Goal: Information Seeking & Learning: Learn about a topic

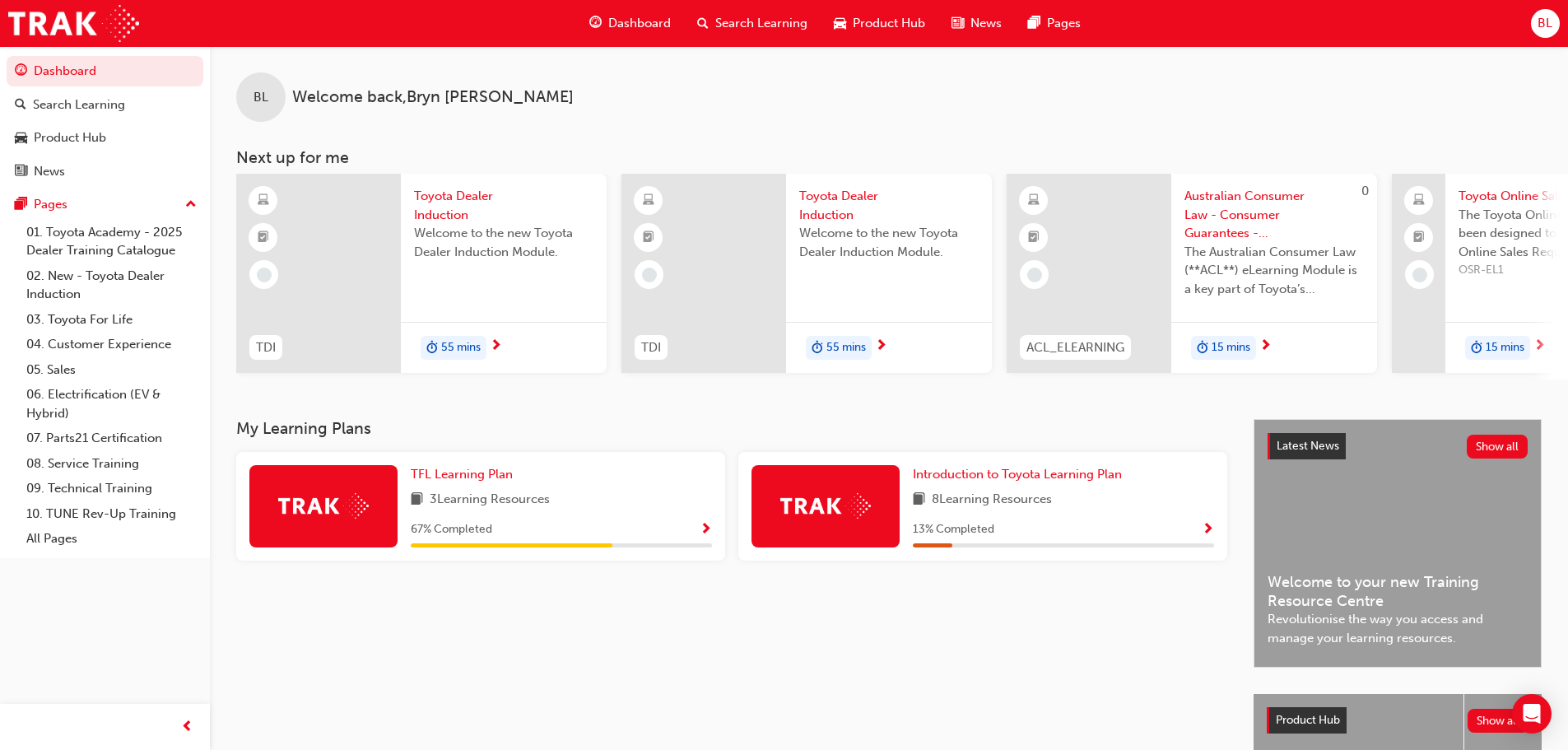
click at [763, 28] on span "Search Learning" at bounding box center [761, 23] width 93 height 19
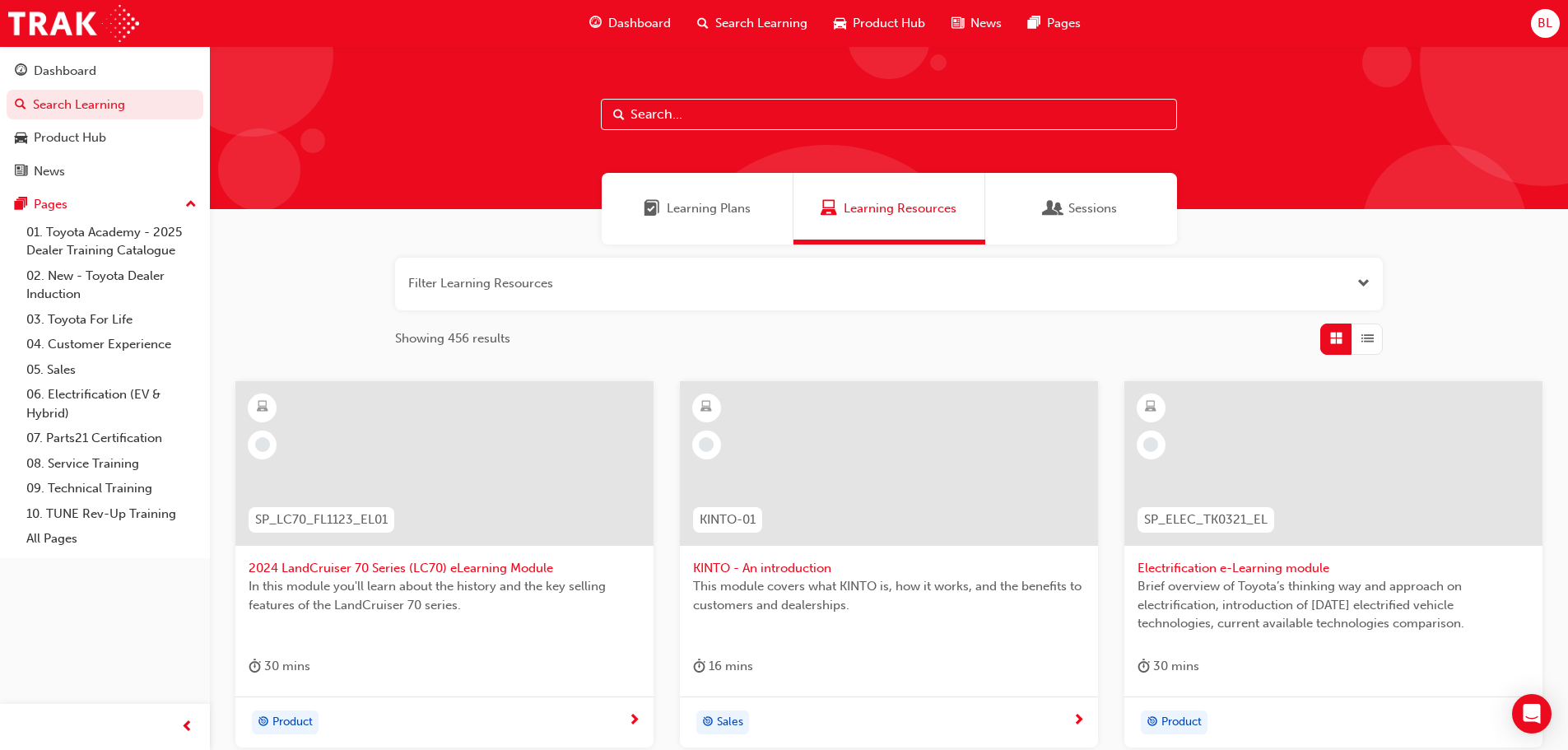
click at [641, 112] on input "text" at bounding box center [889, 115] width 576 height 31
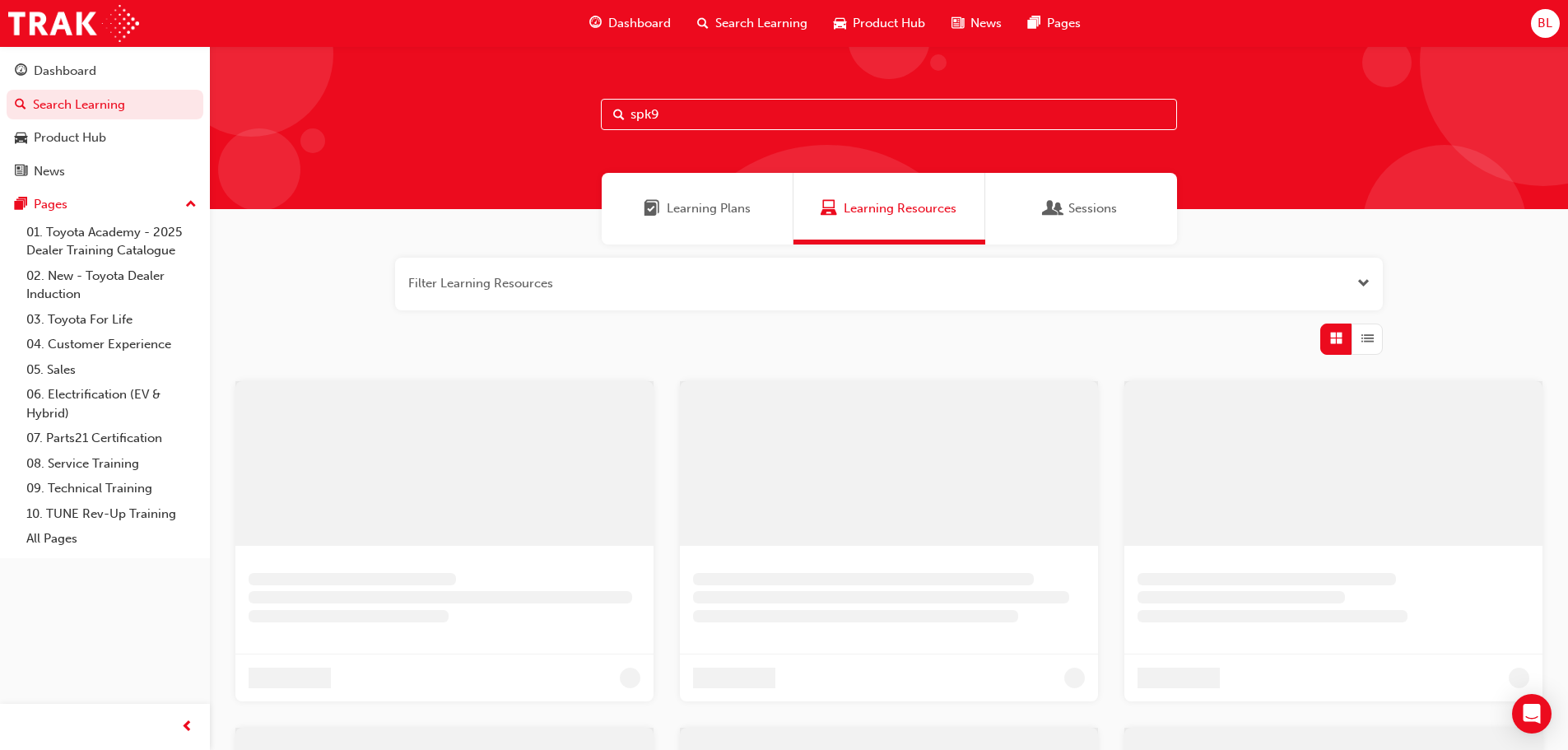
drag, startPoint x: 696, startPoint y: 99, endPoint x: 756, endPoint y: 5, distance: 111.5
click at [721, 80] on div "spk9" at bounding box center [889, 127] width 1358 height 163
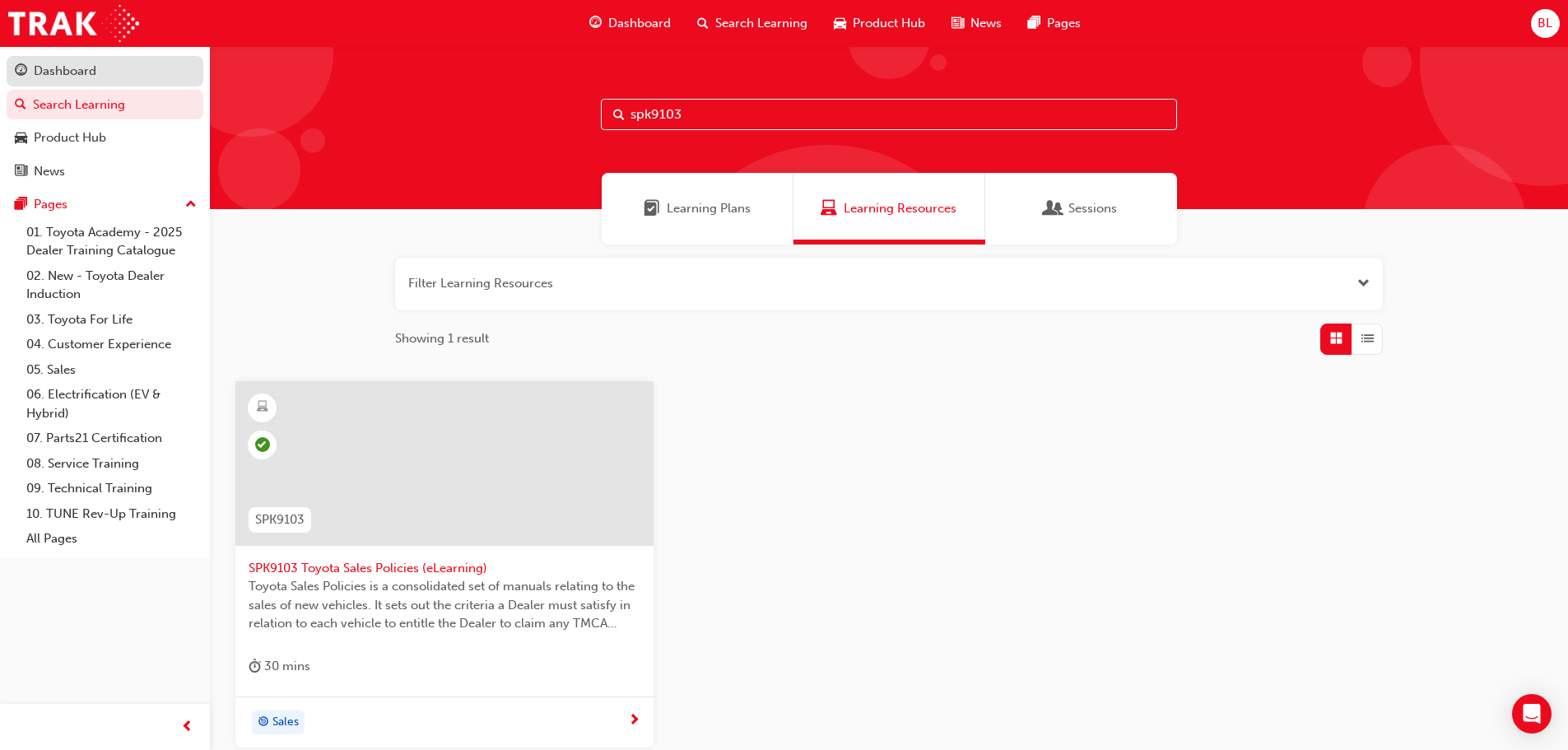
type input "spk9103"
click at [56, 75] on div "Dashboard" at bounding box center [65, 71] width 62 height 19
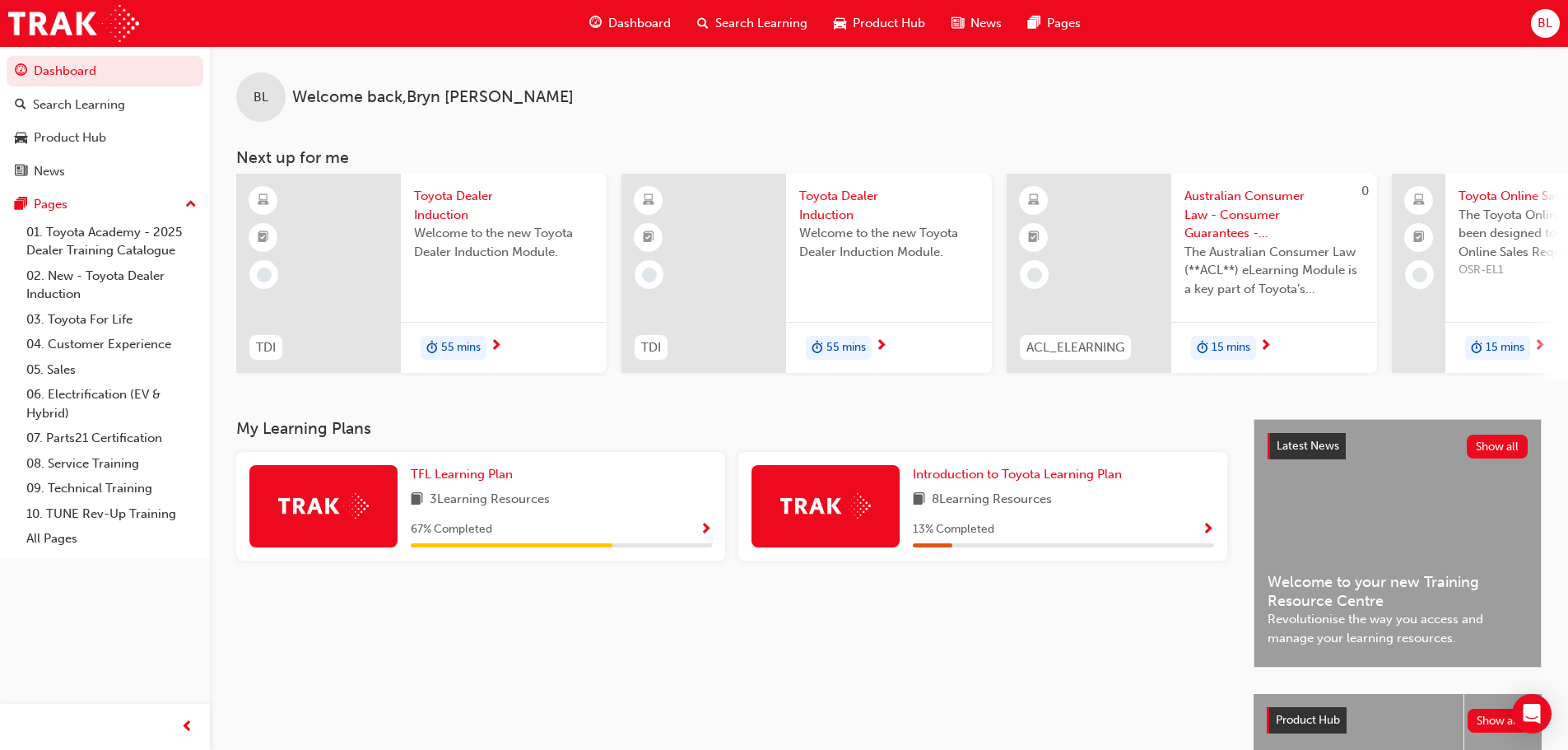
click at [472, 343] on span "55 mins" at bounding box center [460, 347] width 39 height 19
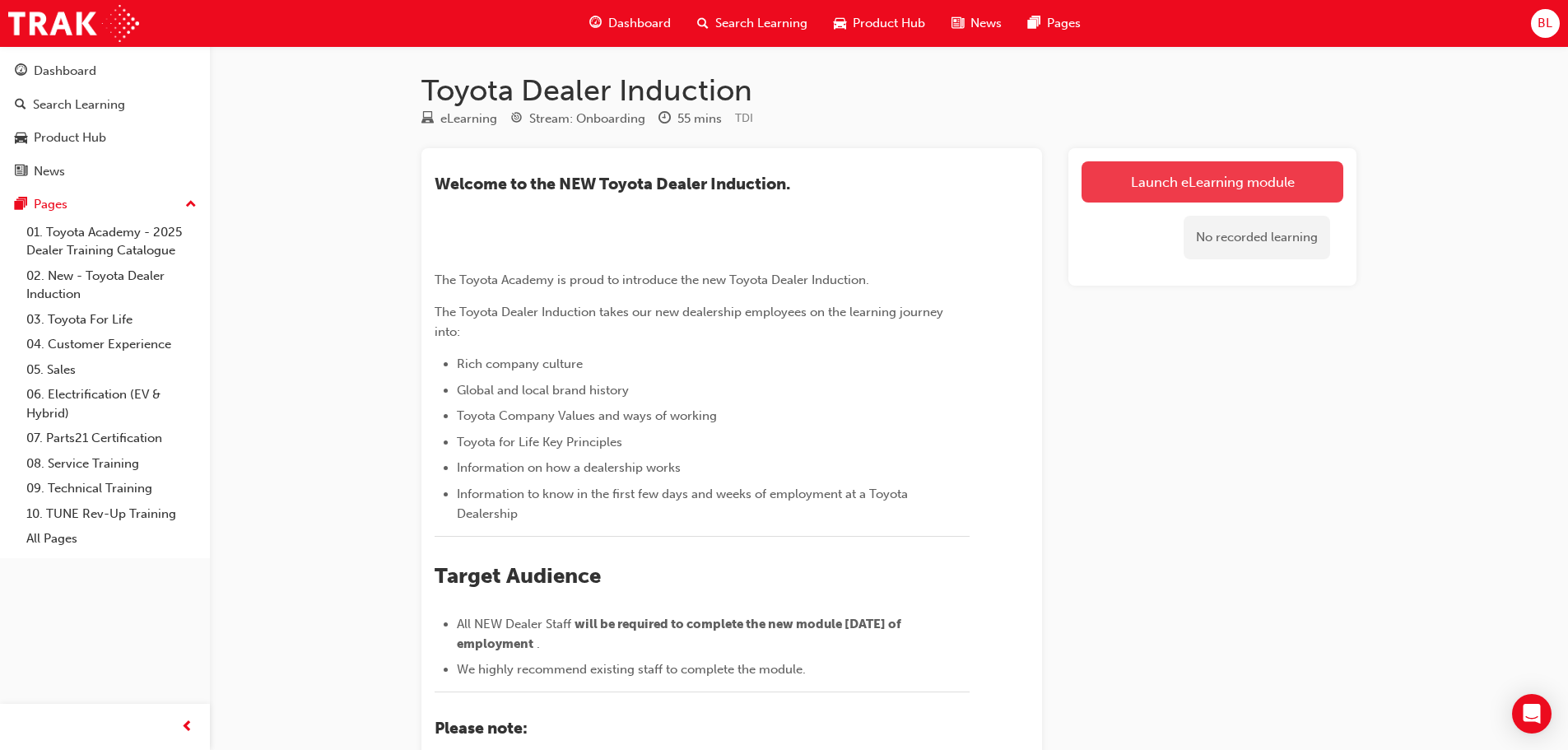
click at [1129, 176] on link "Launch eLearning module" at bounding box center [1212, 182] width 262 height 41
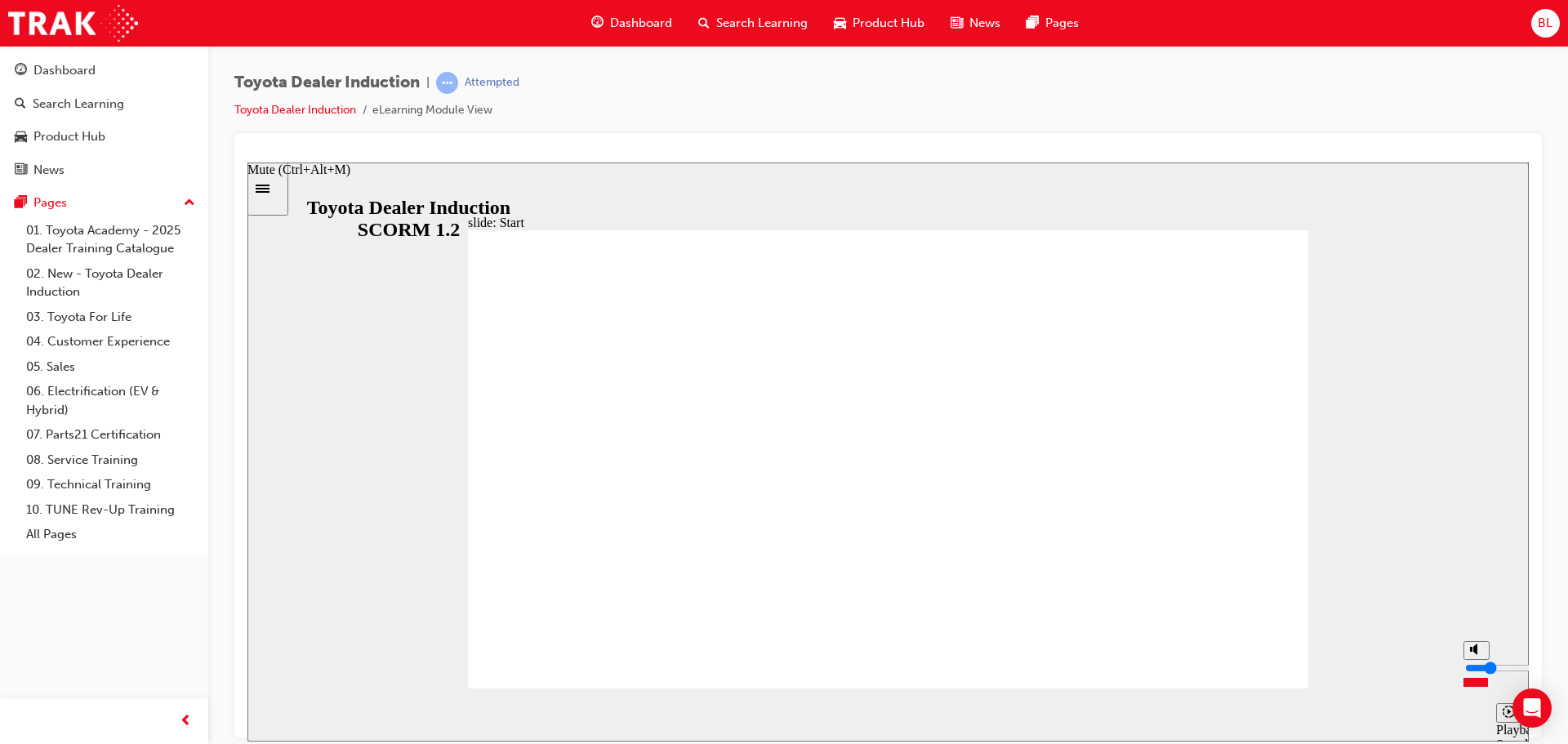
drag, startPoint x: 1478, startPoint y: 657, endPoint x: 1471, endPoint y: 678, distance: 22.1
type input "2"
click at [1479, 674] on input "volume" at bounding box center [1518, 668] width 106 height 13
type input "4200"
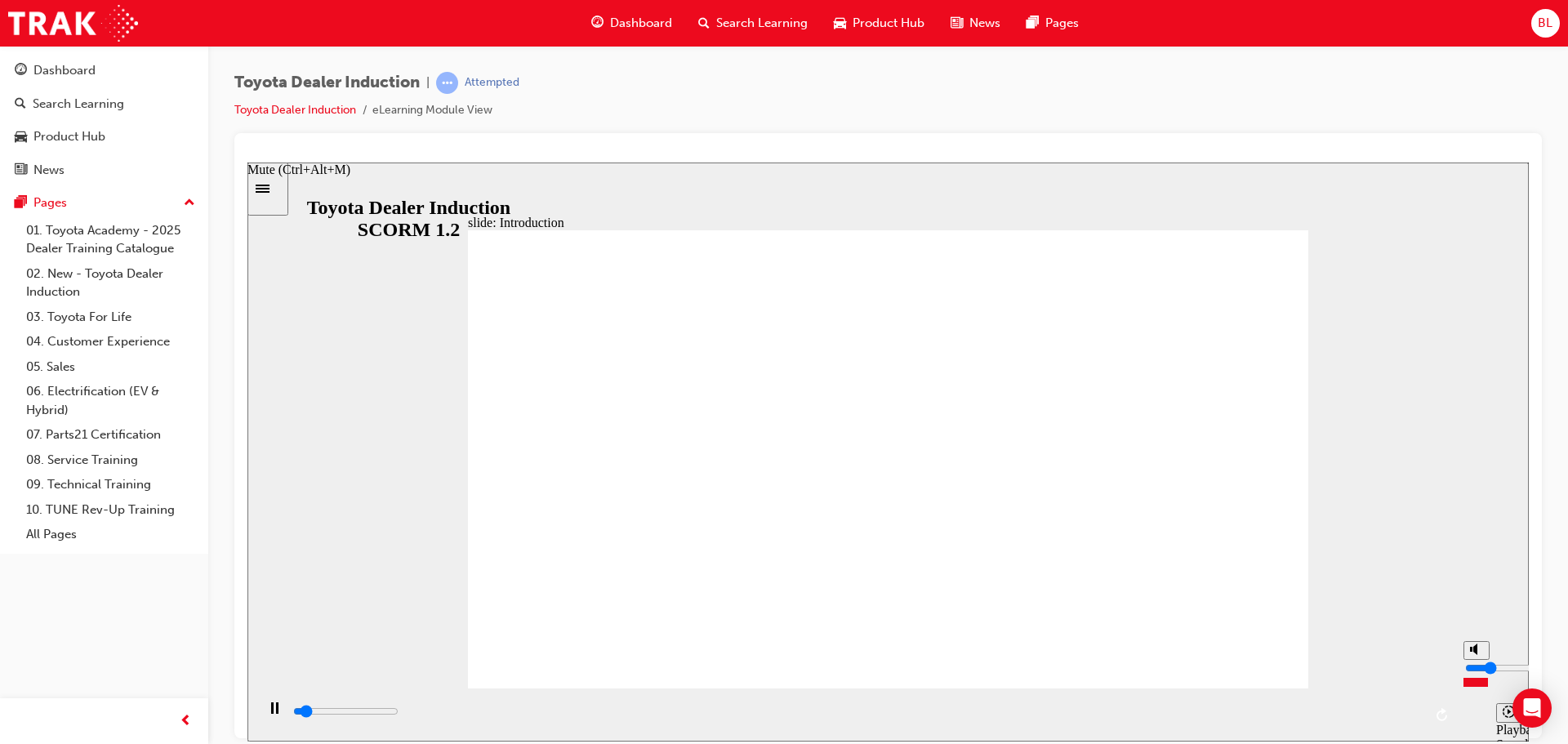
type input "1"
type input "4900"
type input "1"
click at [1477, 674] on input "volume" at bounding box center [1518, 668] width 106 height 13
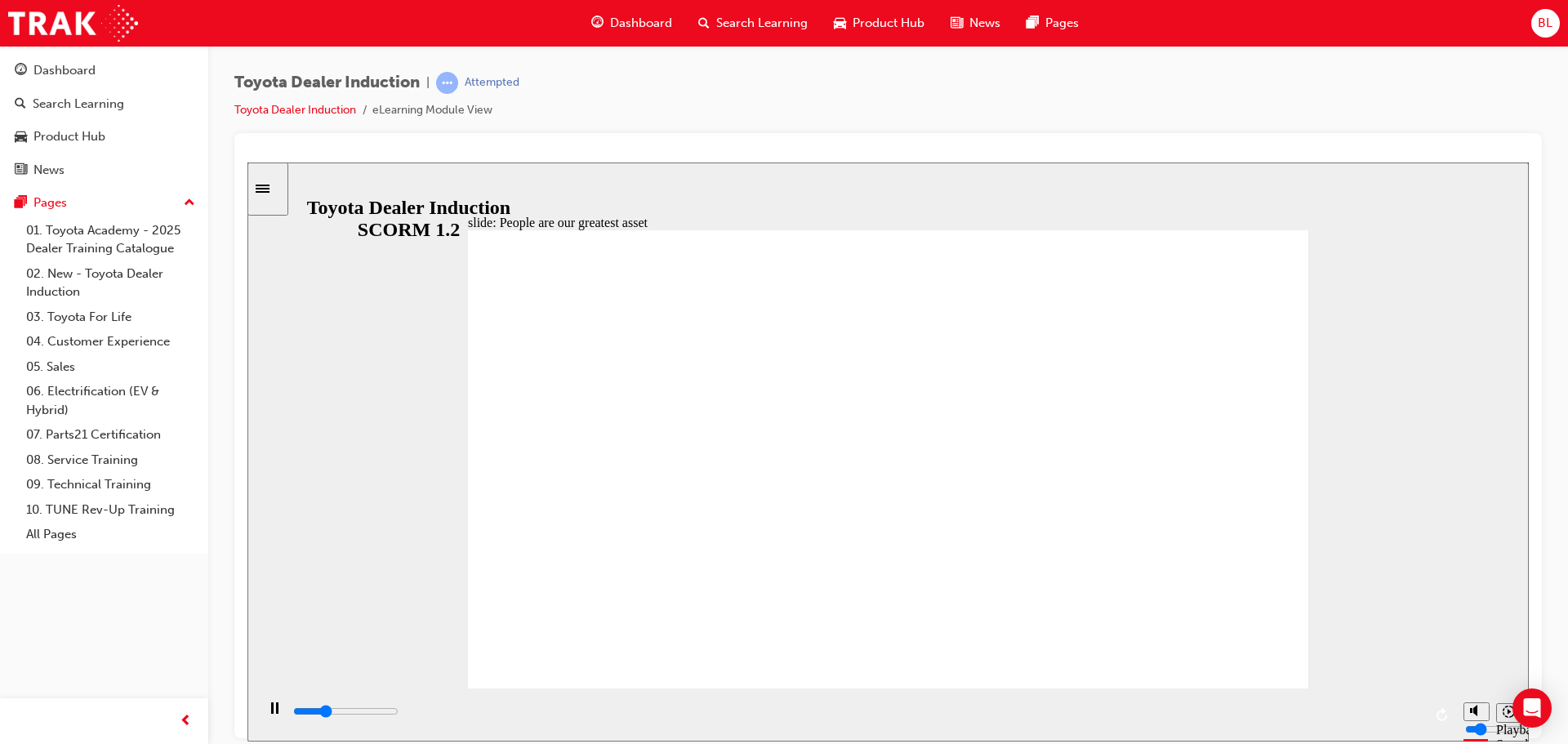
type input "7500"
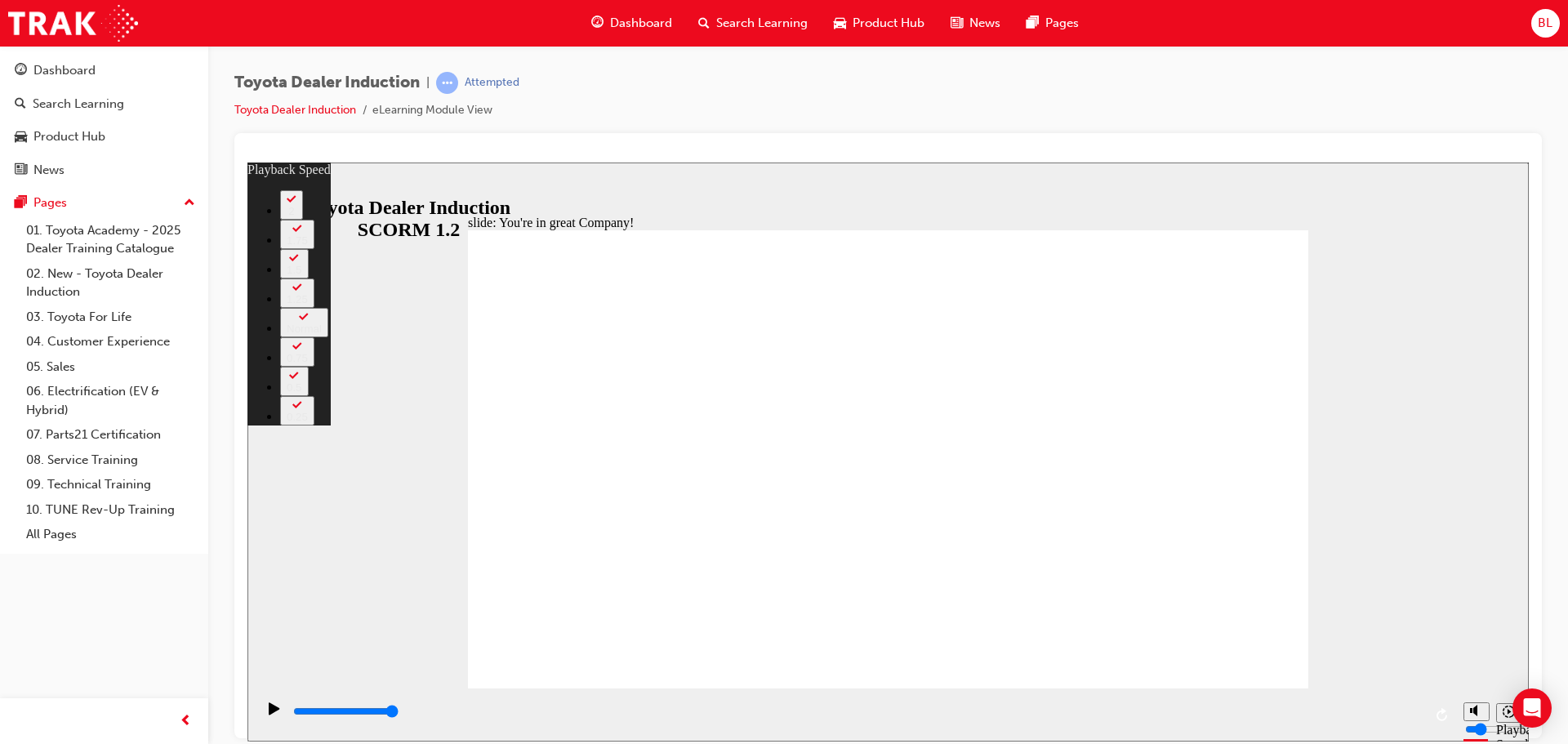
type input "156"
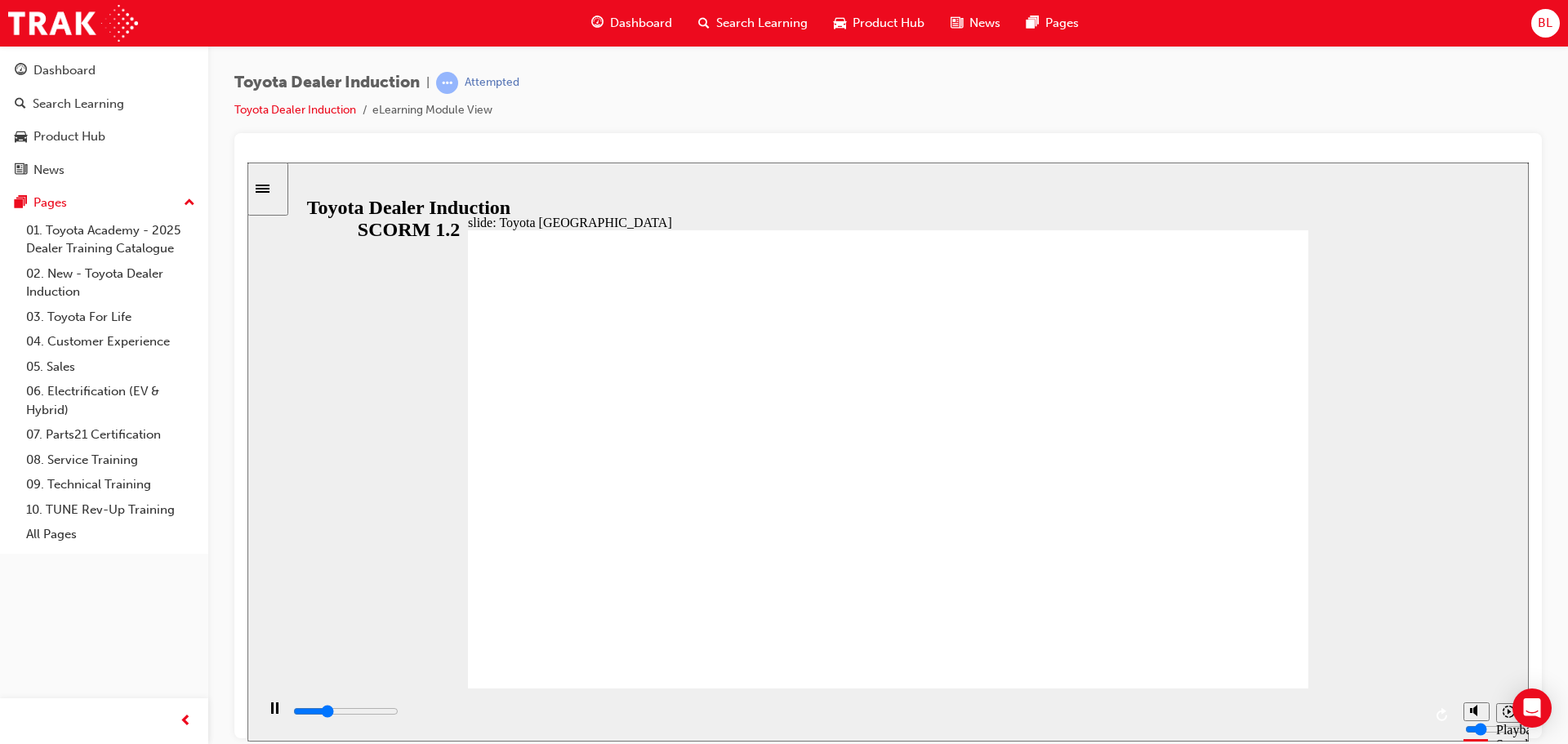
drag, startPoint x: 654, startPoint y: 594, endPoint x: 890, endPoint y: 598, distance: 236.0
drag, startPoint x: 894, startPoint y: 594, endPoint x: 1183, endPoint y: 595, distance: 289.0
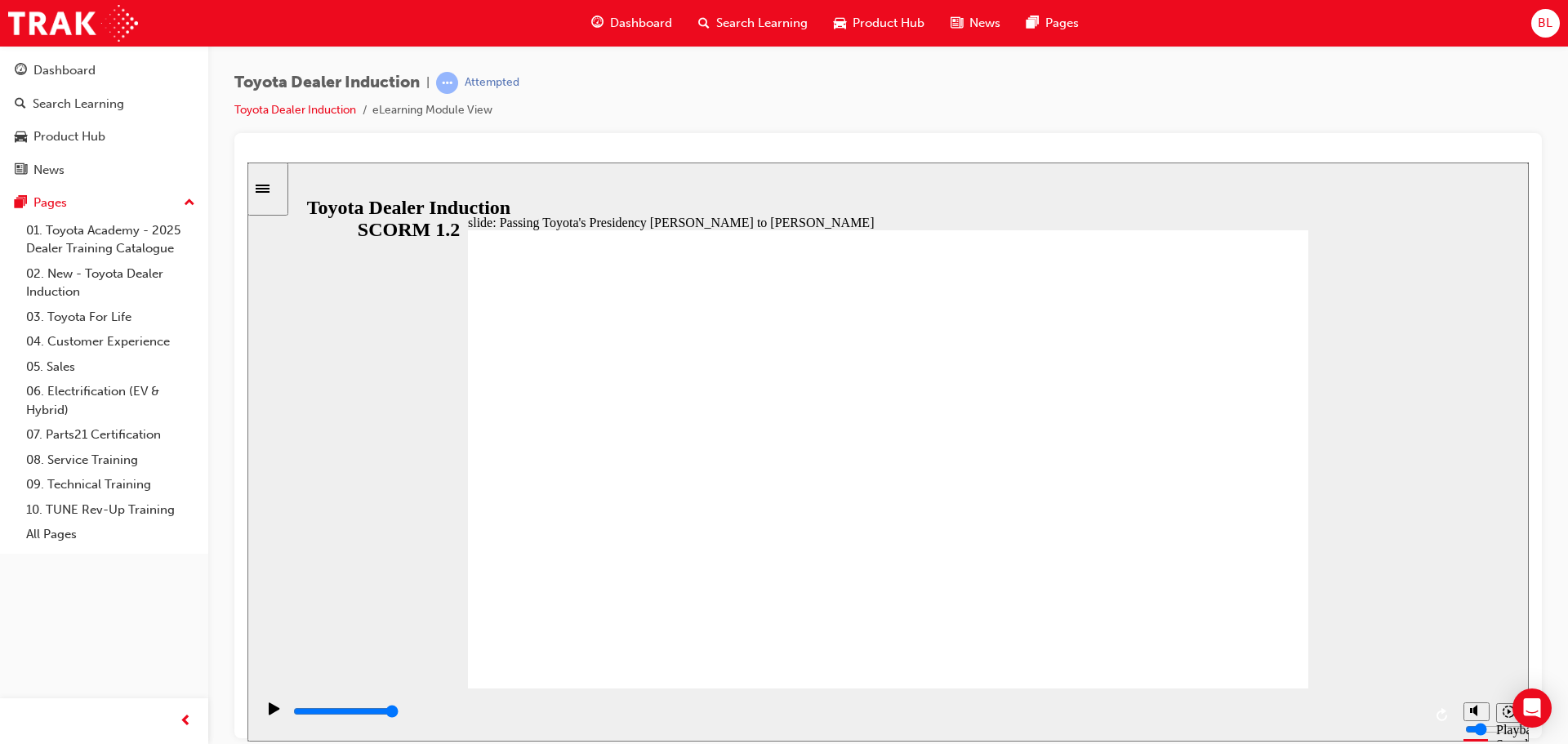
type input "5000"
radio input "true"
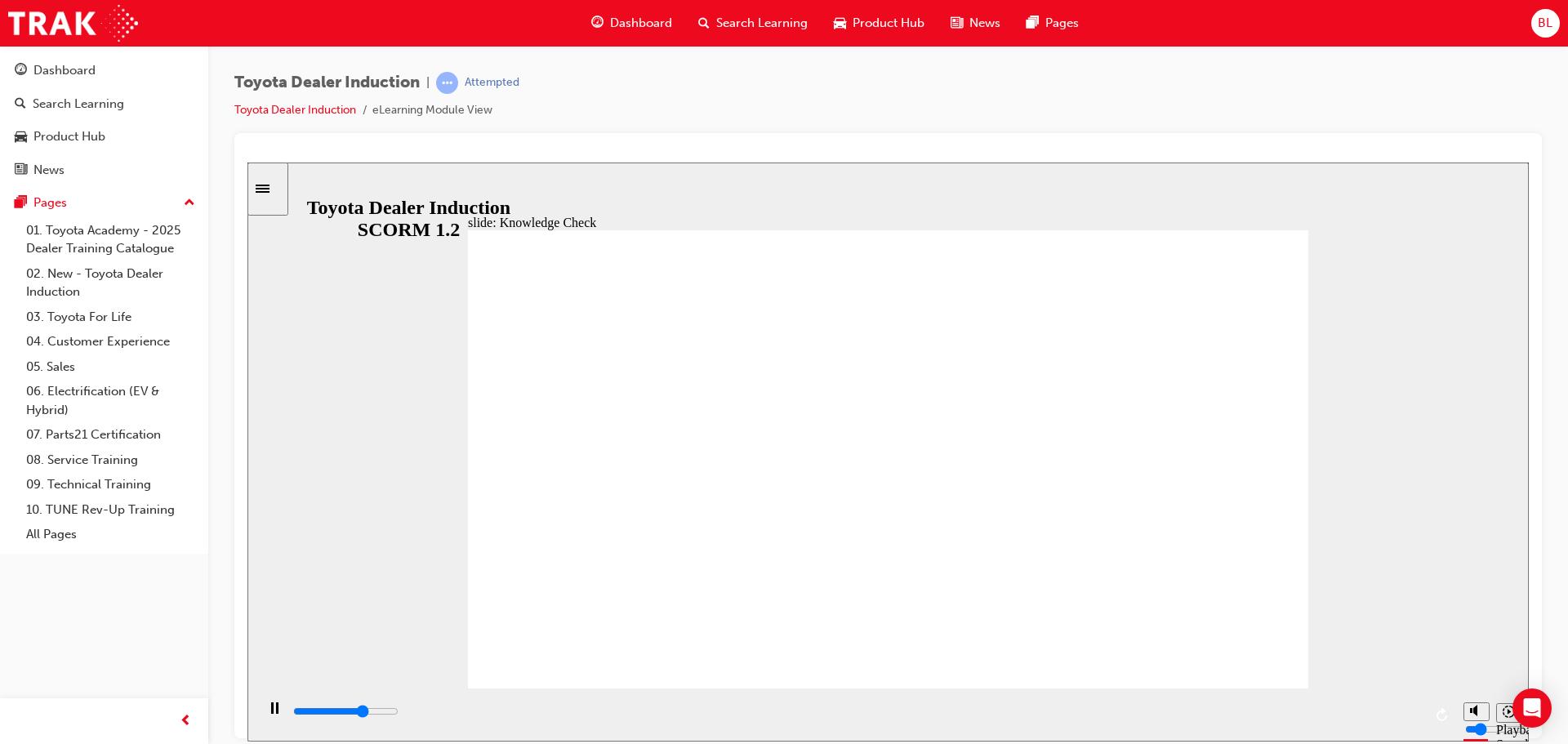
type input "3400"
radio input "true"
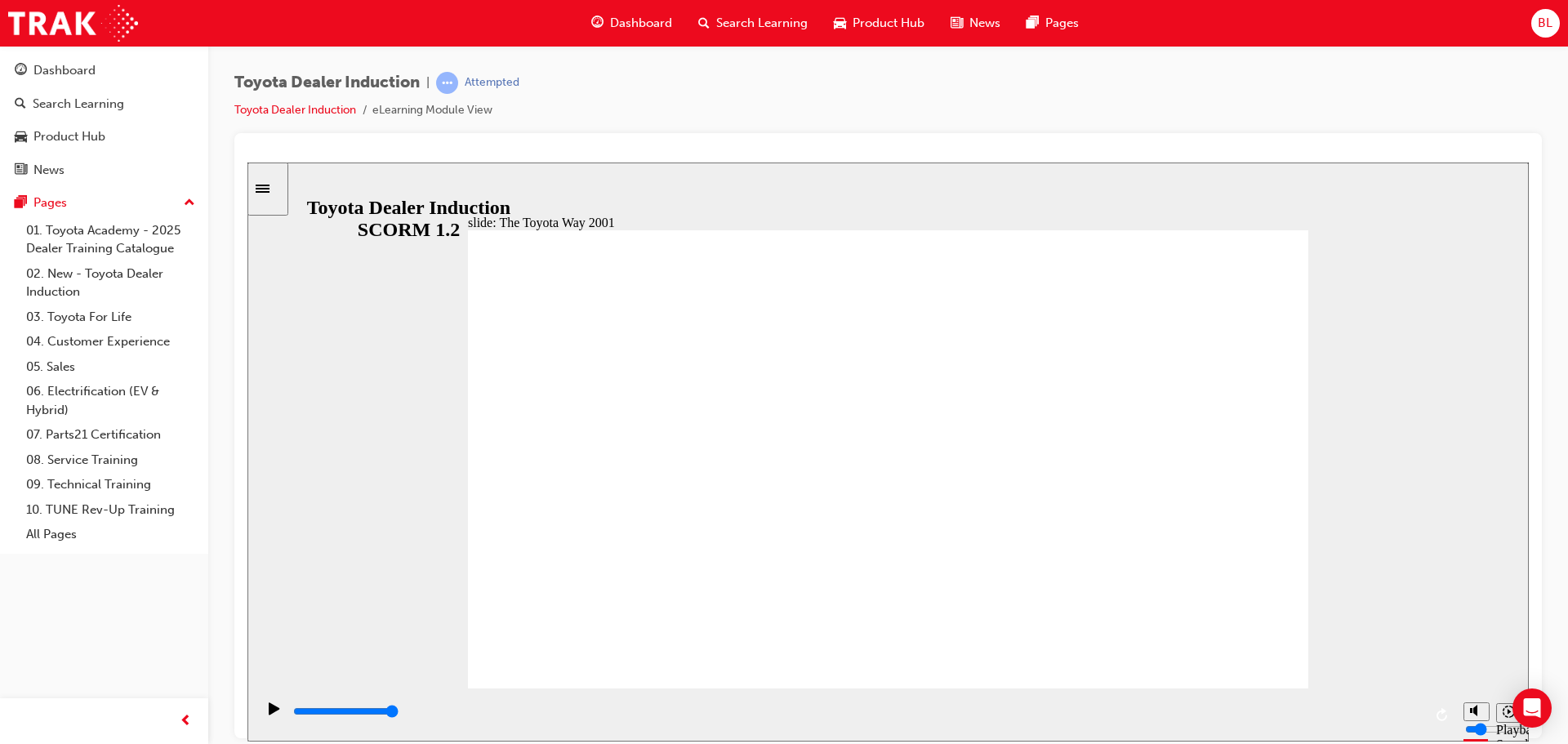
drag, startPoint x: 596, startPoint y: 493, endPoint x: 749, endPoint y: 476, distance: 153.9
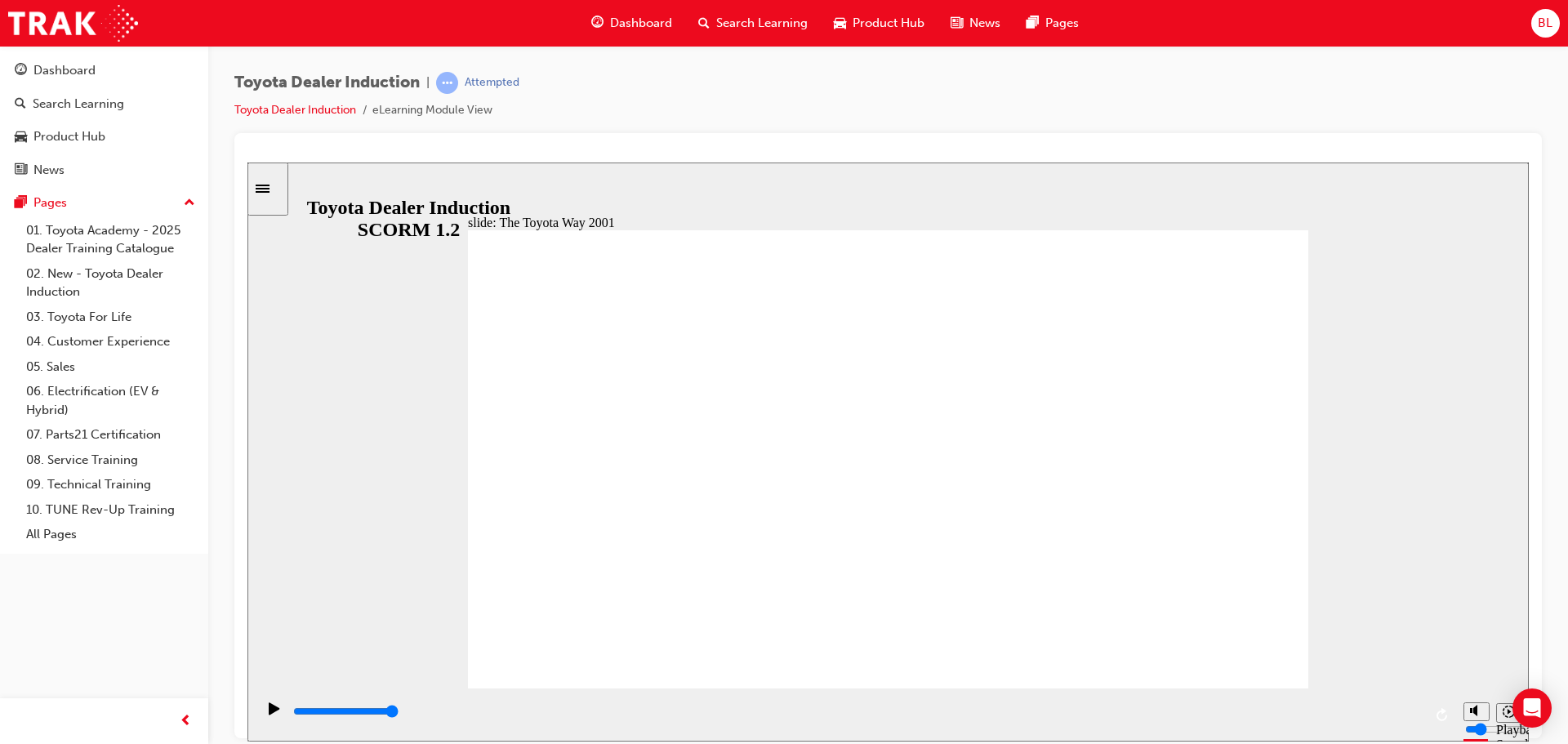
drag, startPoint x: 1238, startPoint y: 629, endPoint x: 1226, endPoint y: 647, distance: 21.6
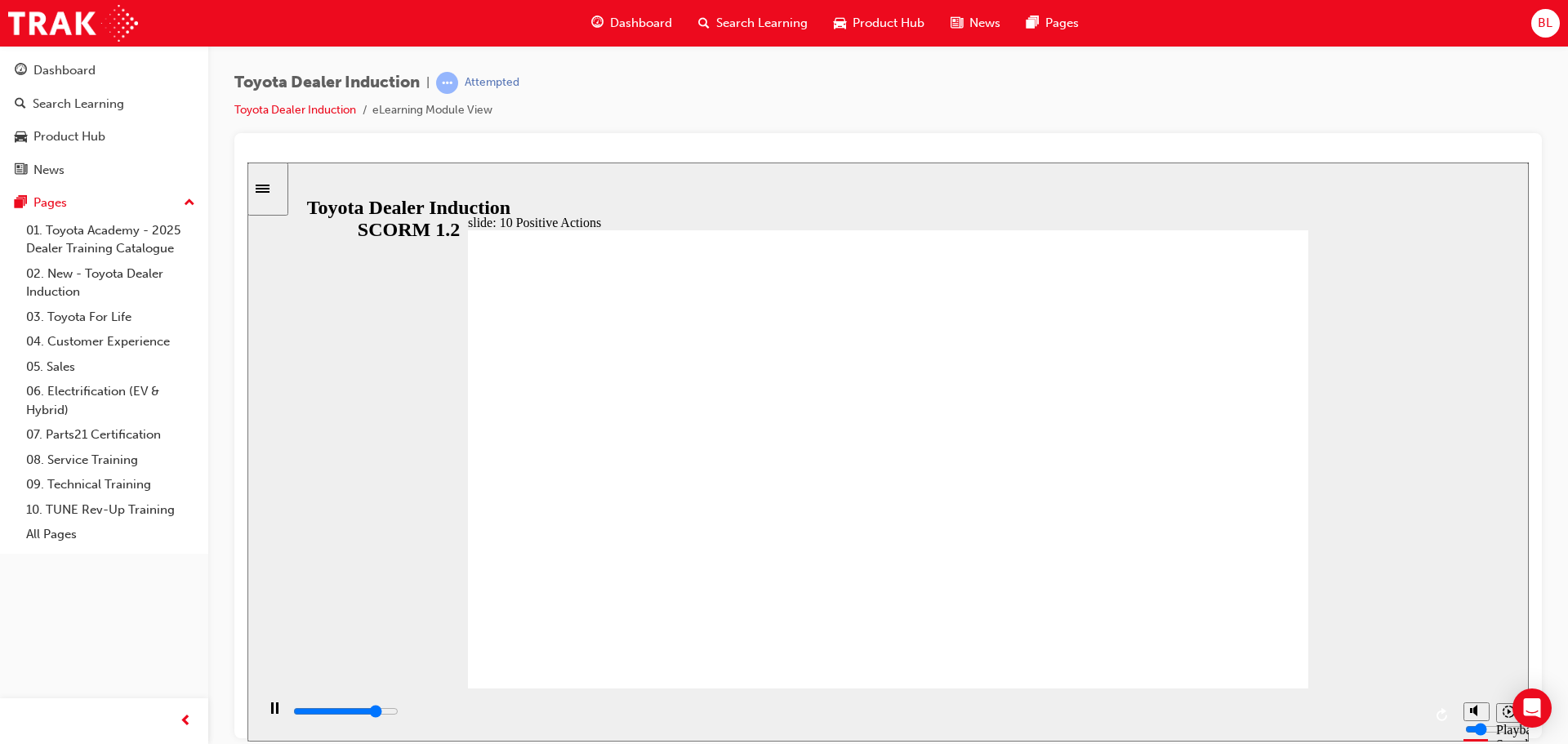
drag, startPoint x: 1292, startPoint y: 223, endPoint x: 1262, endPoint y: 264, distance: 50.8
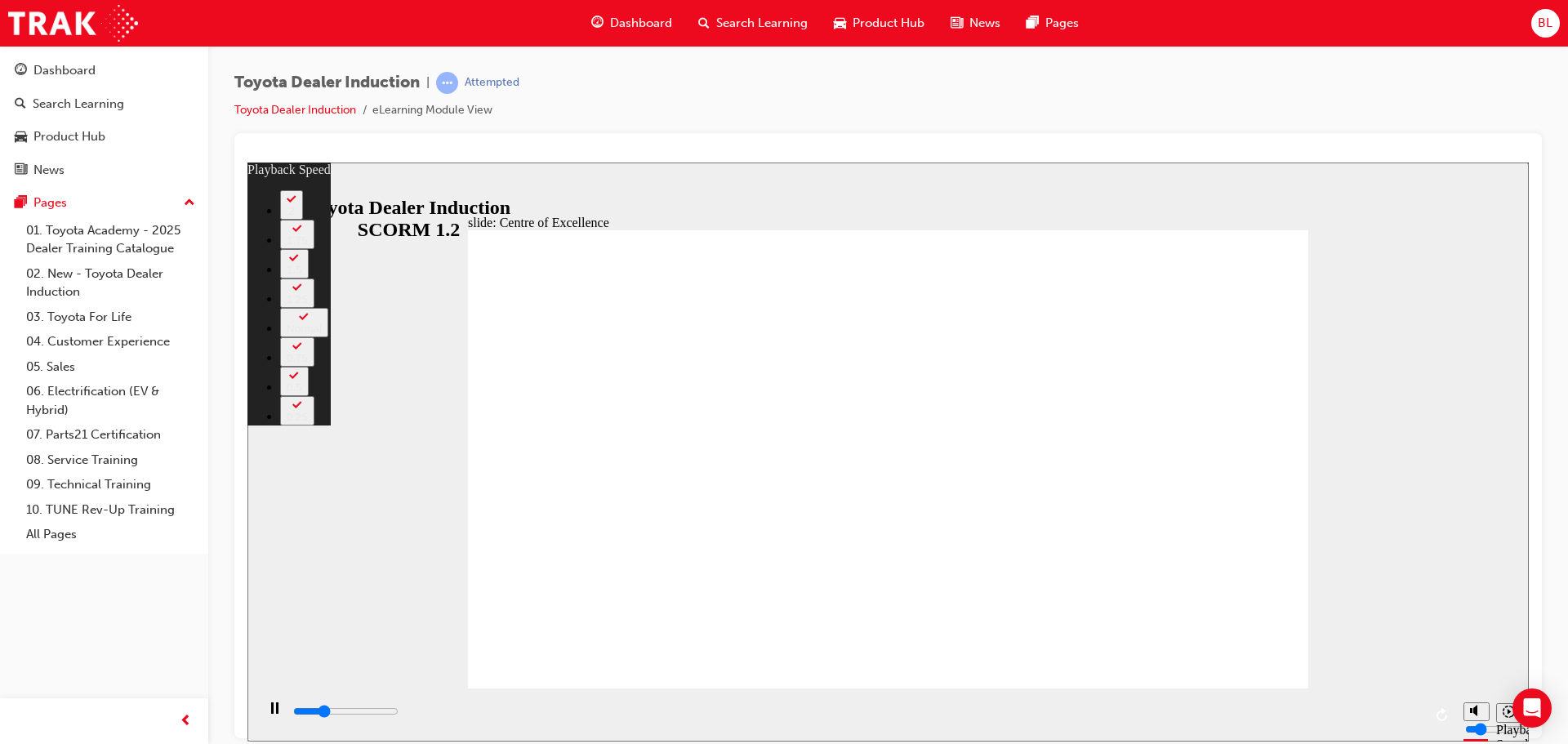
type input "4000"
type input "0"
type input "4300"
type input "1"
type input "4500"
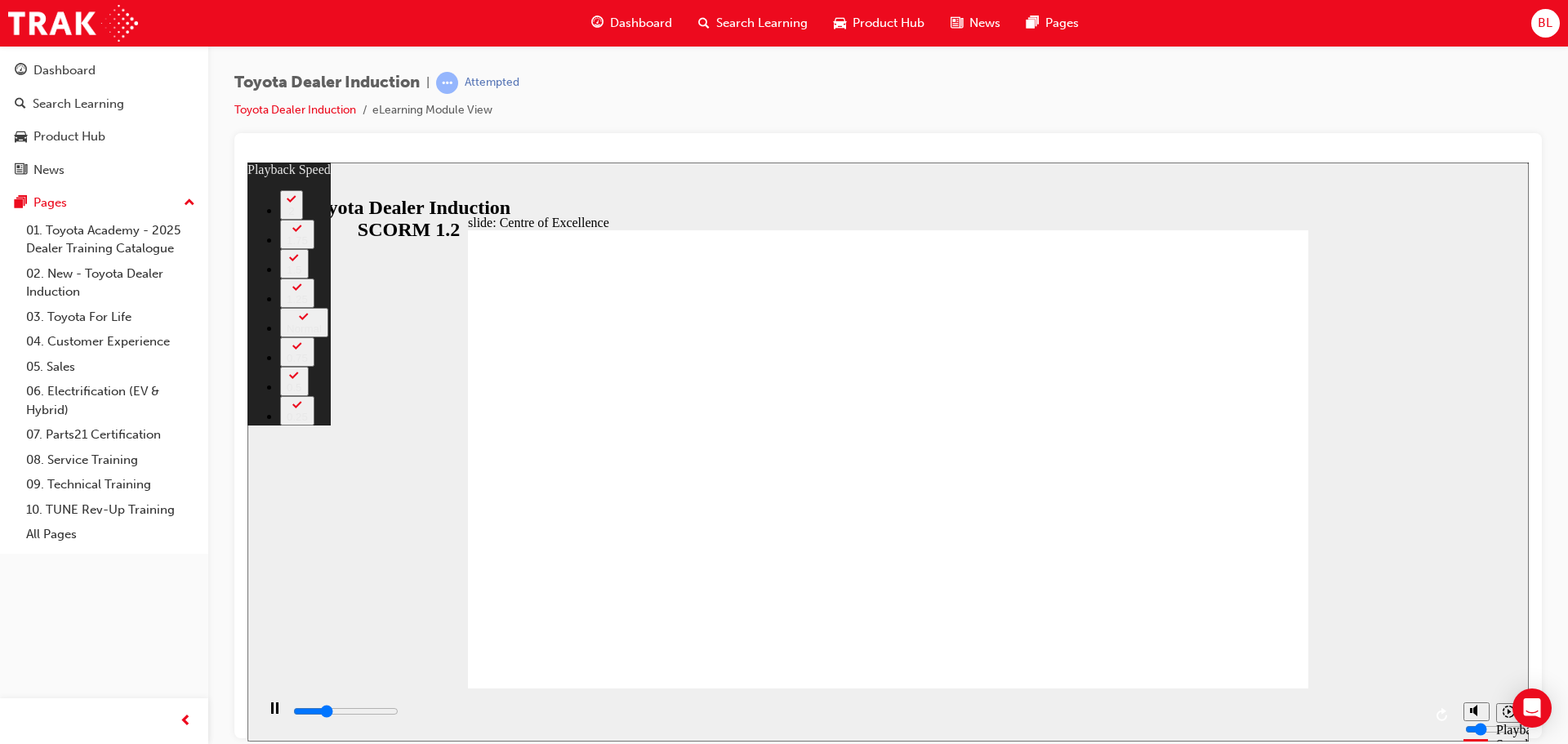
type input "1"
type input "4800"
type input "1"
type input "5000"
type input "1"
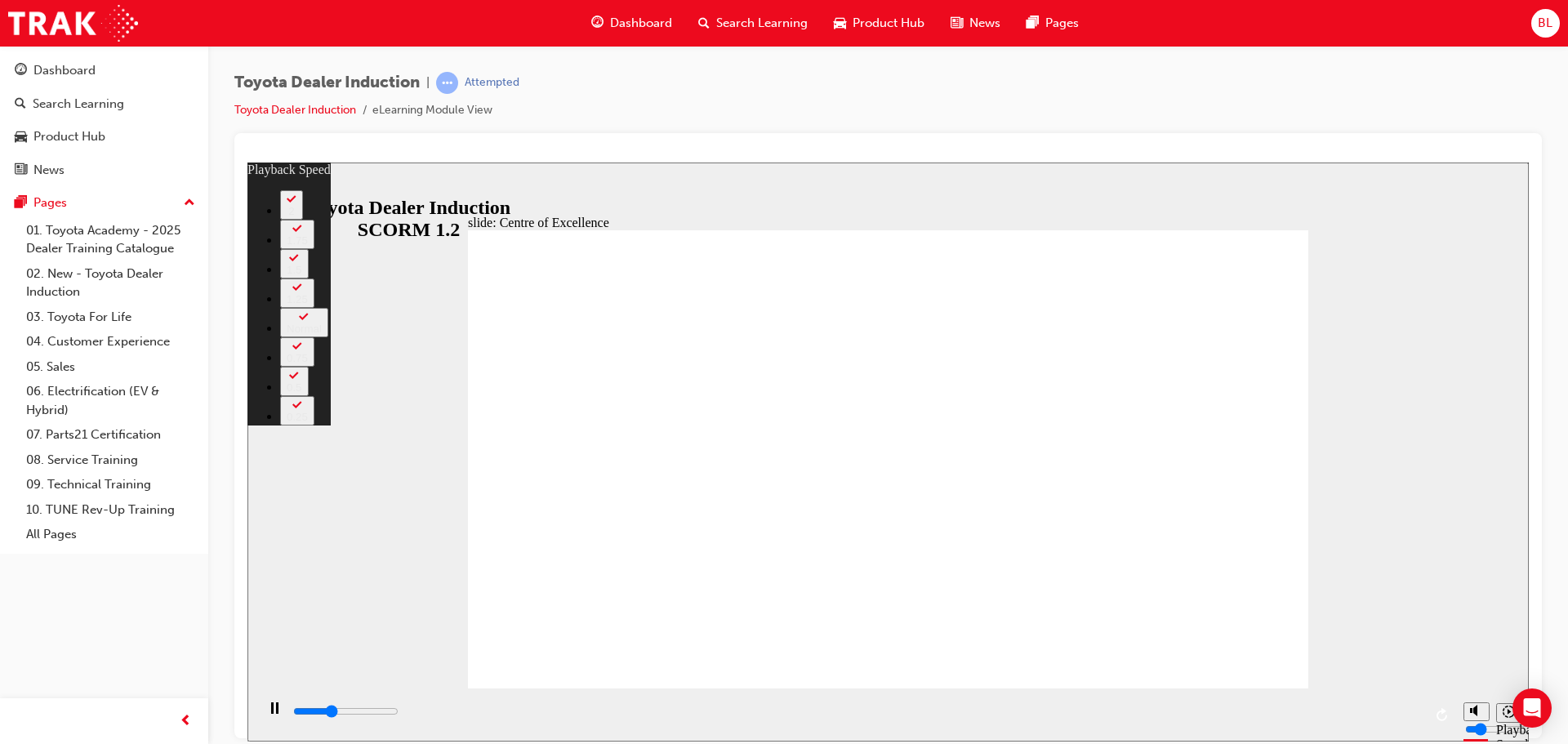
type input "5300"
type input "2"
type input "5600"
type input "2"
type input "5900"
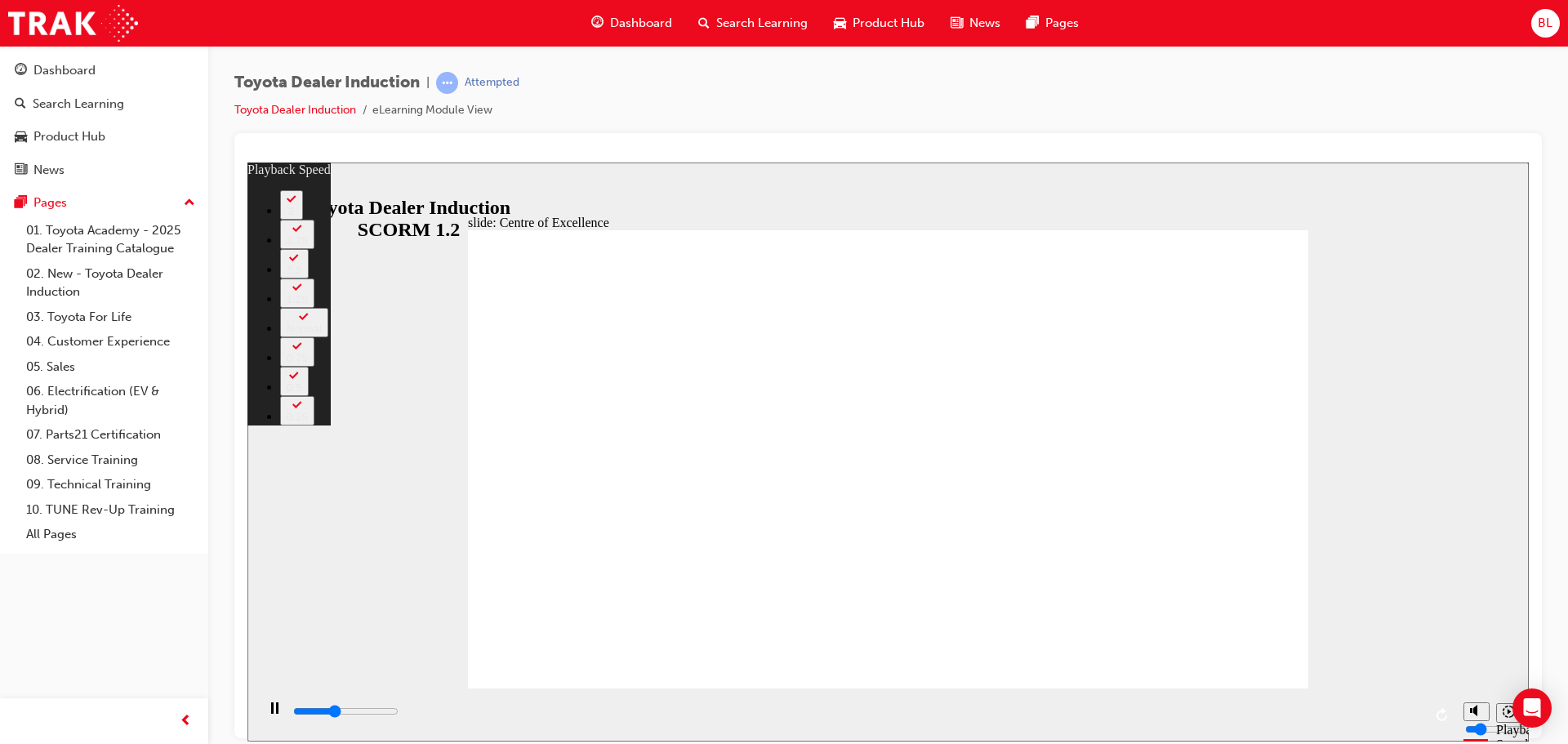
type input "2"
type input "6100"
type input "2"
type input "6400"
type input "3"
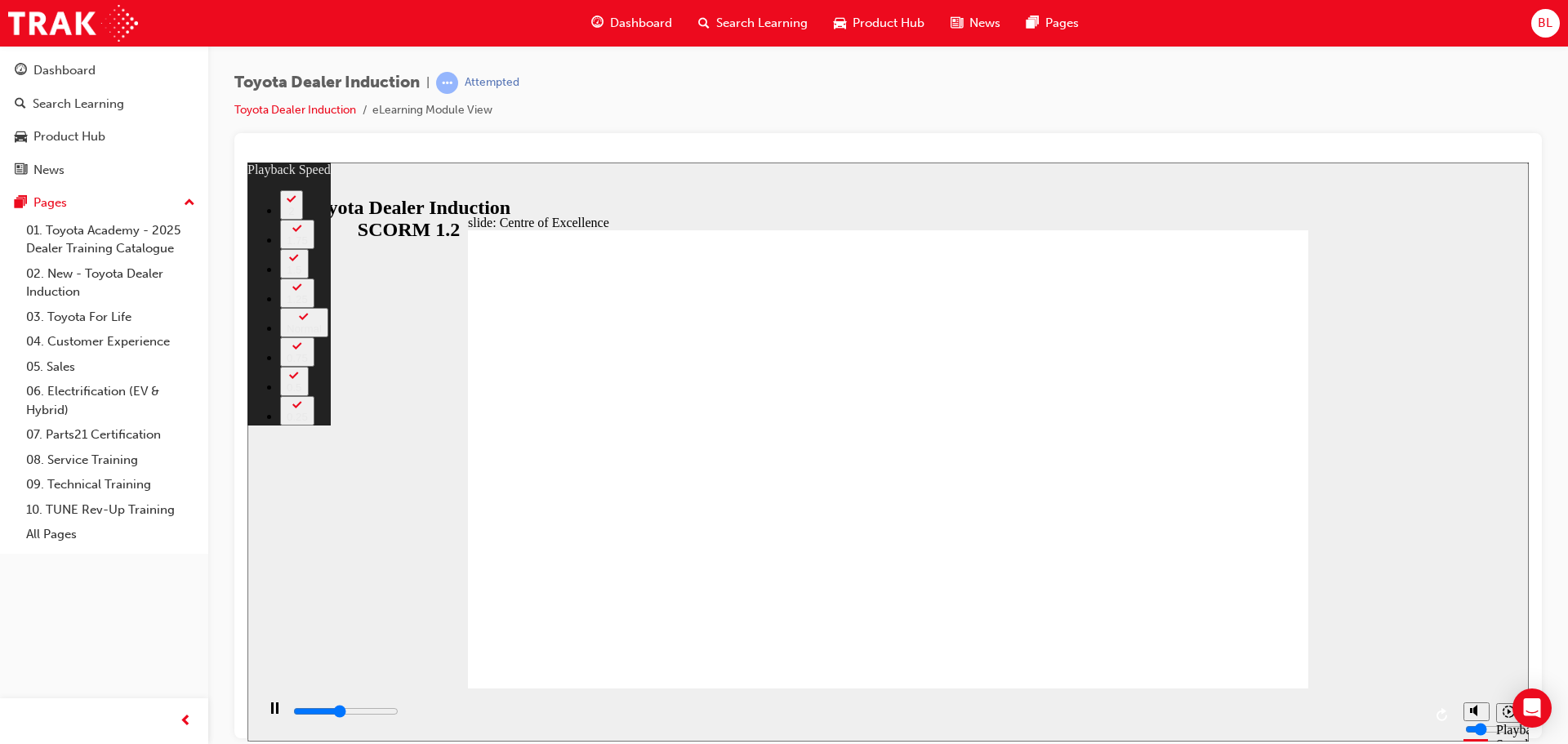
type input "6700"
type input "3"
type input "6900"
type input "3"
type input "7200"
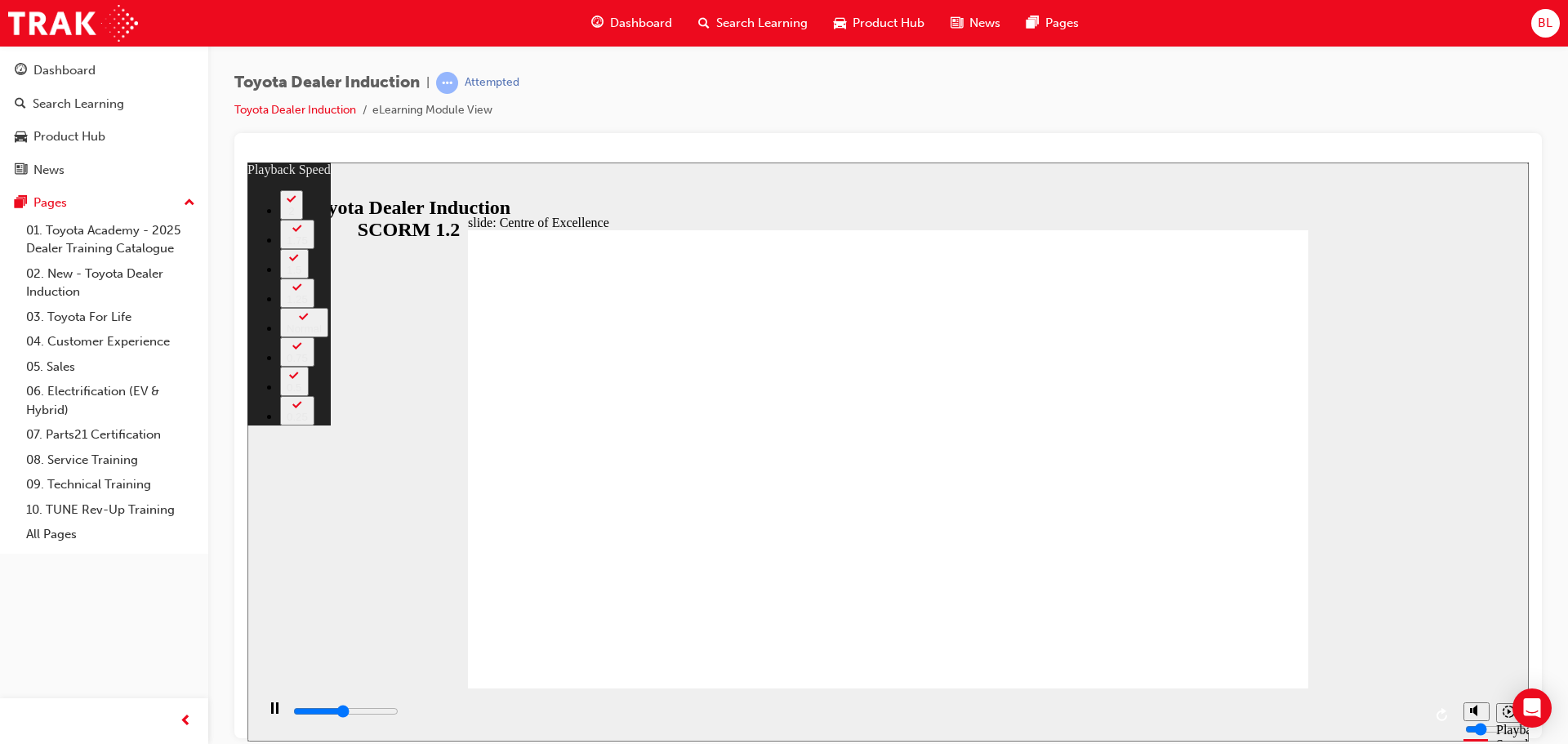
type input "3"
type input "7500"
type input "4"
type input "7700"
type input "4"
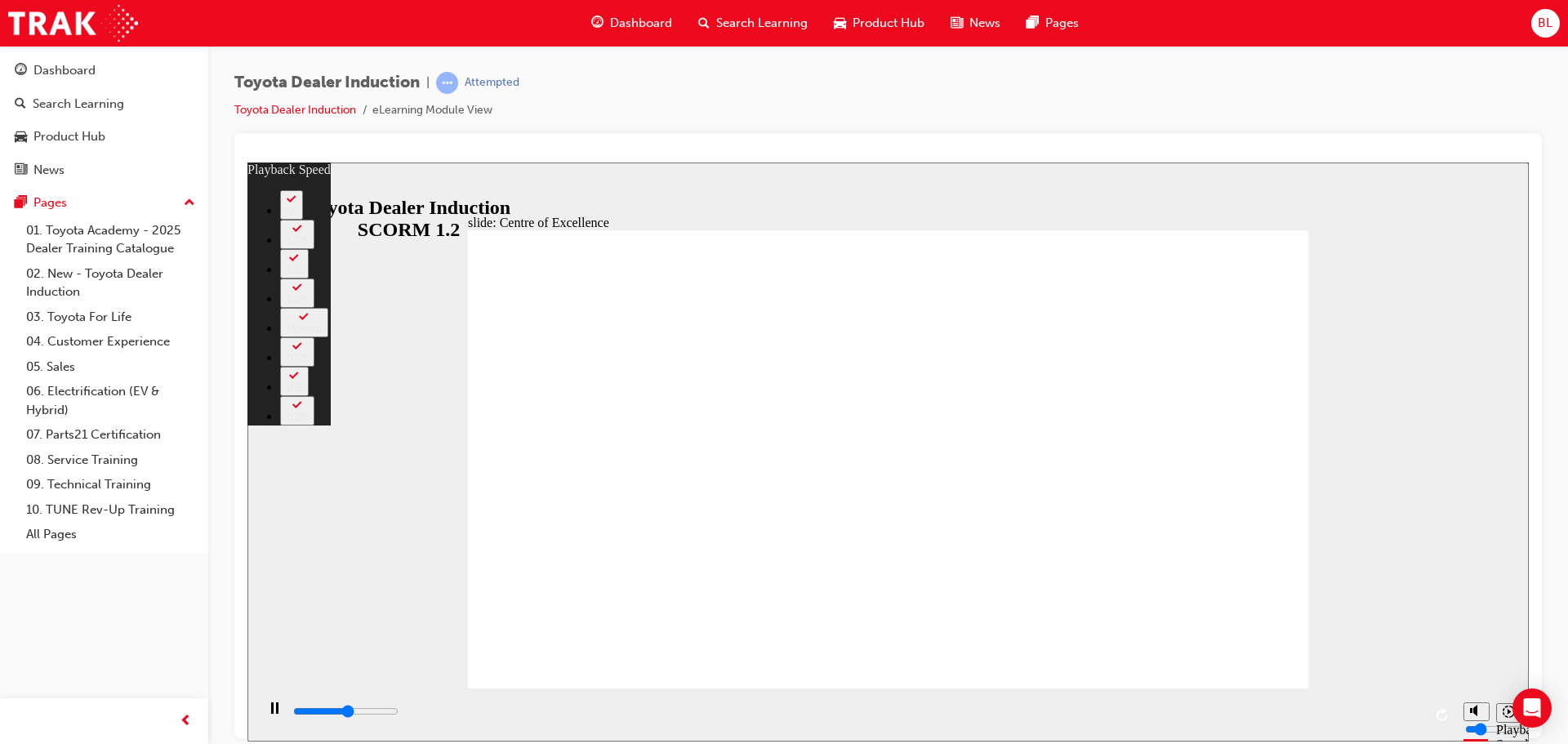
type input "8000"
type input "4"
type input "8200"
type input "5"
type input "8500"
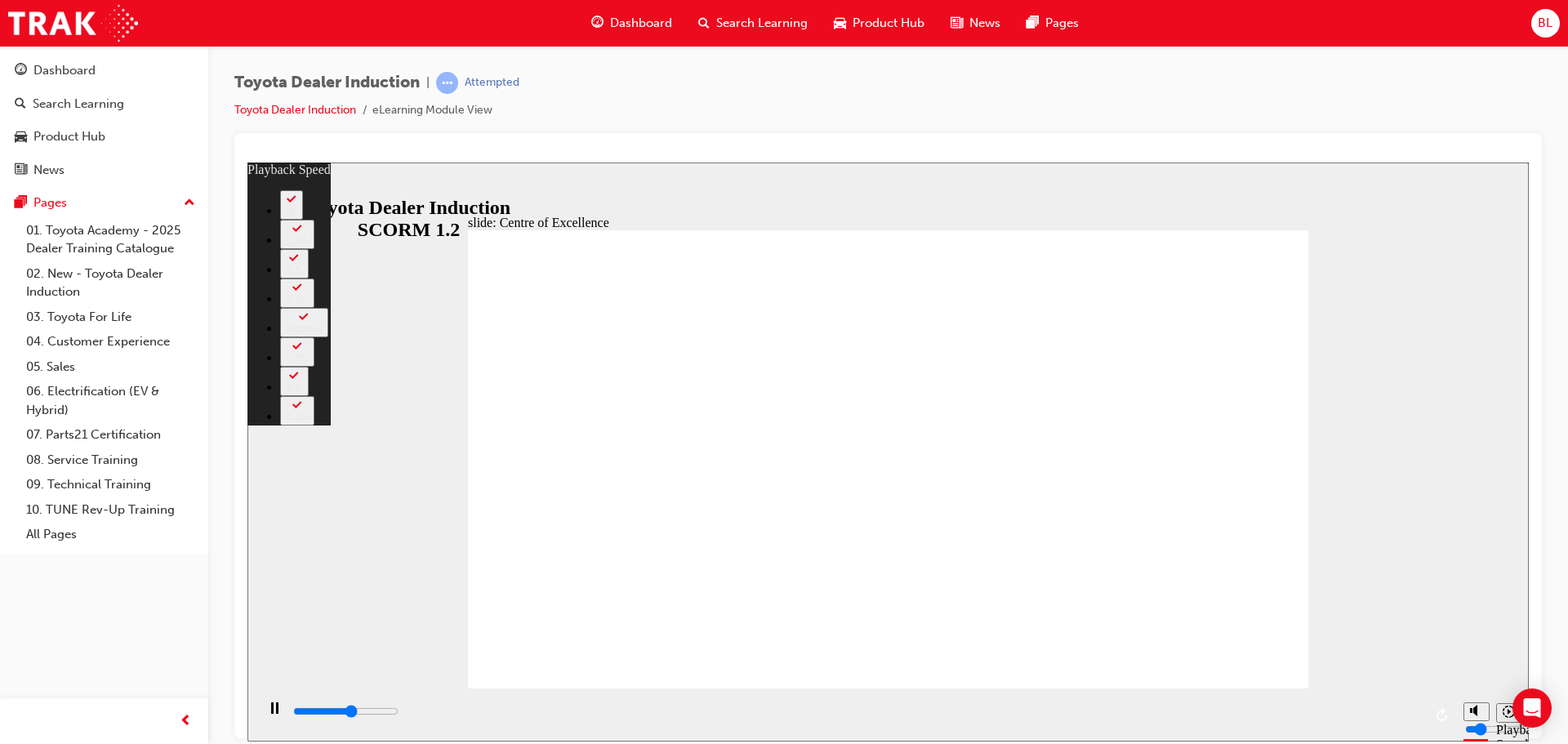
type input "5"
type input "8800"
type input "5"
type input "9100"
type input "5"
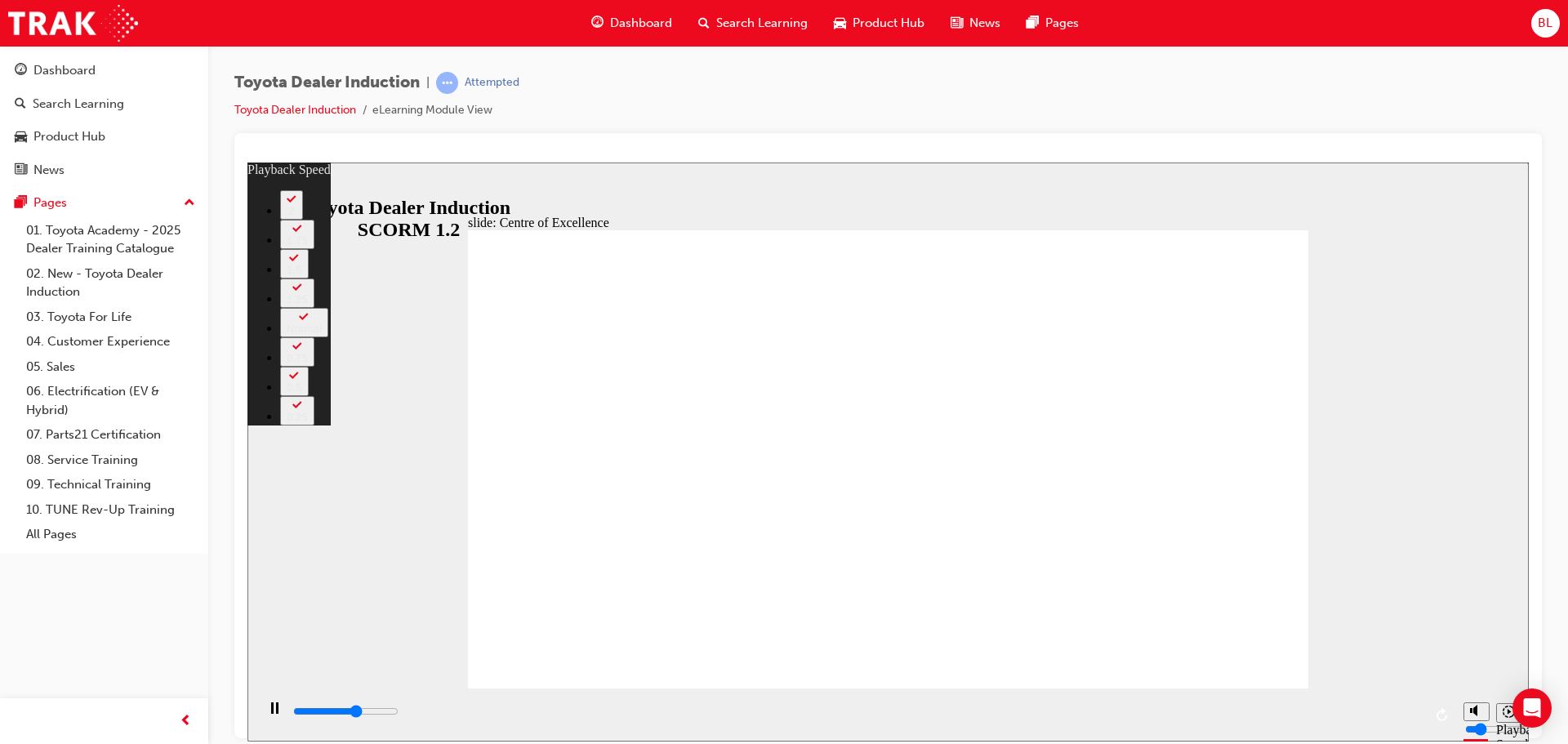
type input "9300"
type input "6"
type input "9600"
type input "6"
type input "9800"
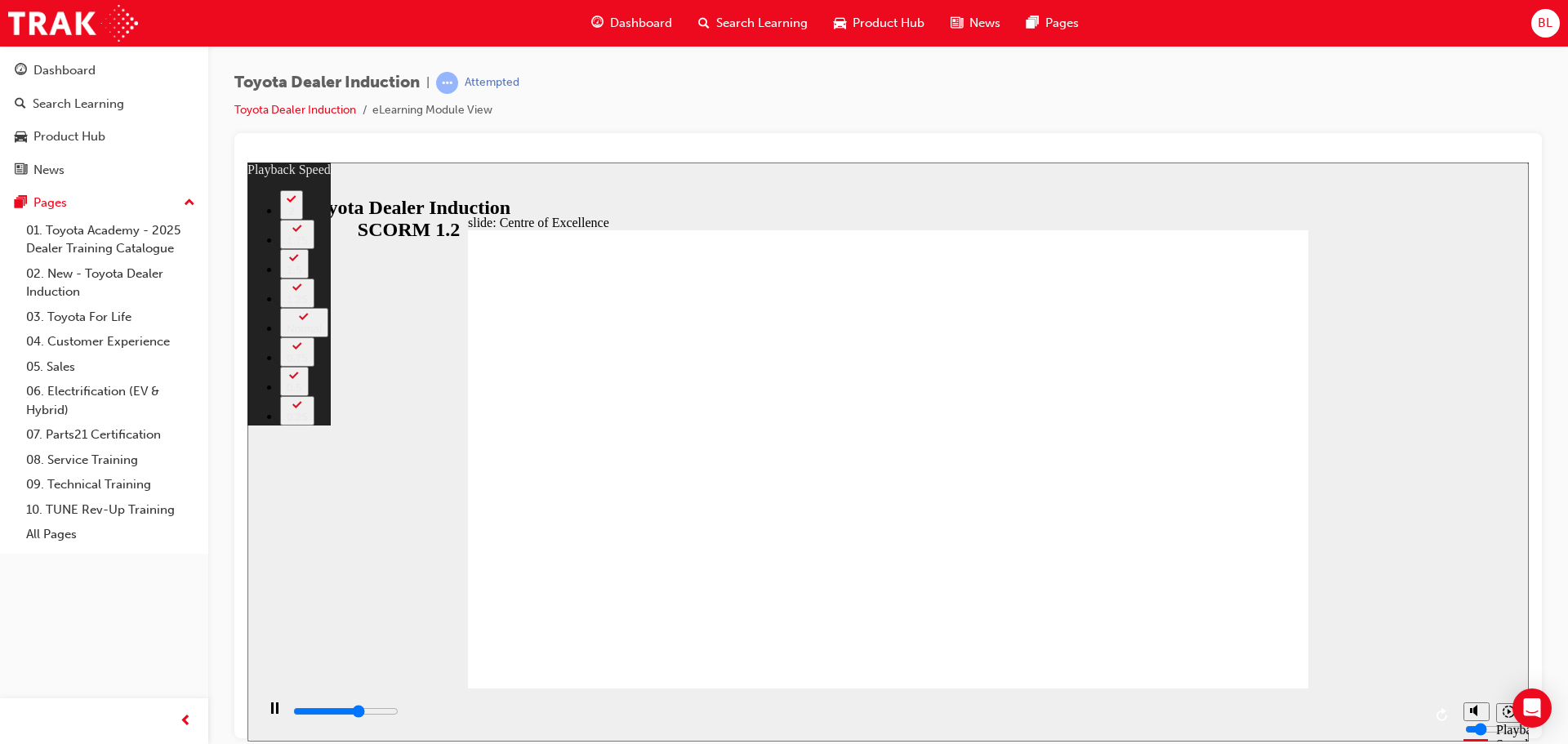
type input "6"
type input "10100"
type input "6"
type input "10400"
type input "7"
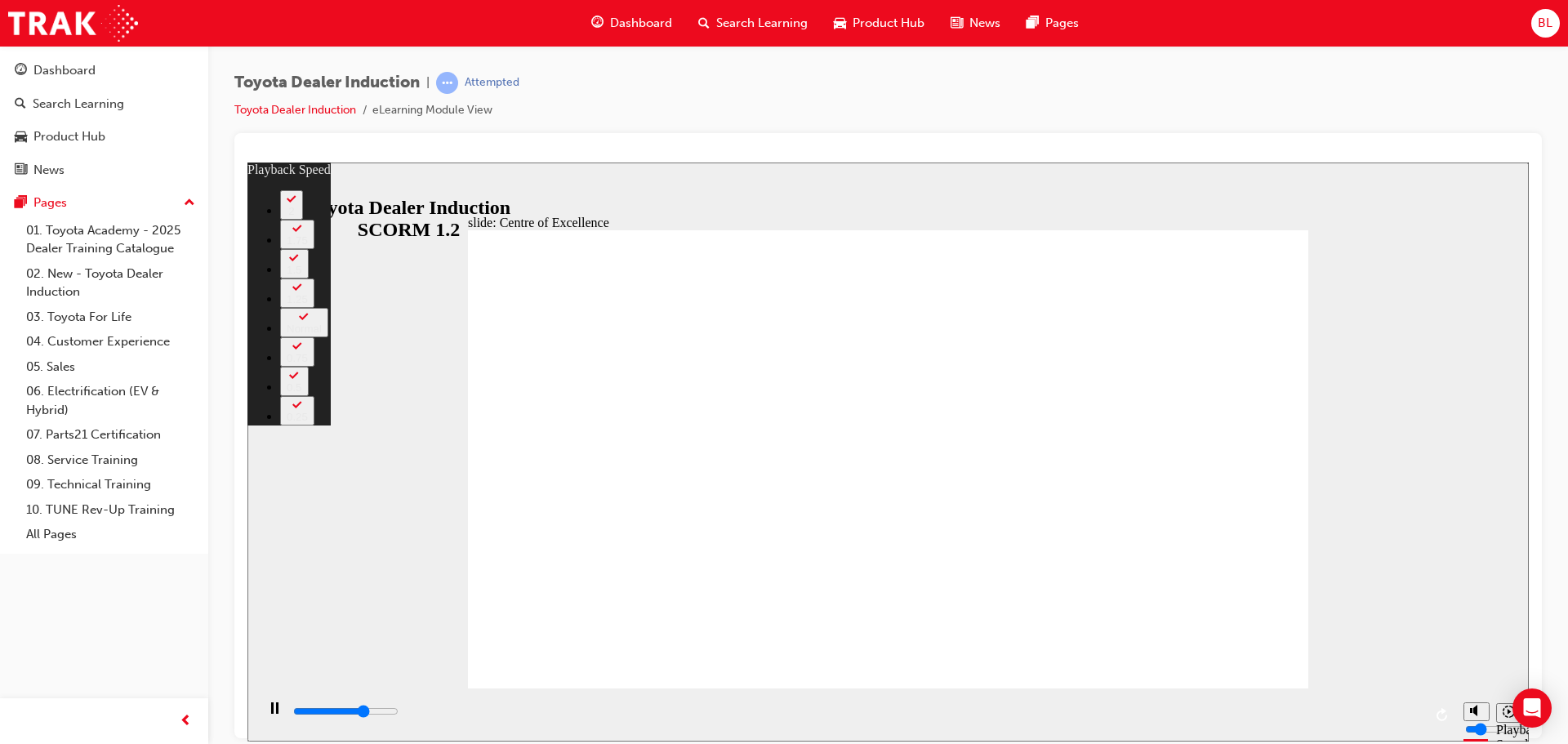
type input "10600"
type input "7"
type input "10900"
type input "7"
type input "11200"
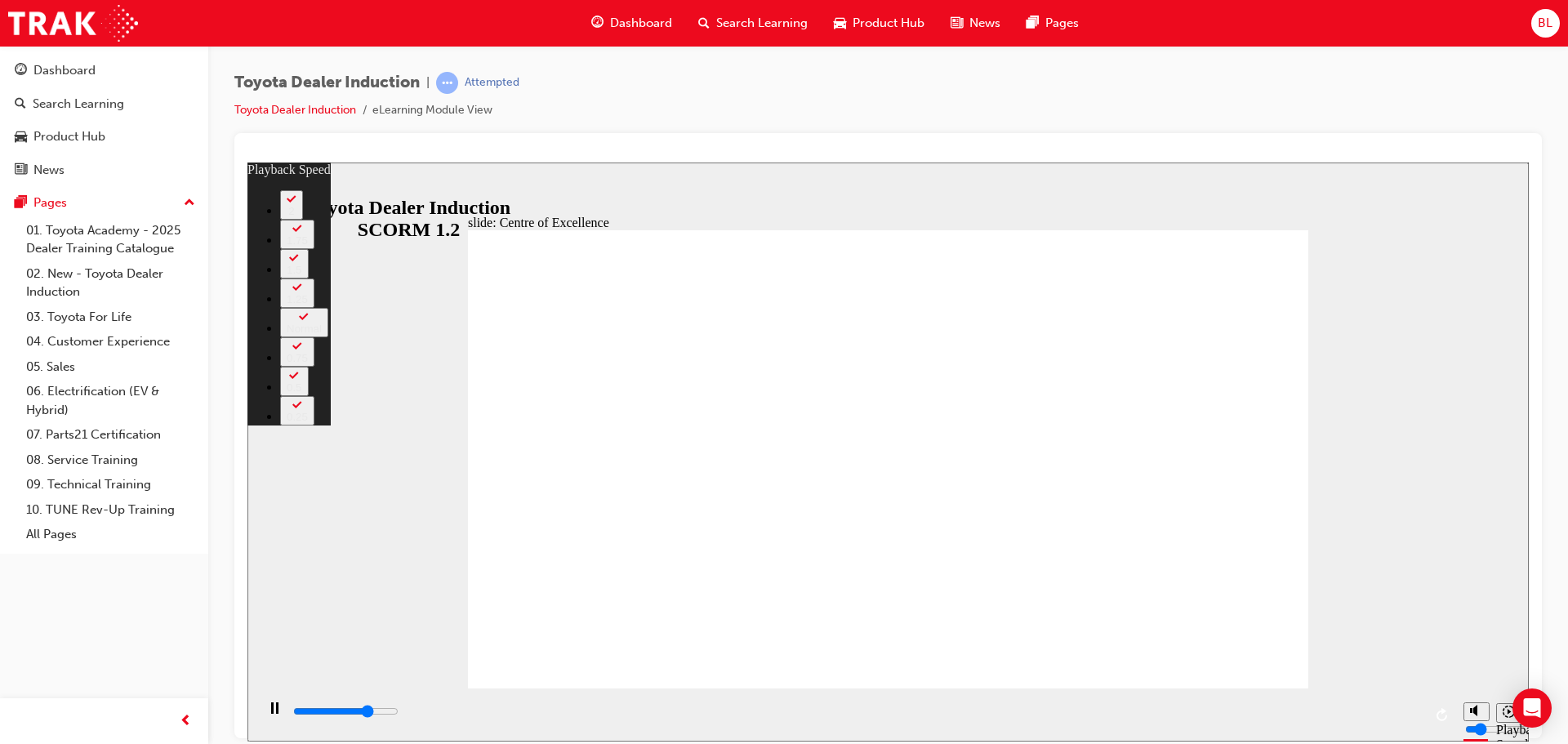
type input "7"
type input "11400"
type input "8"
type input "11700"
type input "8"
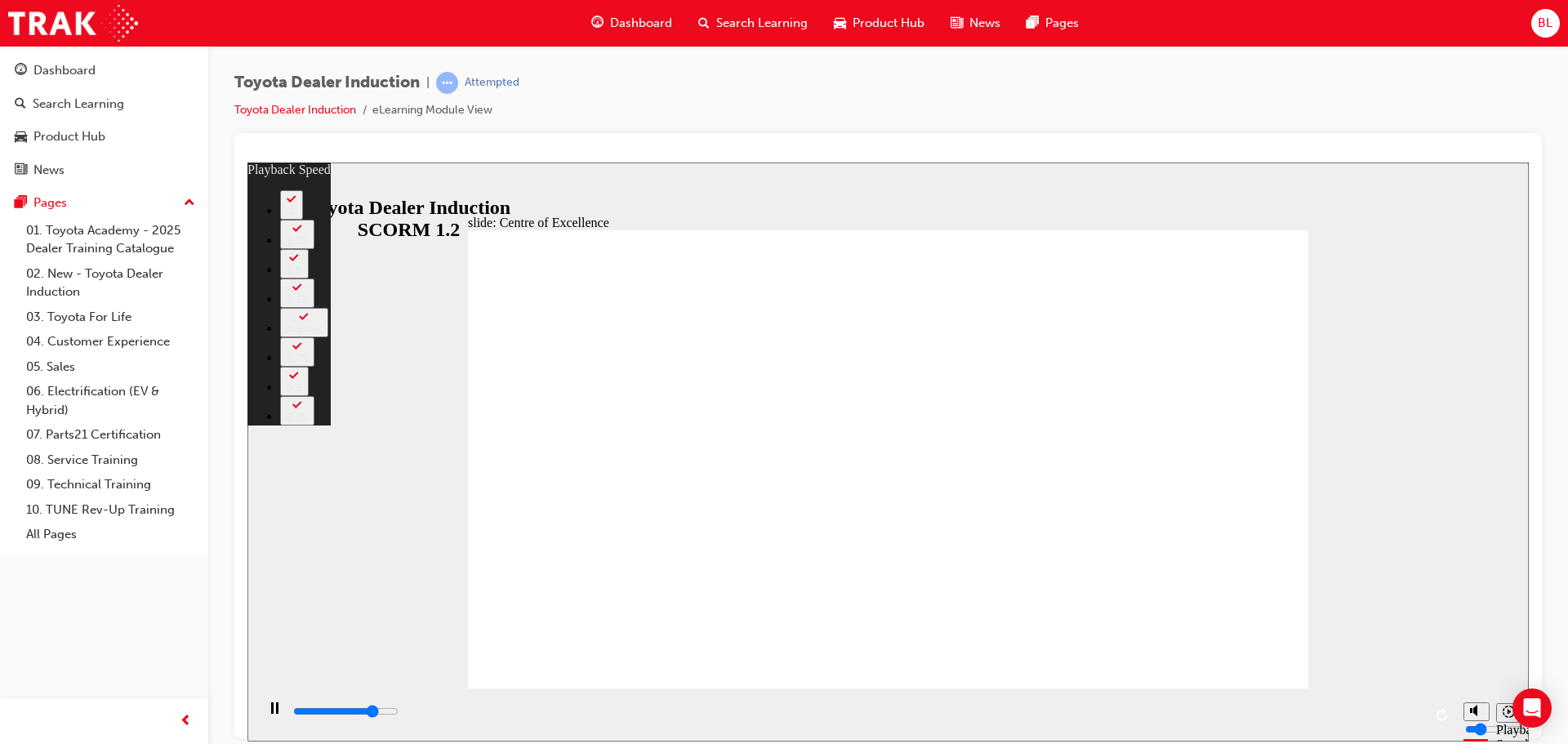
type input "12000"
type input "8"
type input "12200"
type input "9"
type input "12500"
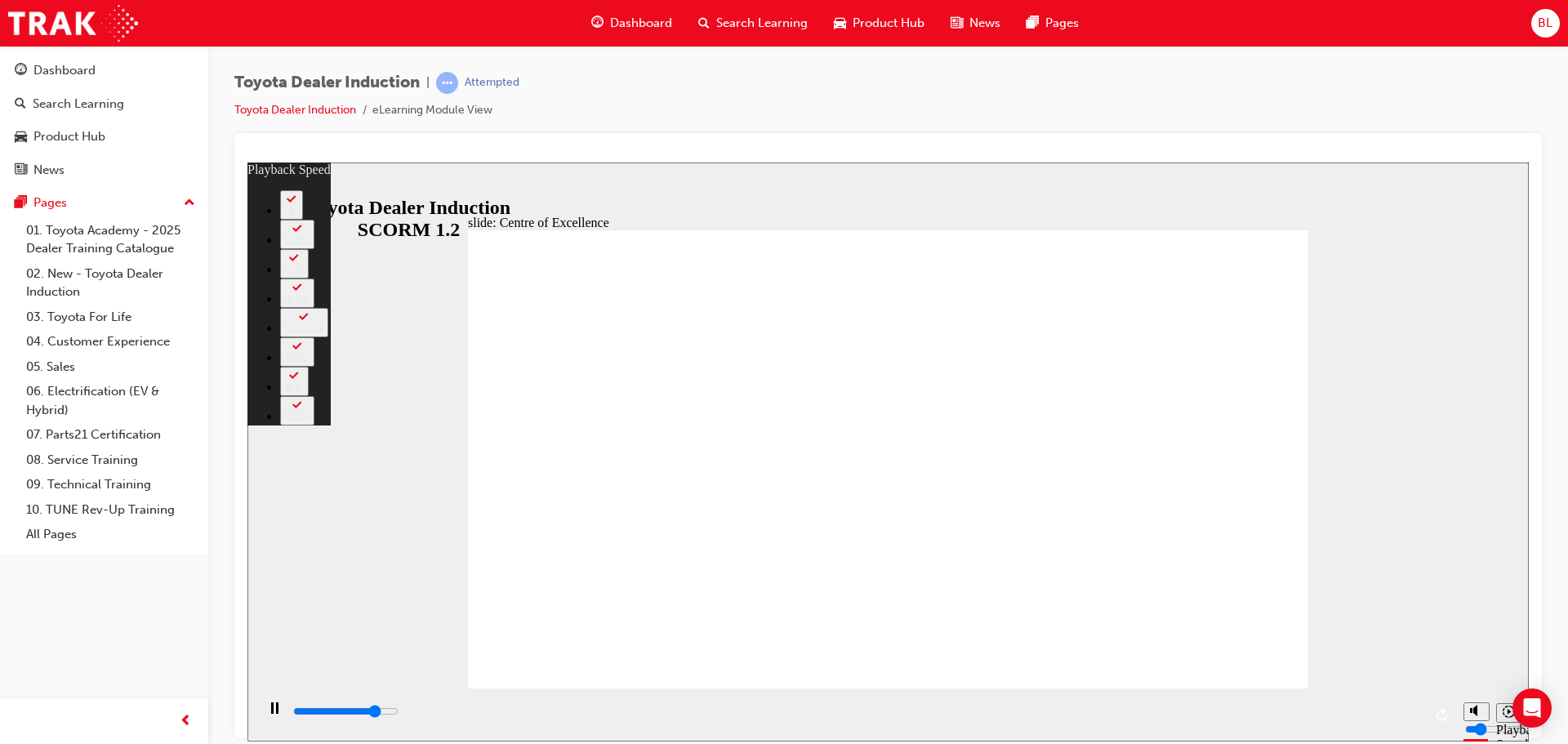
type input "9"
type input "12800"
type input "9"
type input "13000"
type input "9"
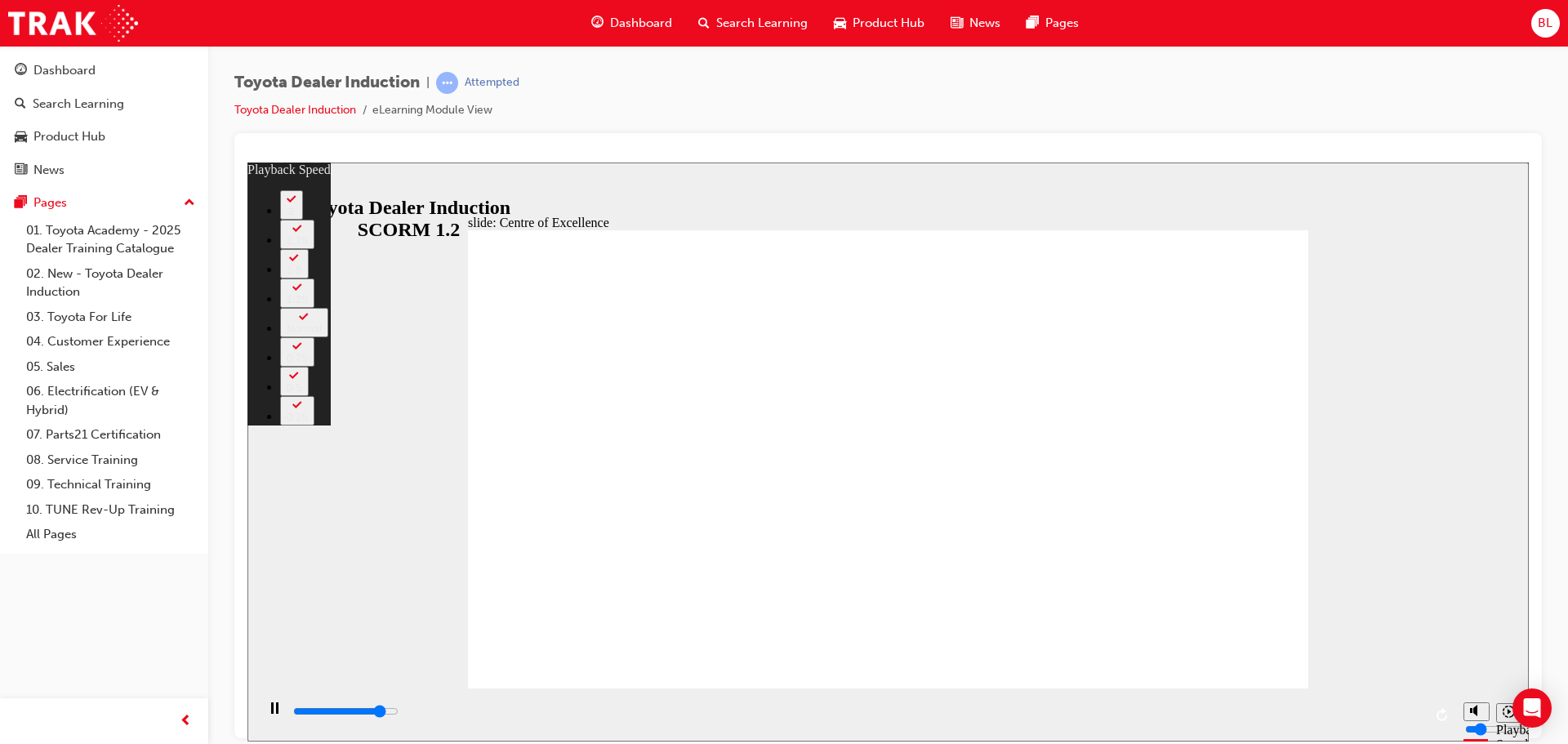
type input "13300"
type input "10"
type input "13600"
type input "10"
type input "13800"
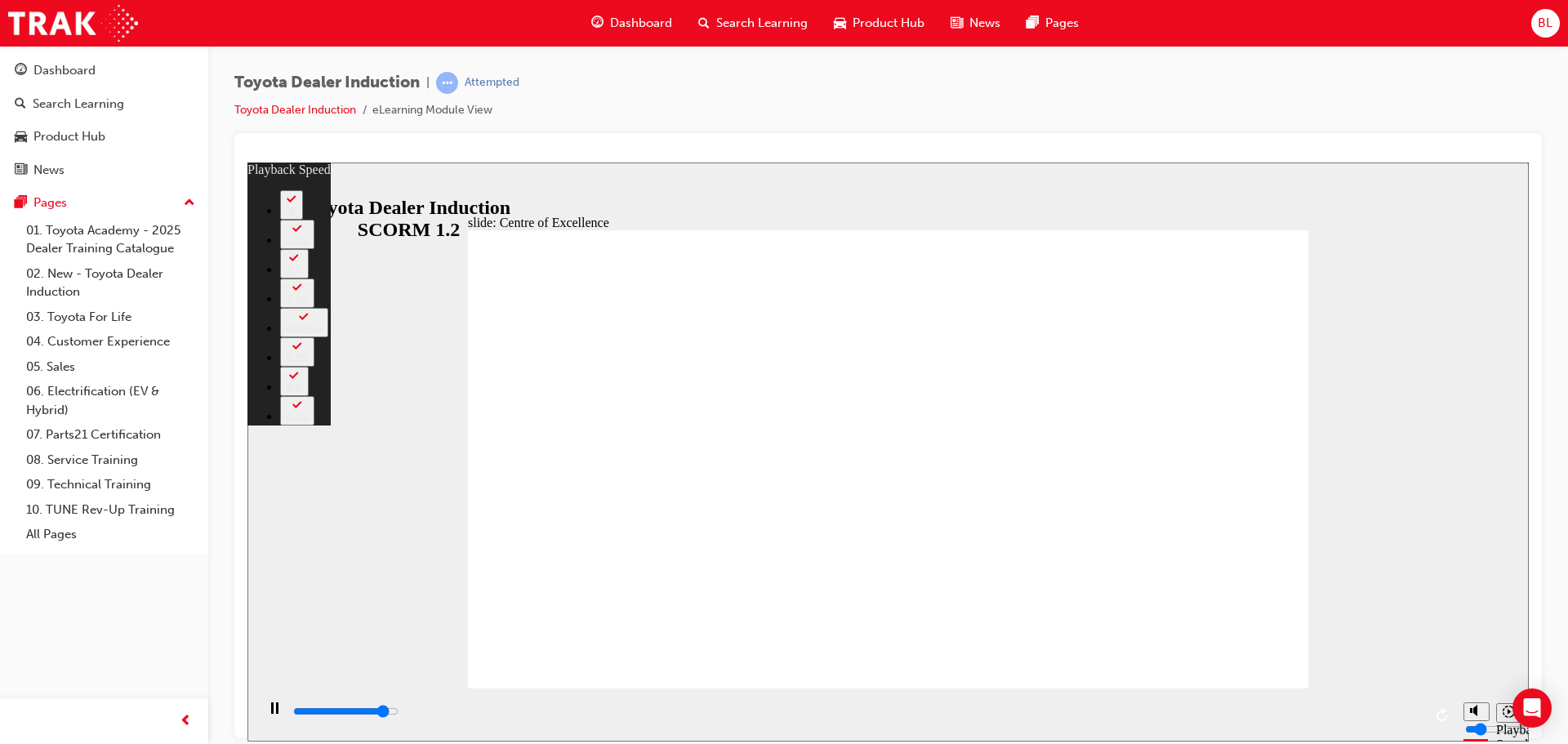
type input "10"
type input "14100"
type input "10"
type input "14400"
type input "11"
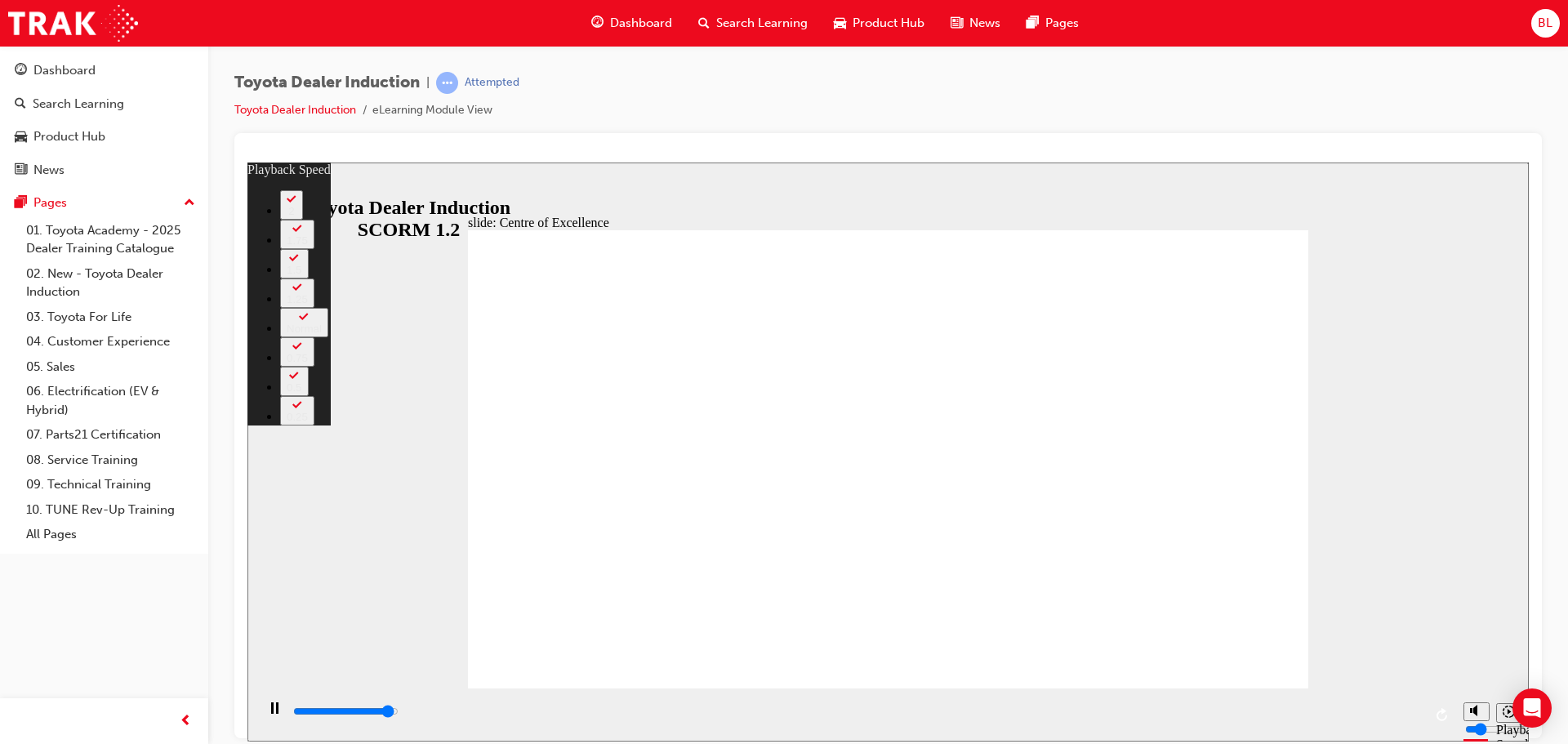
type input "14600"
type input "11"
type input "14900"
type input "11"
type input "15200"
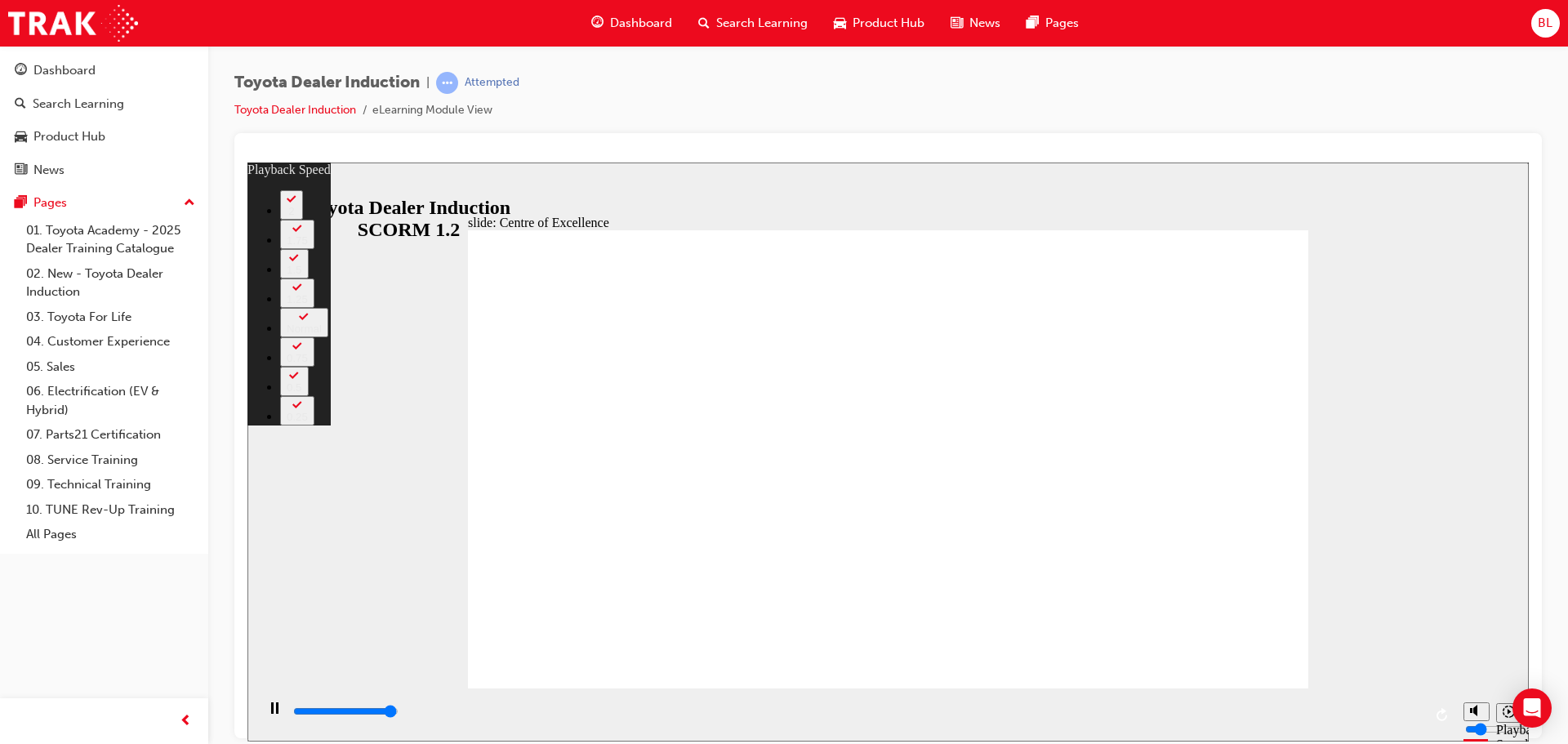
type input "11"
type input "15300"
type input "248"
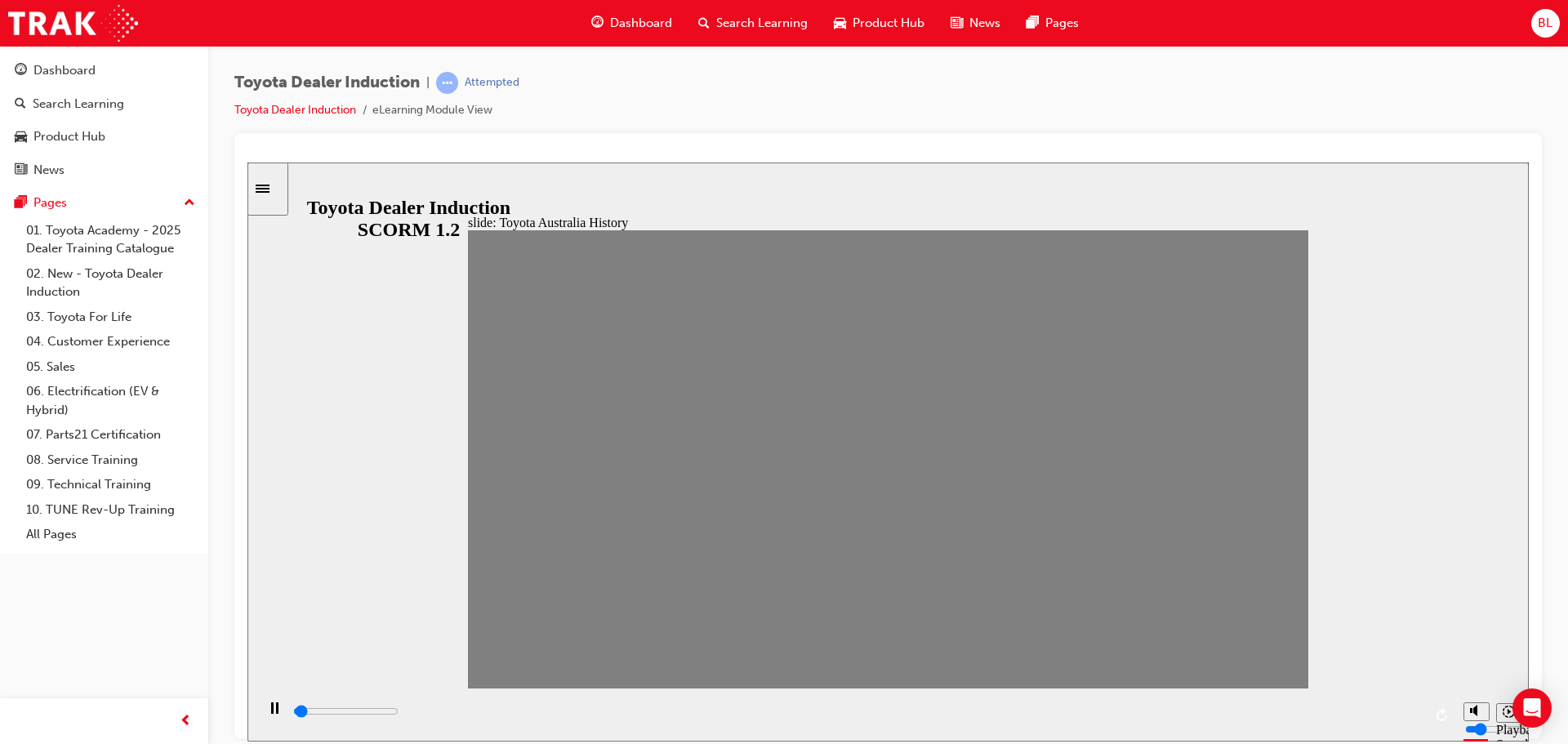
drag, startPoint x: 485, startPoint y: 476, endPoint x: 1346, endPoint y: 485, distance: 861.0
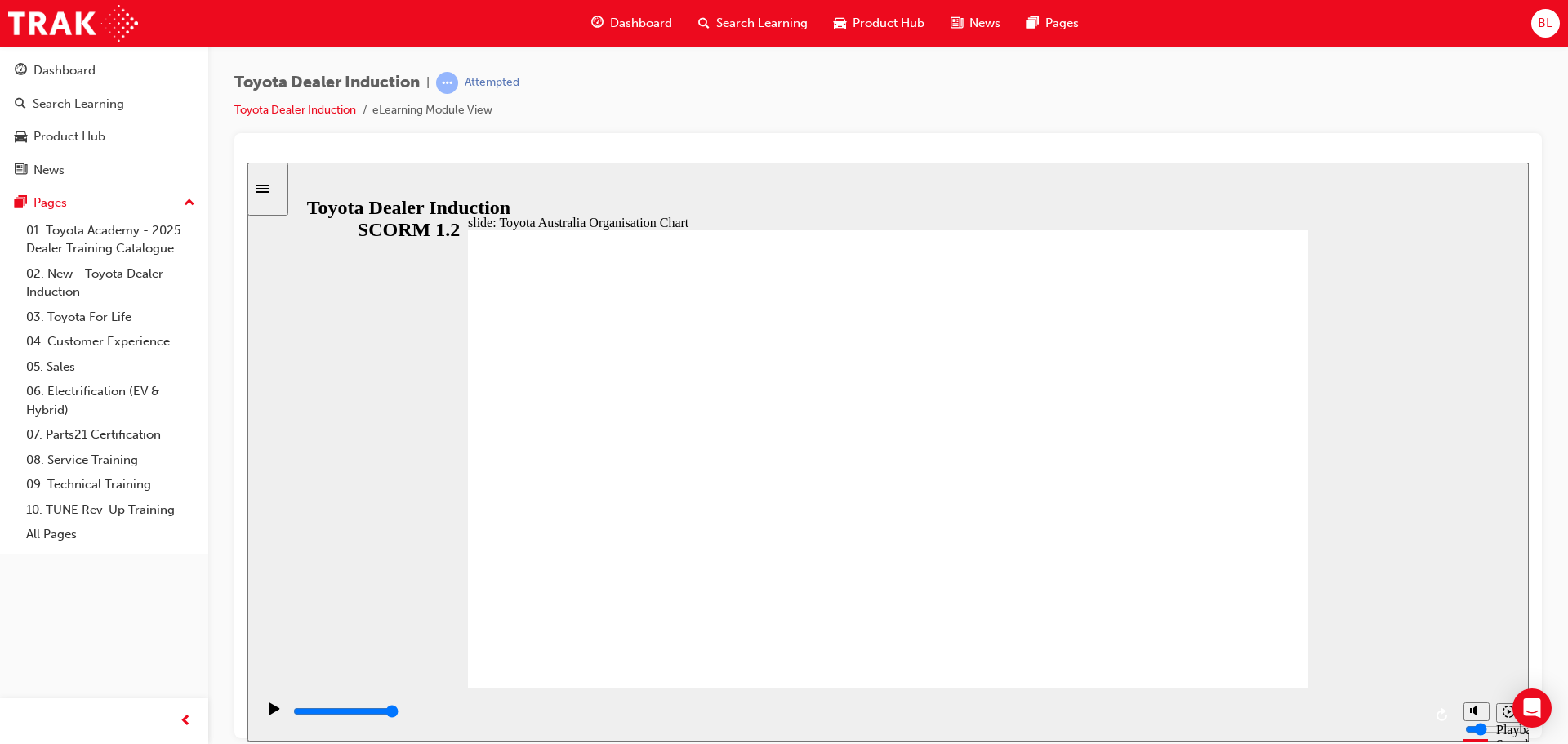
type input "4500"
radio input "true"
type input "3500"
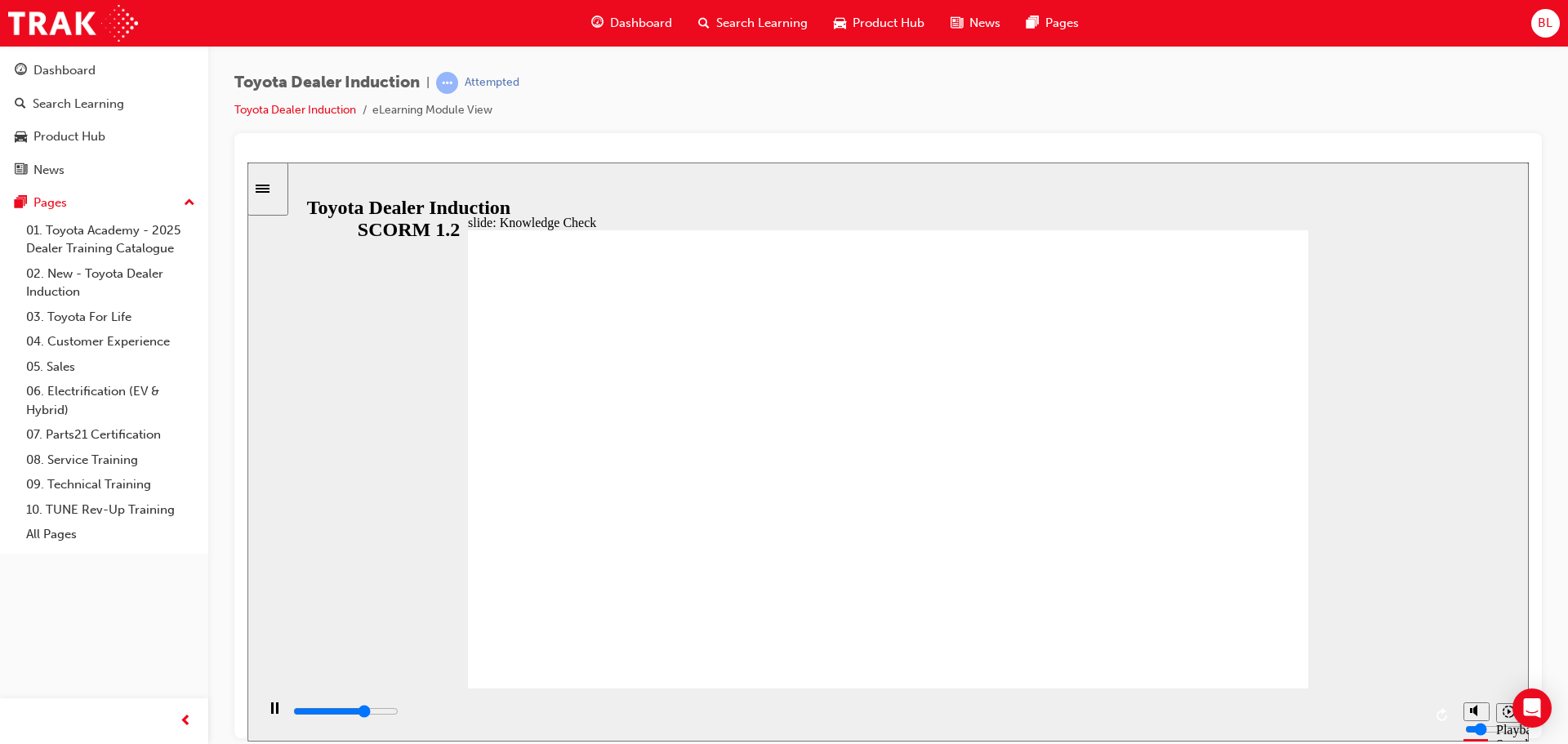
radio input "true"
type input "5000"
radio input "true"
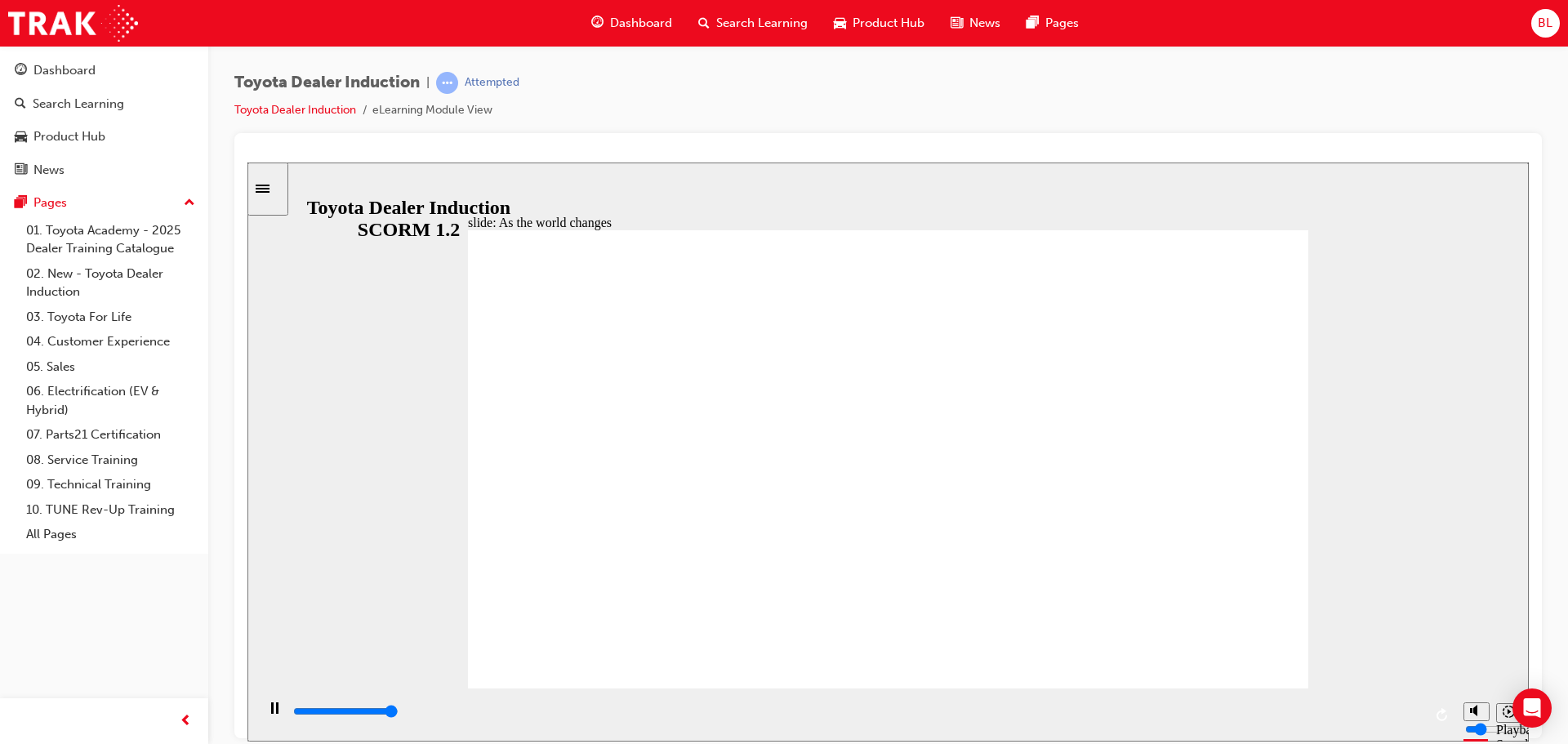
type input "9200"
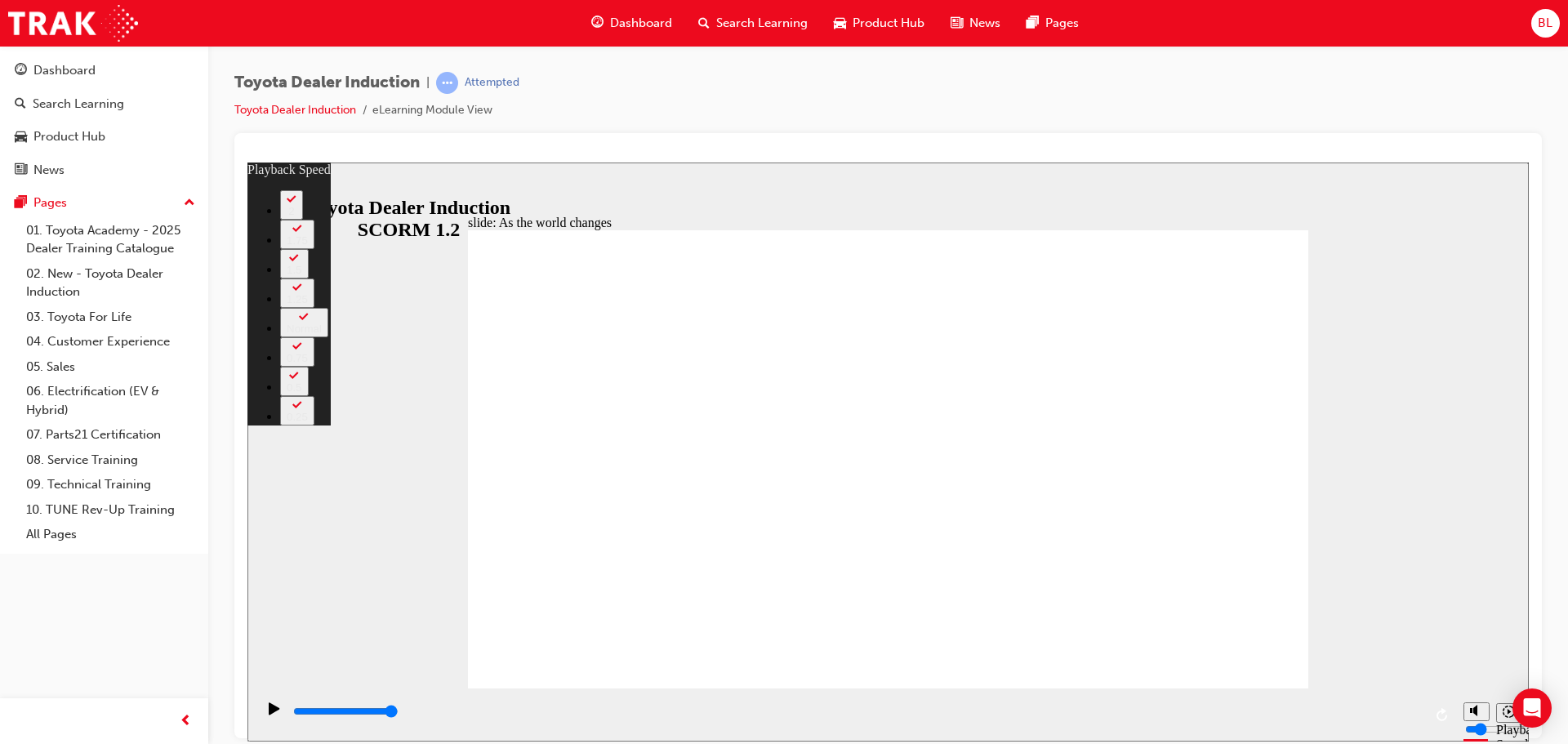
type input "128"
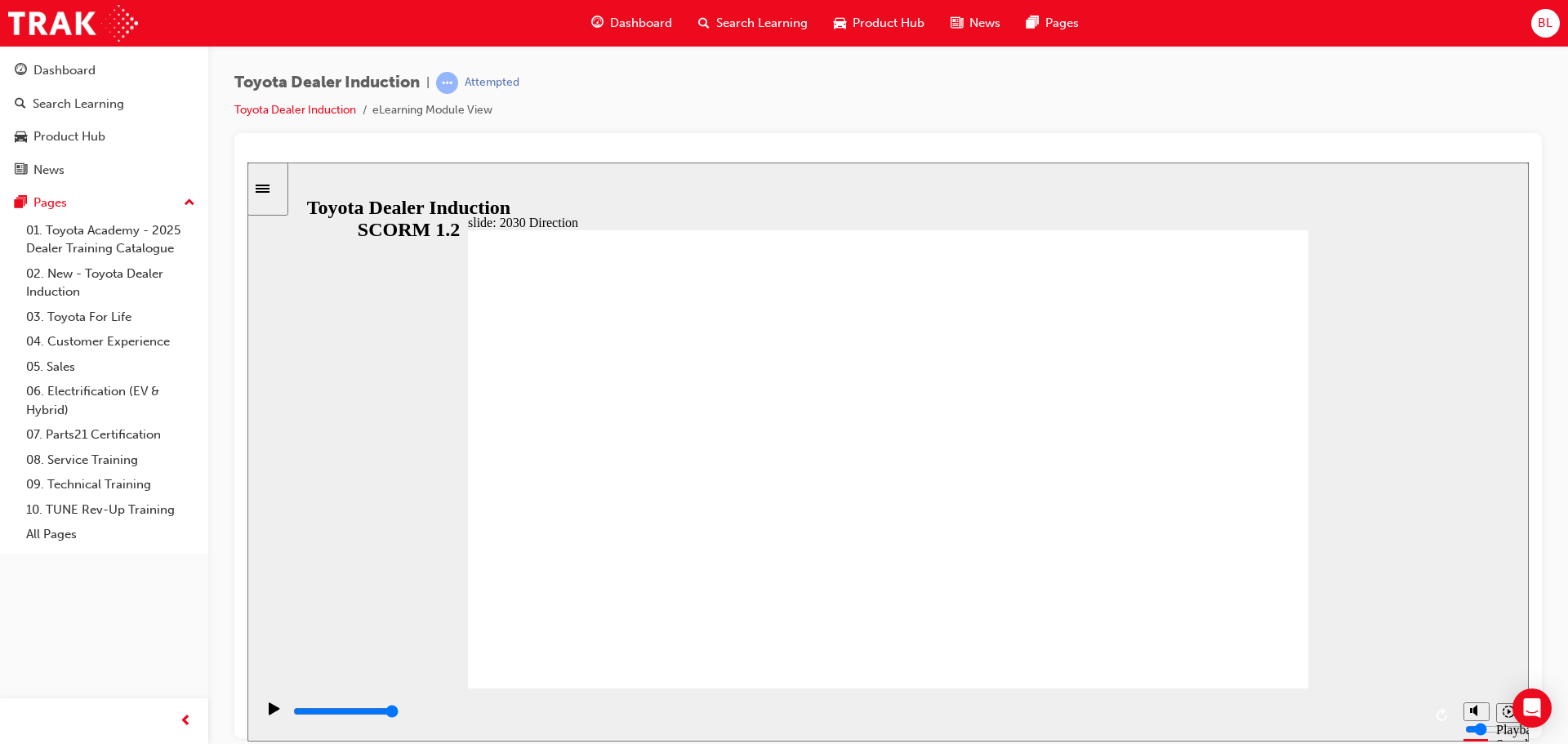
type input "5000"
drag, startPoint x: 818, startPoint y: 482, endPoint x: 623, endPoint y: 482, distance: 195.0
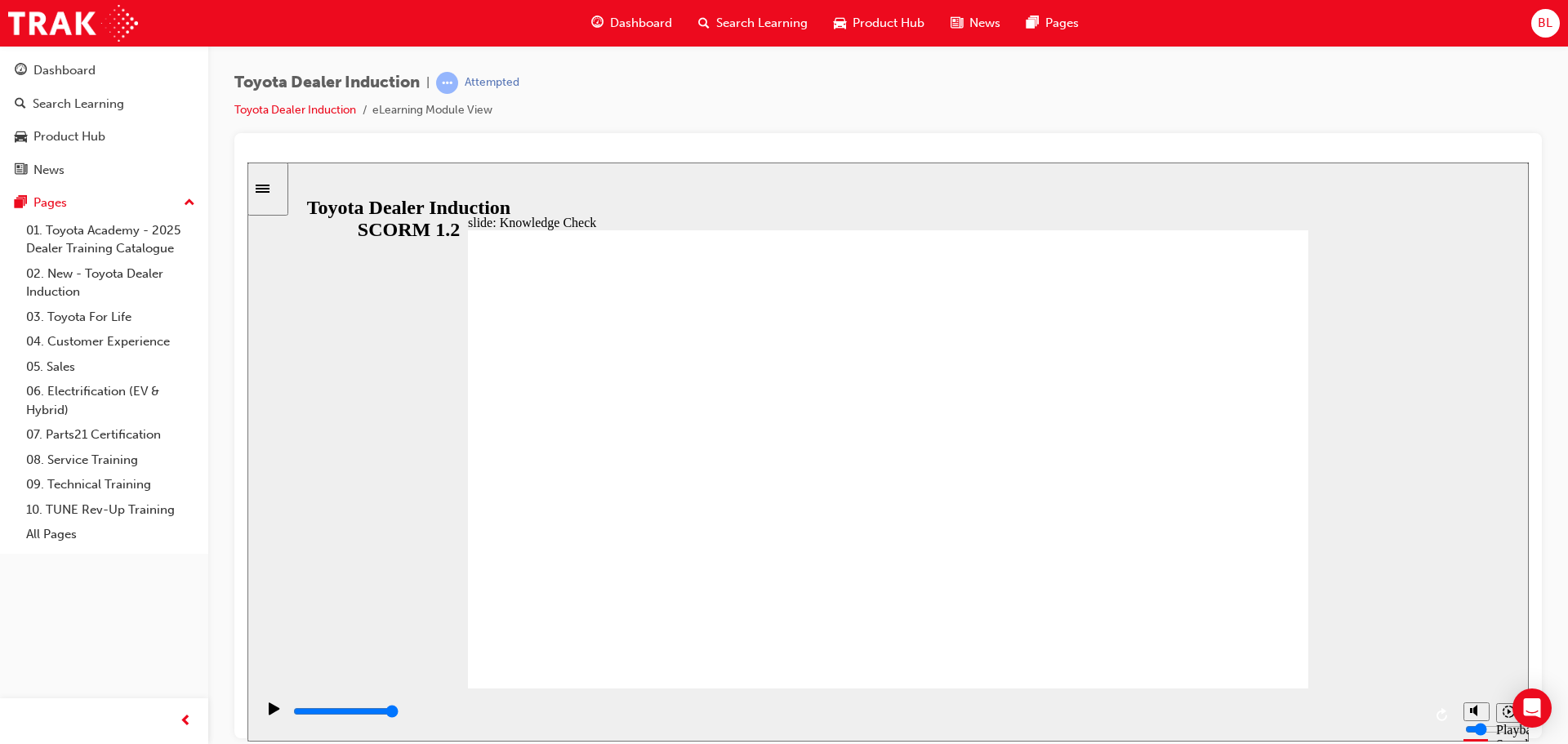
type input "e"
type input "ev"
type input "eve"
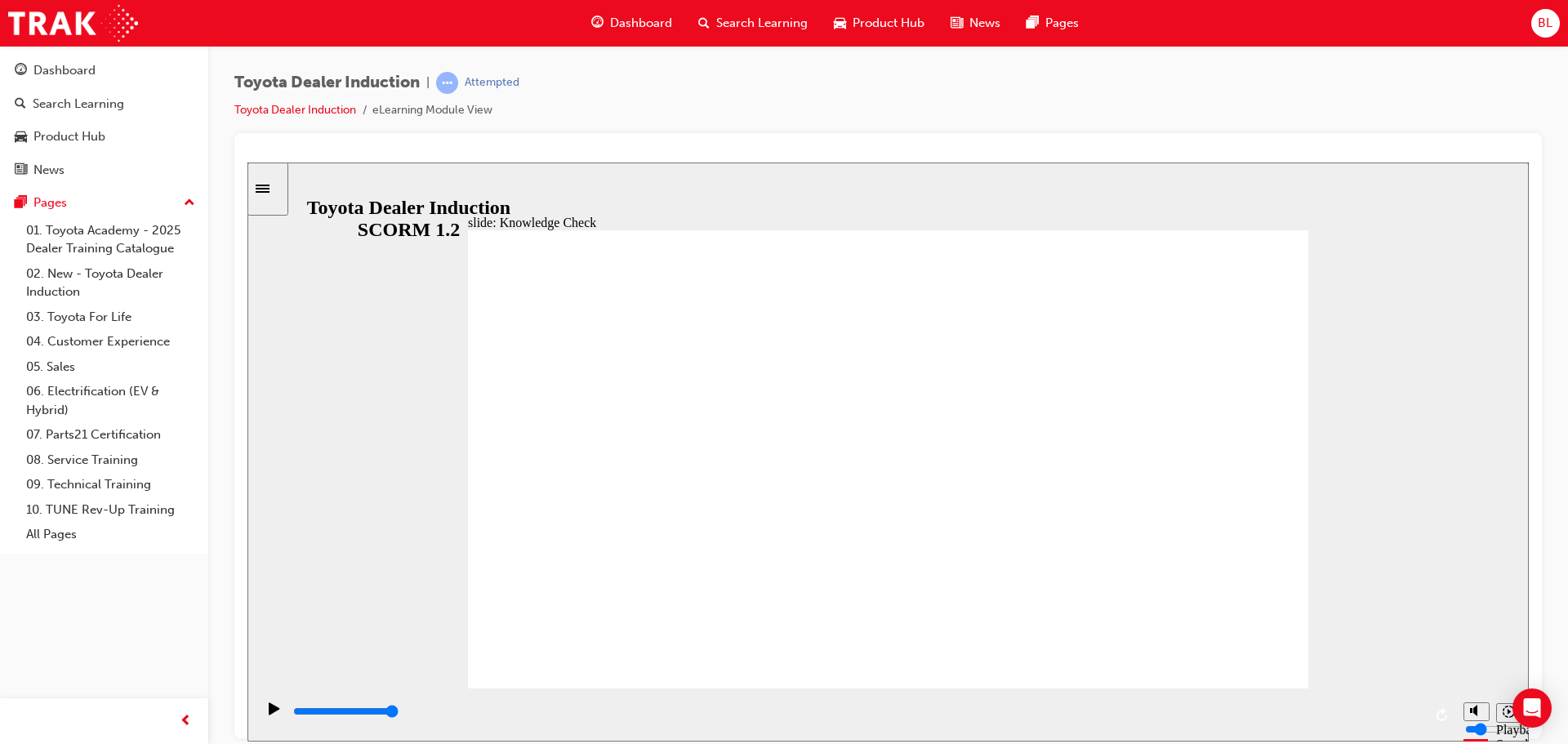
type input "eve"
type input "ever"
type input "every"
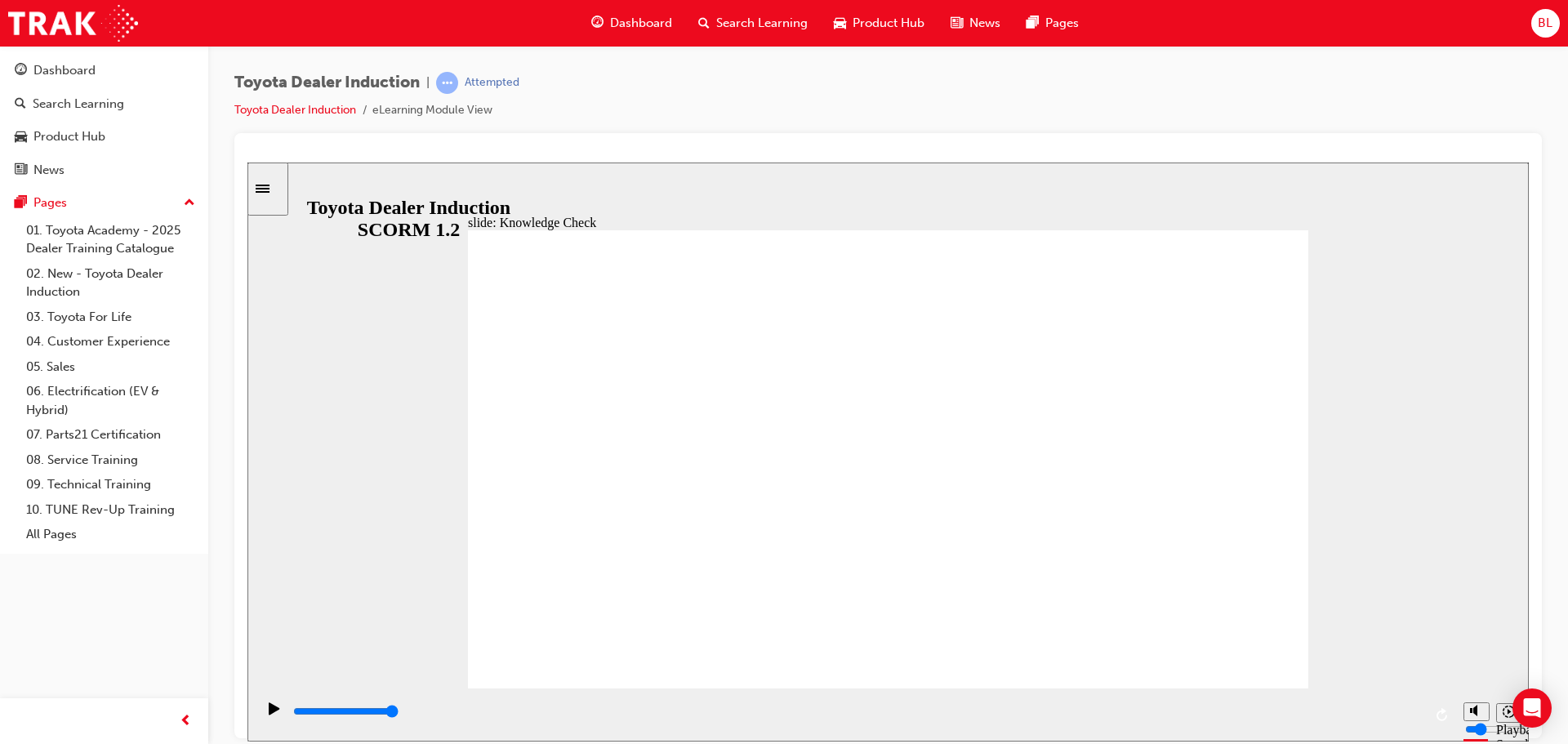
type input "everyt"
type input "everyth"
type input "everythi"
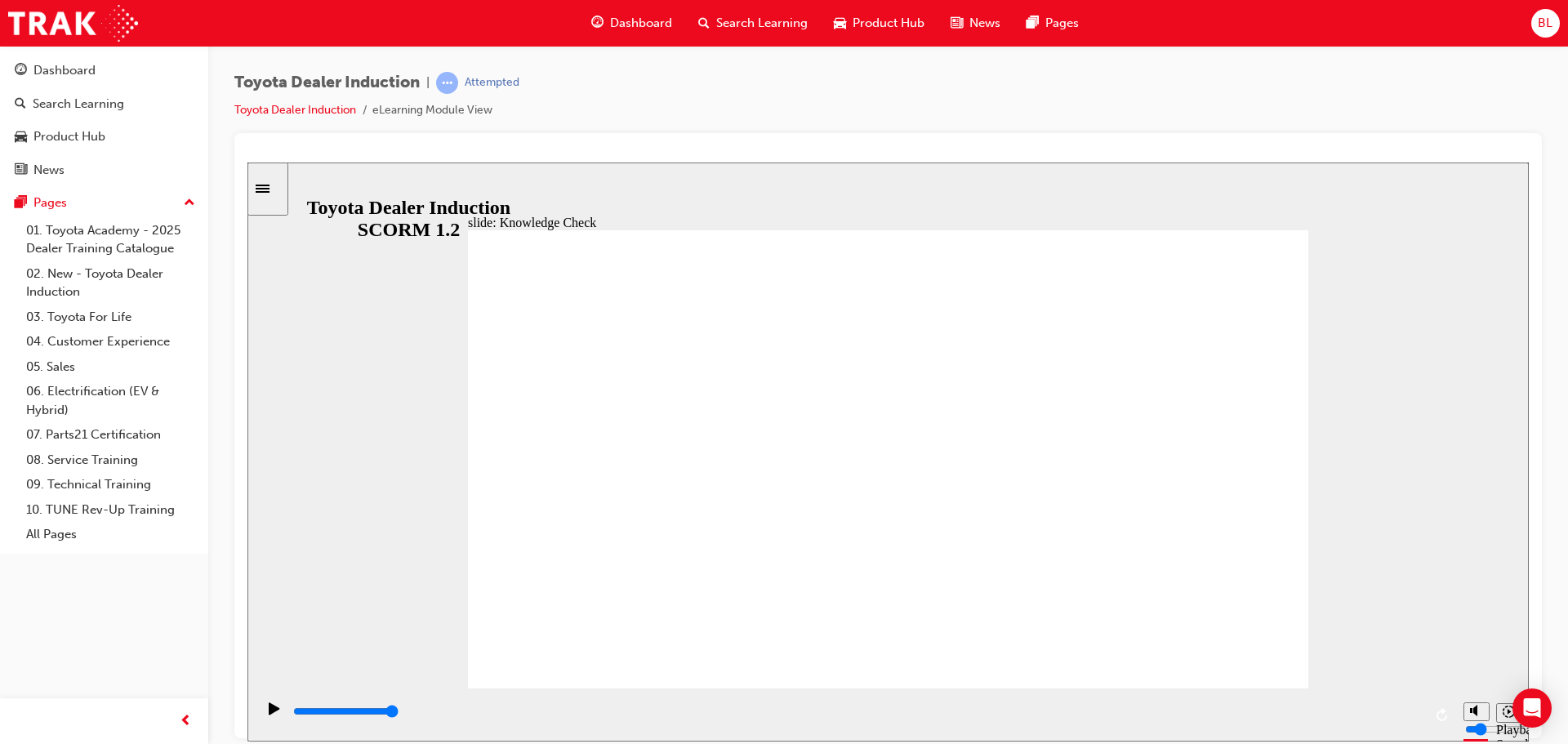
type input "everythi"
type input "everythin"
type input "everything"
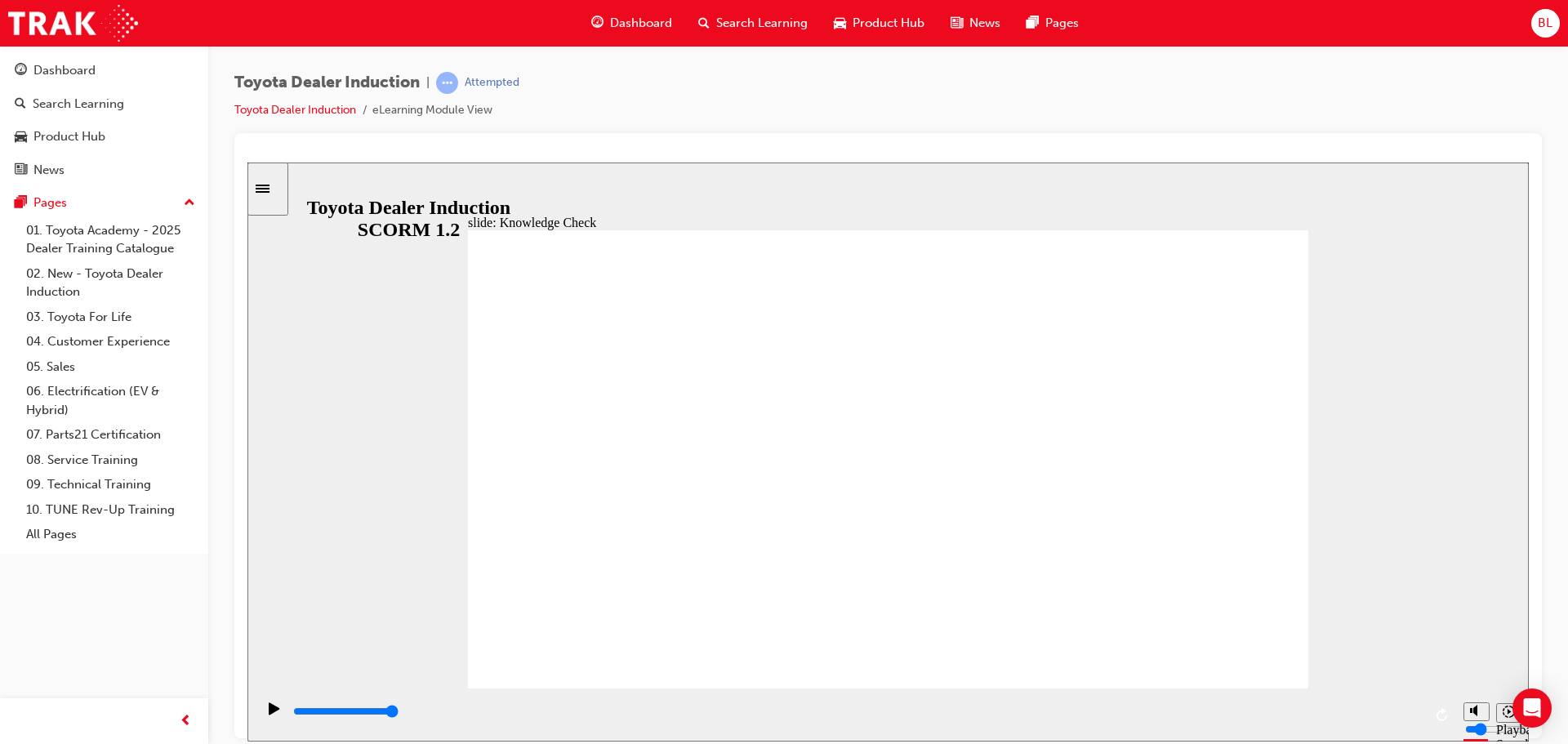
type input "everything"
type input "5000"
type input "f"
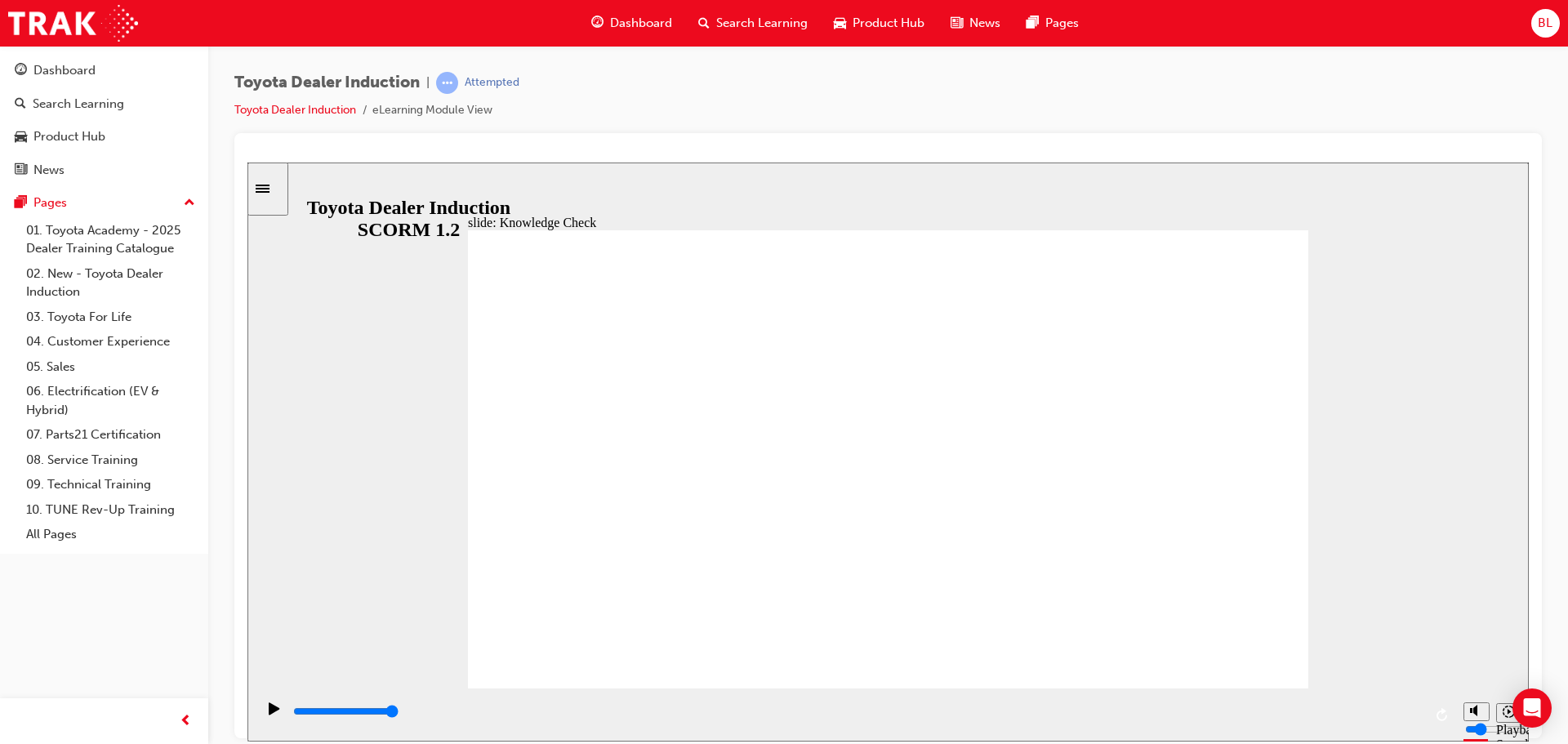
type input "fr"
type input "fre"
type input "free"
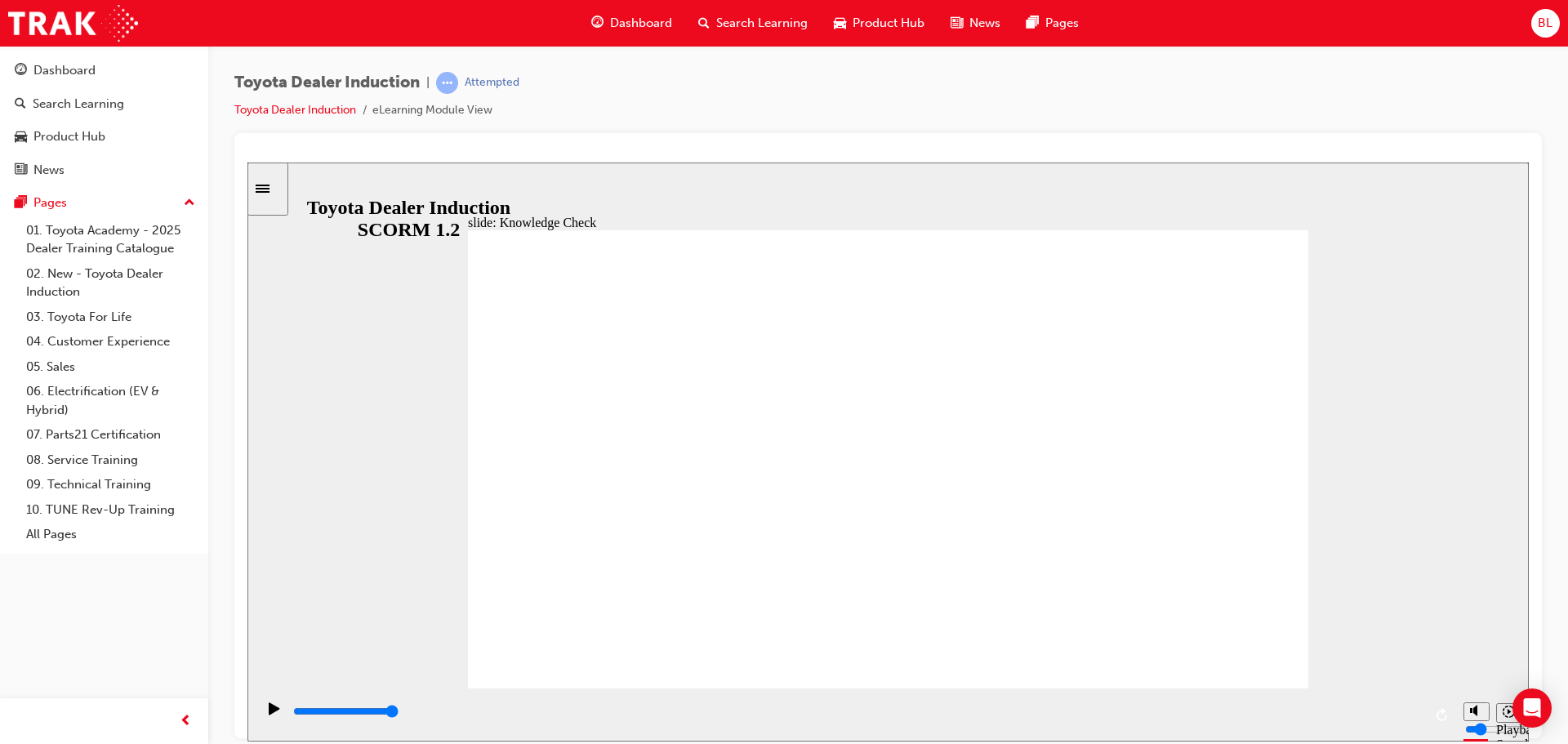
type input "free"
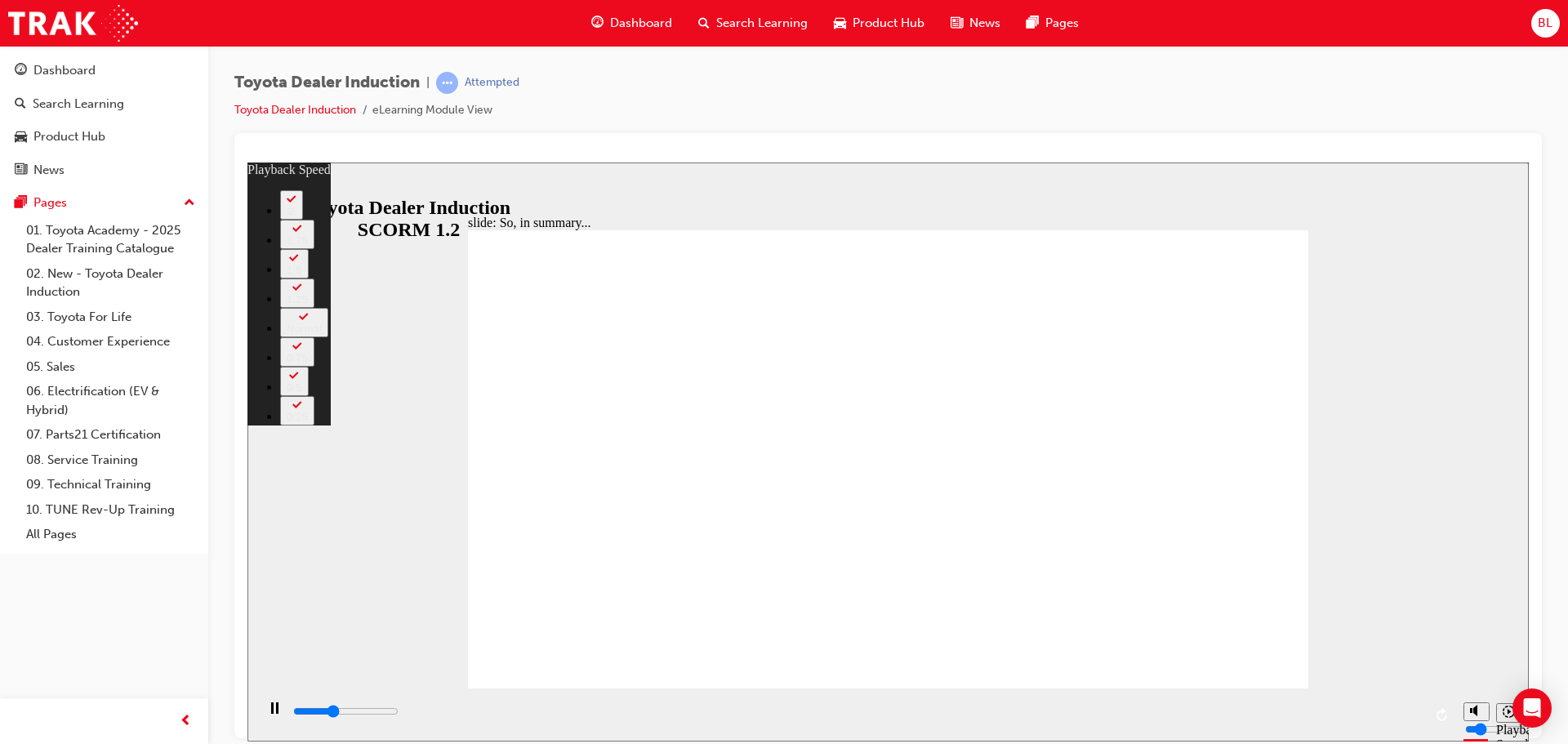
type input "2400"
type input "0"
type input "2700"
type input "1"
type input "3000"
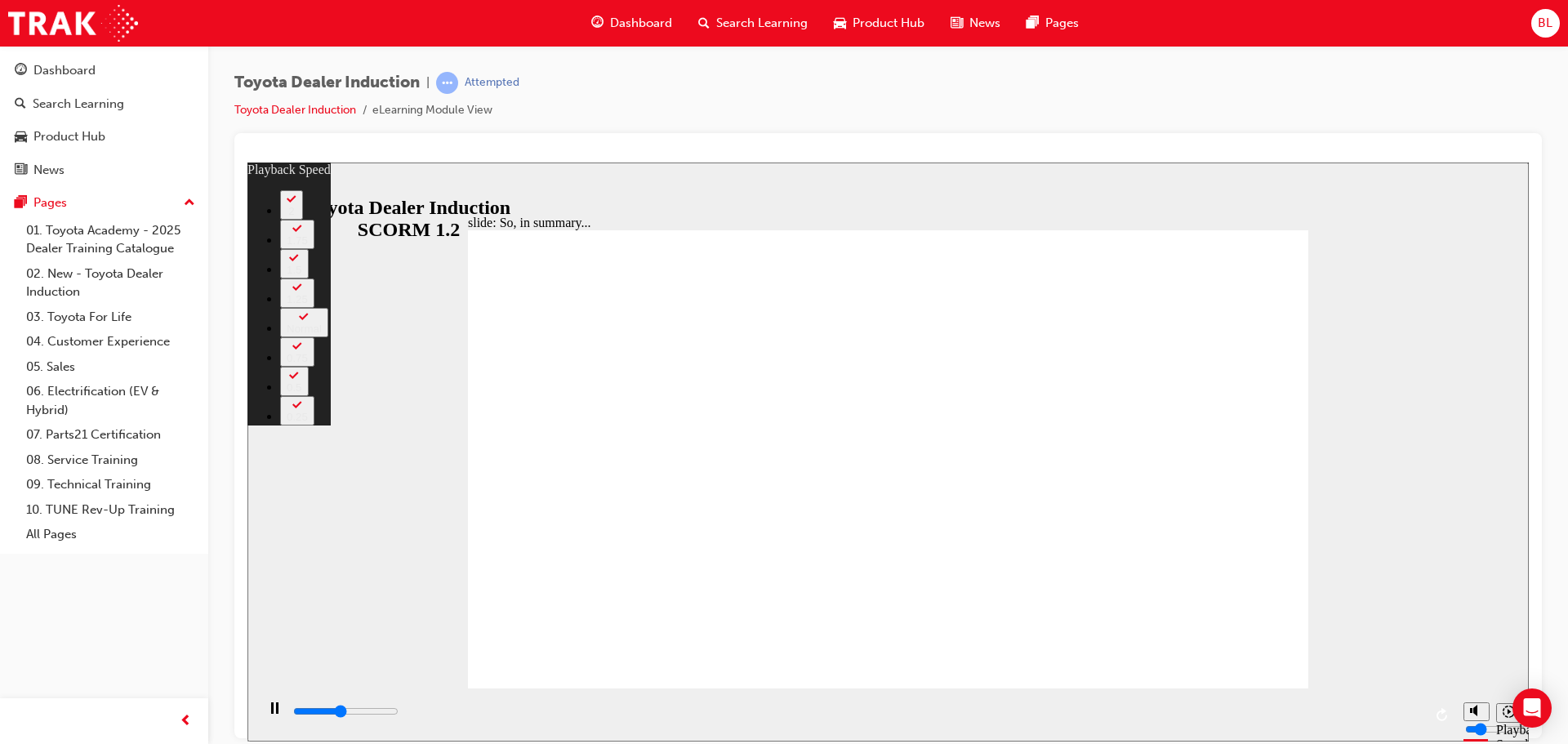
type input "1"
type input "3200"
type input "1"
type input "3500"
type input "1"
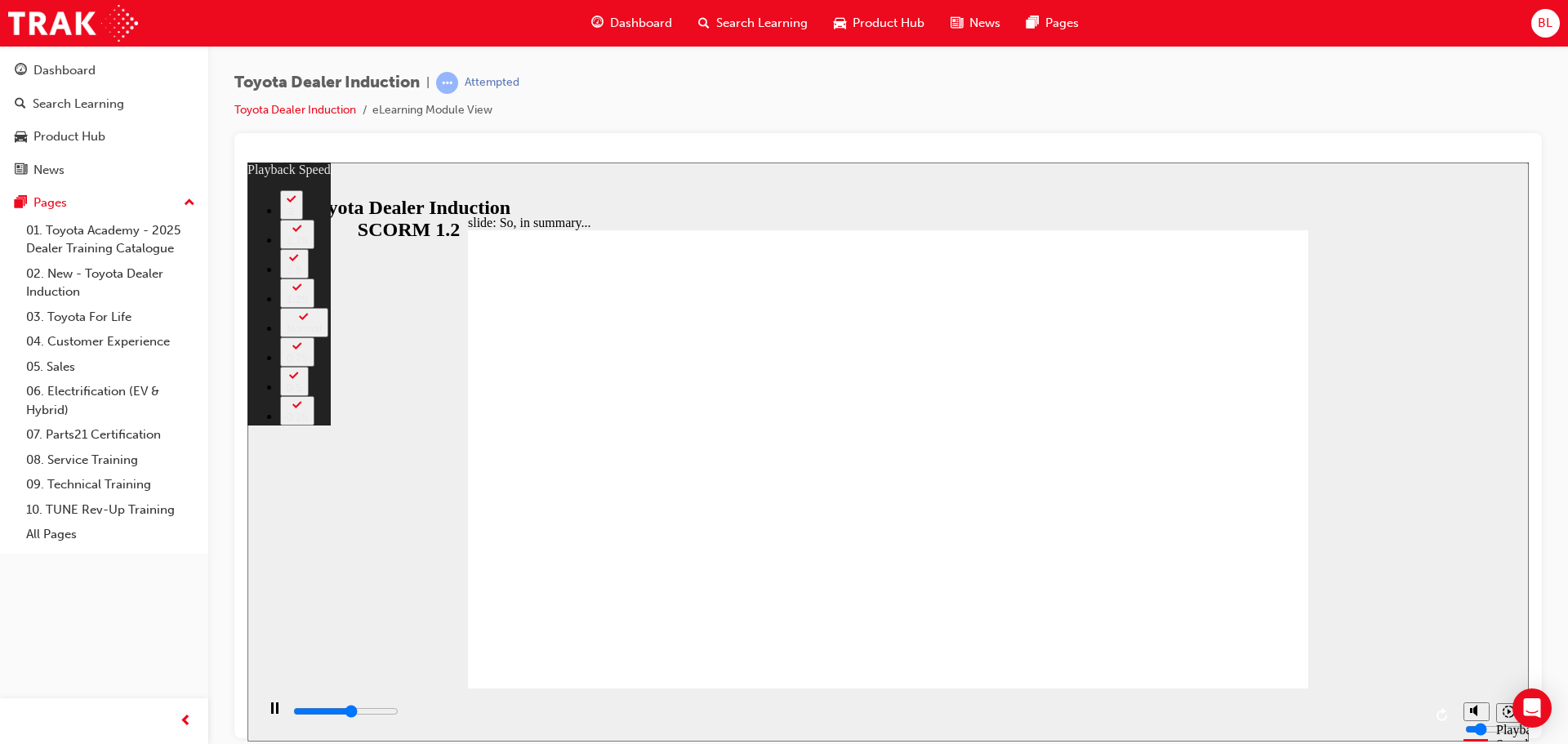
type input "3800"
type input "2"
type input "4000"
type input "2"
type input "4300"
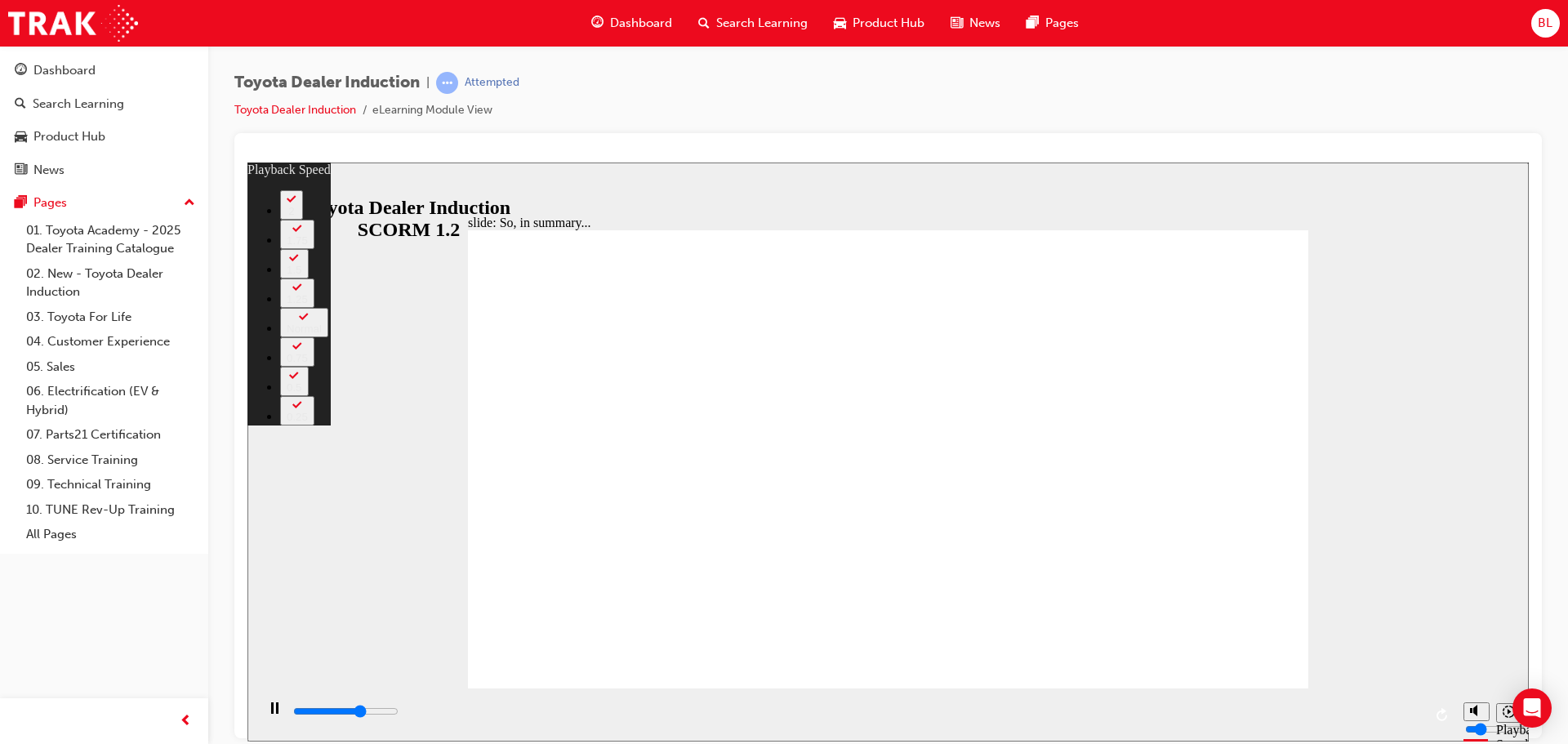
type input "2"
type input "4500"
type input "2"
type input "4800"
type input "3"
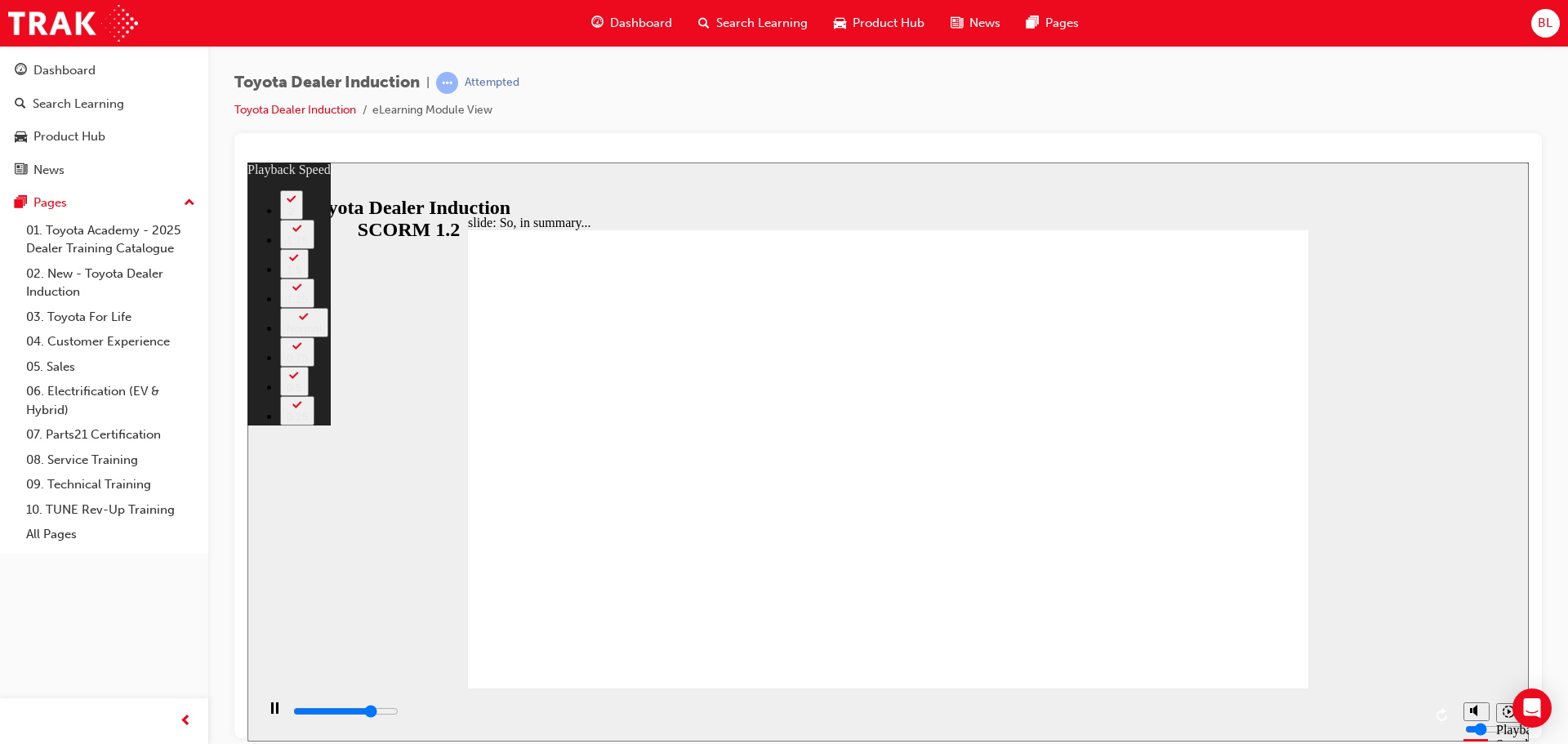
type input "5100"
type input "3"
type input "5100"
type input "3"
type input "5300"
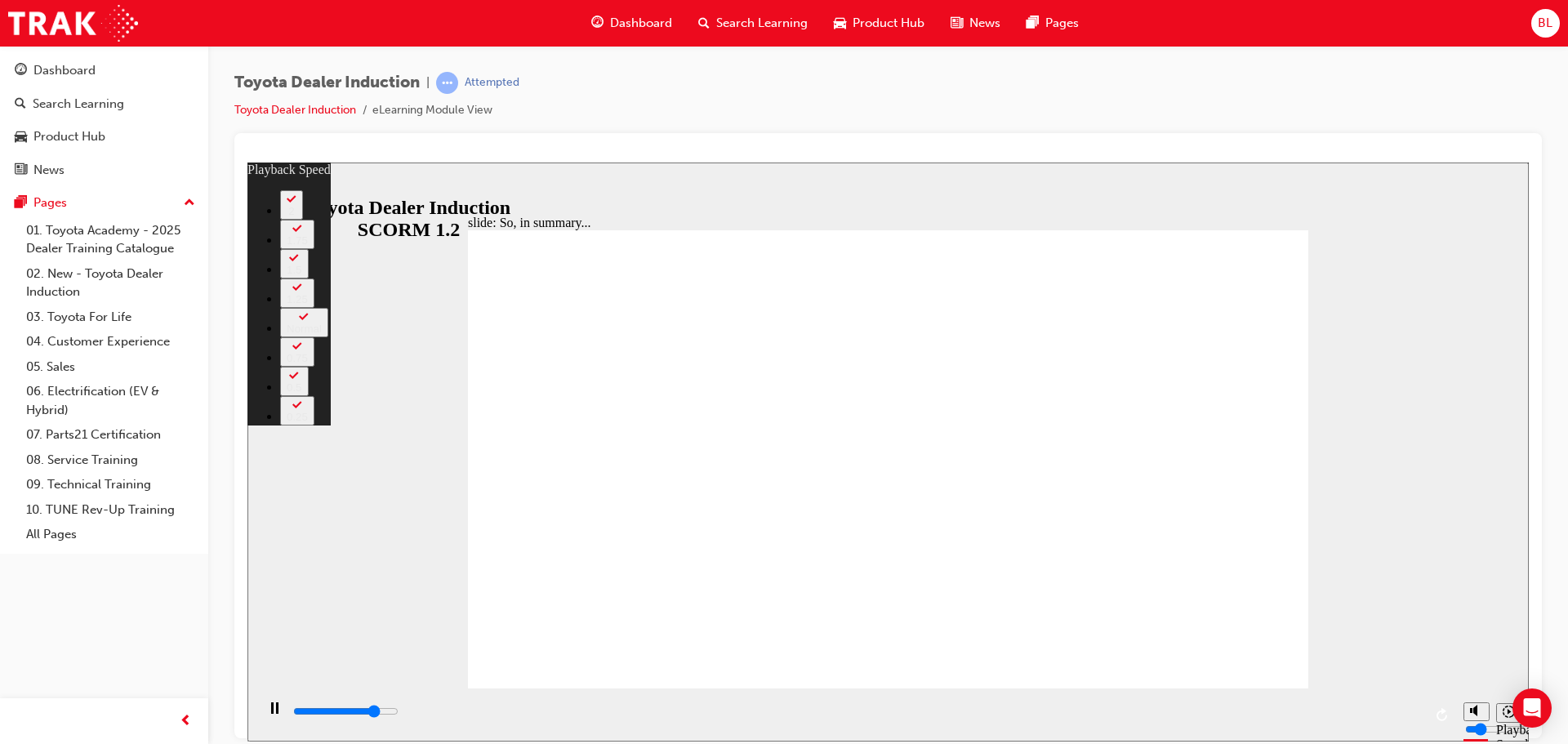
type input "3"
type input "5600"
type input "3"
type input "5900"
type input "4"
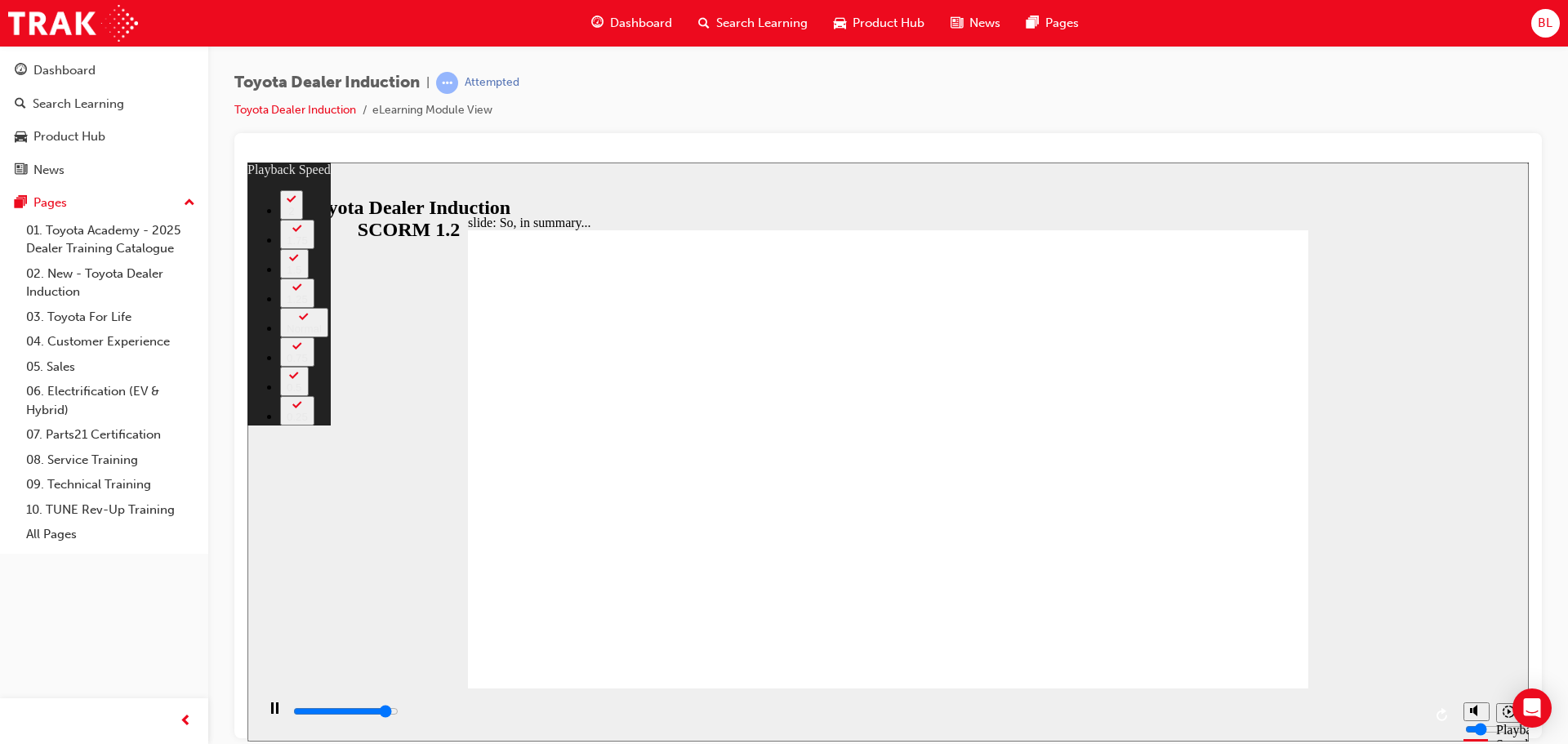
type input "6100"
type input "4"
type input "6400"
type input "4"
type input "6500"
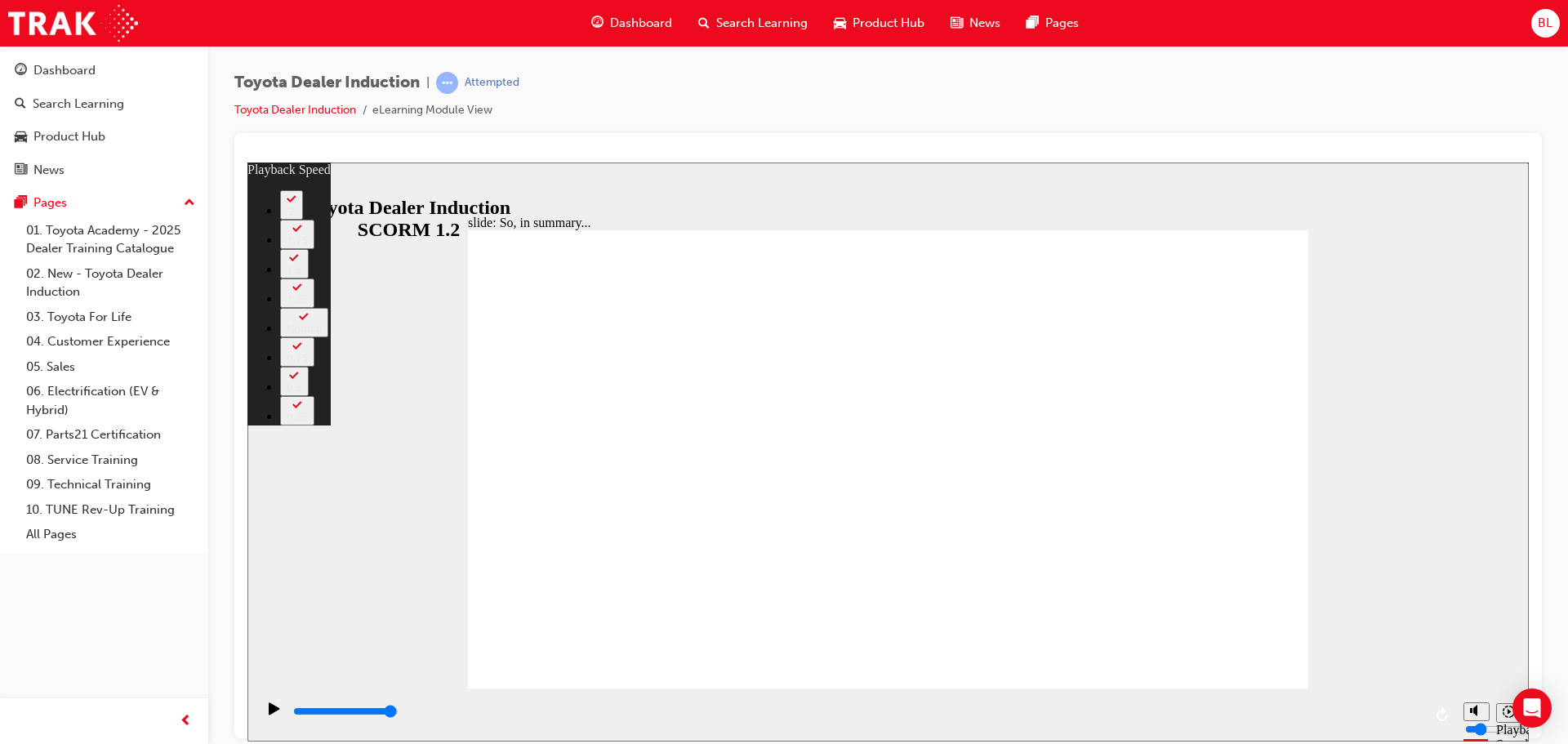
type input "46"
type input "0"
type input "46"
type input "0"
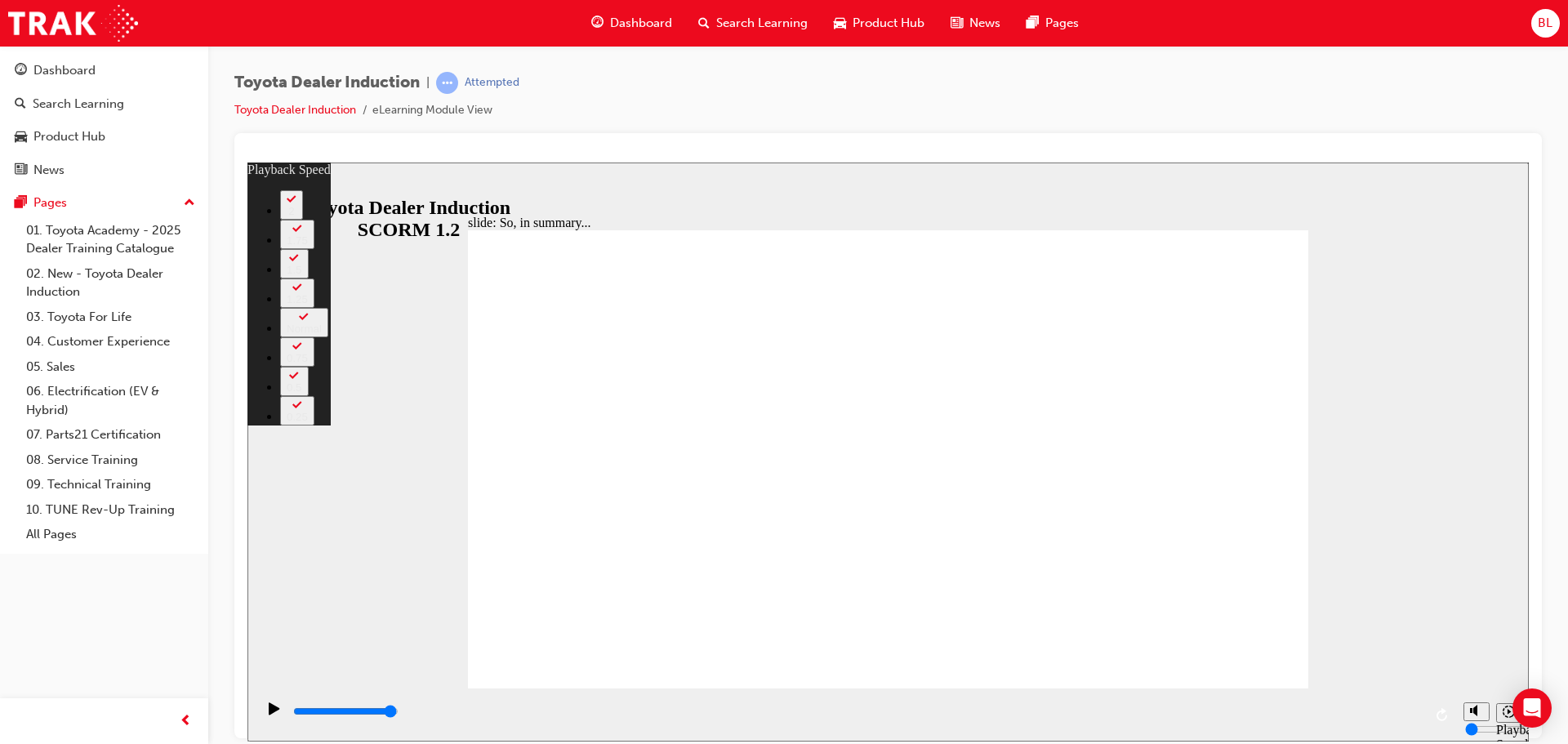
type input "81"
type input "1"
type input "81"
type input "1"
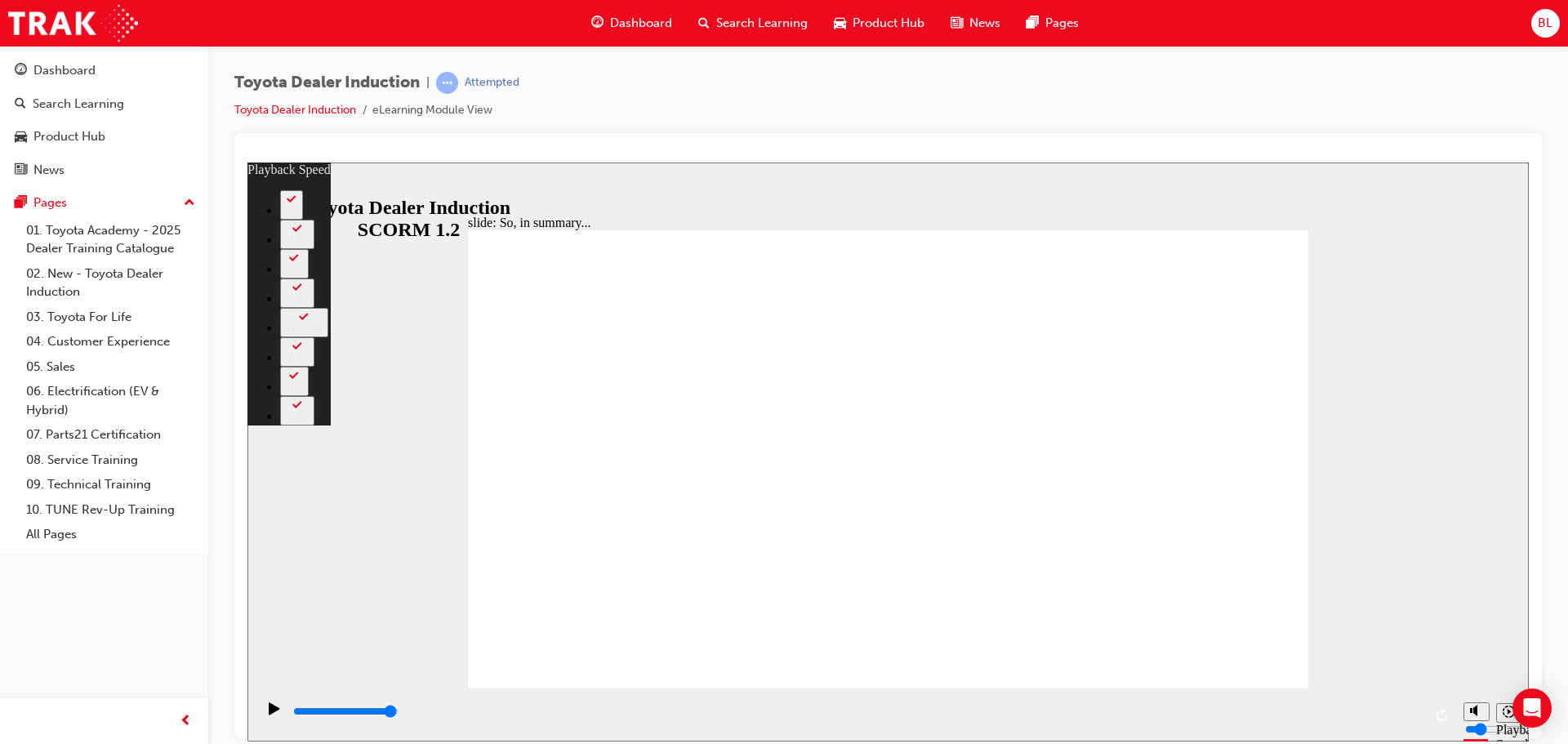
type input "82"
type input "0"
type input "82"
type input "0"
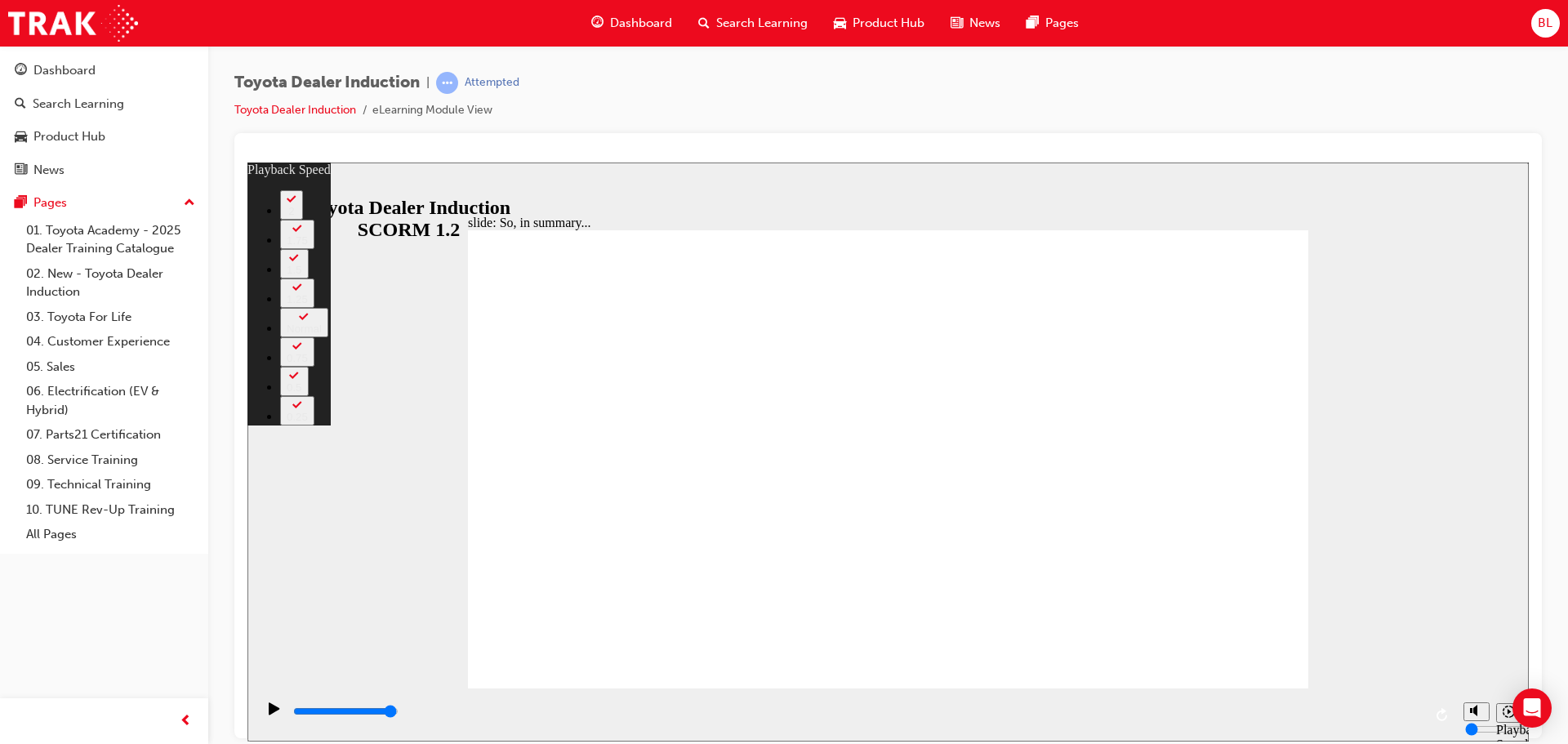
type input "128"
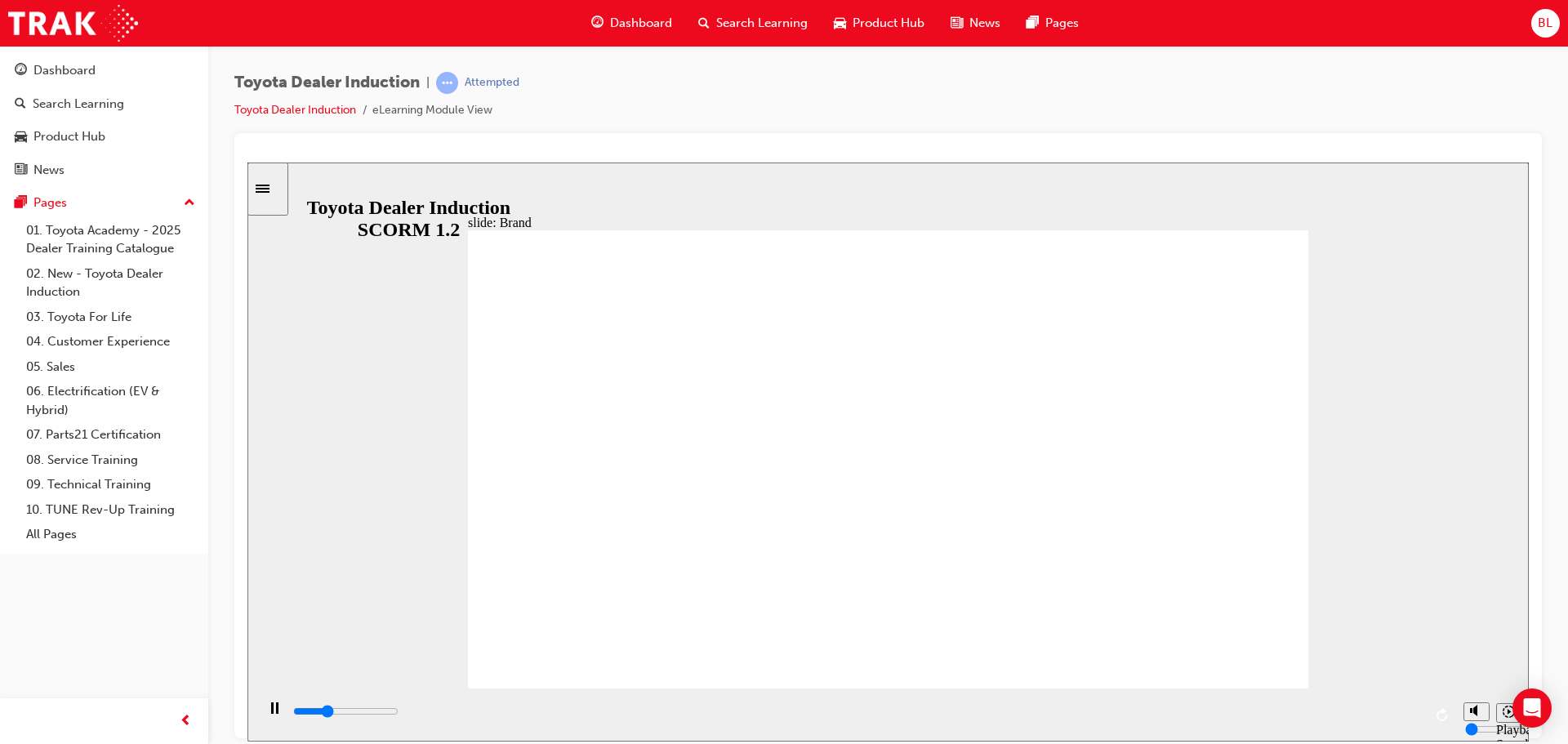
click at [1475, 654] on circle "Unmute (Ctrl+Alt+M)" at bounding box center [1478, 649] width 11 height 11
type input "14900"
type input "1"
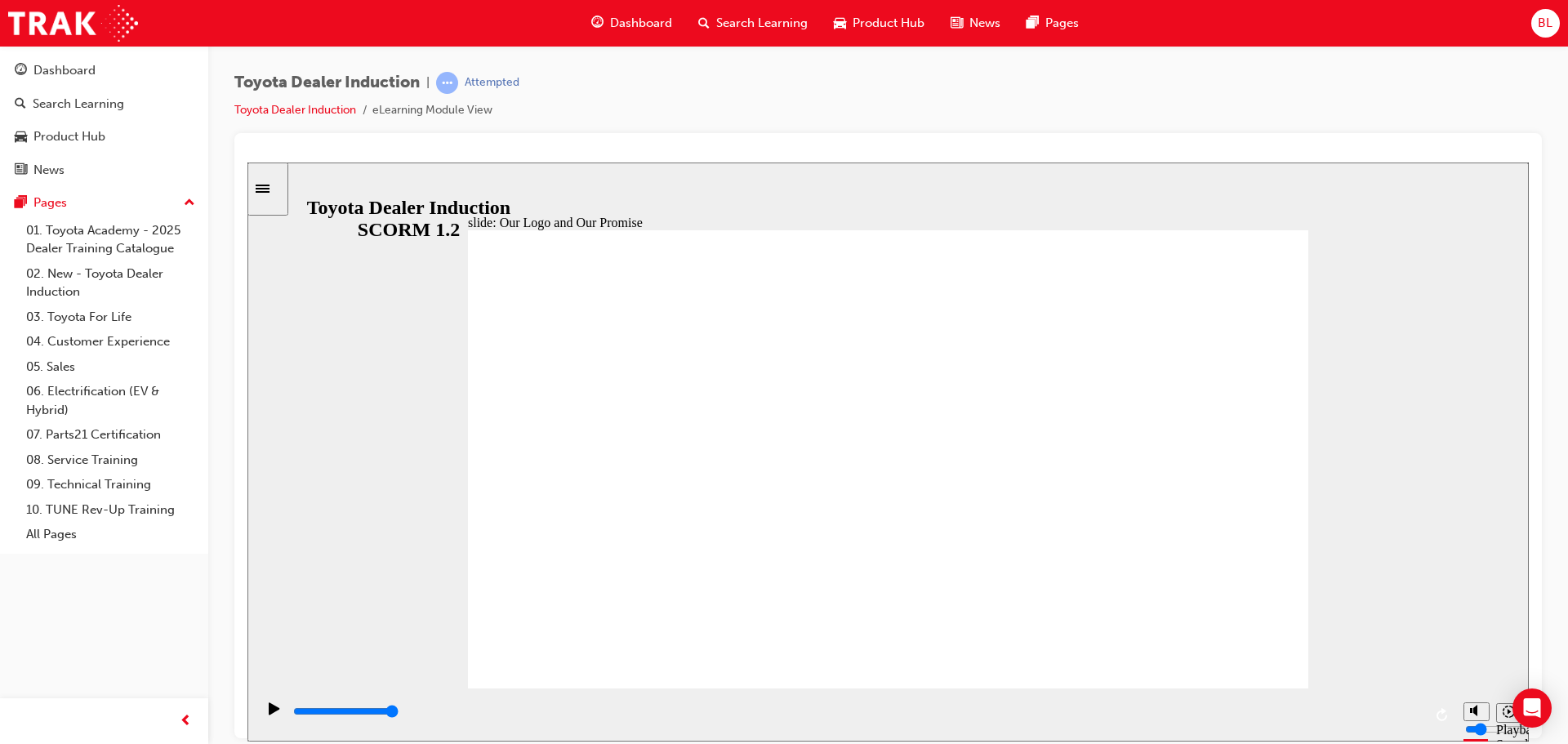
type input "8400"
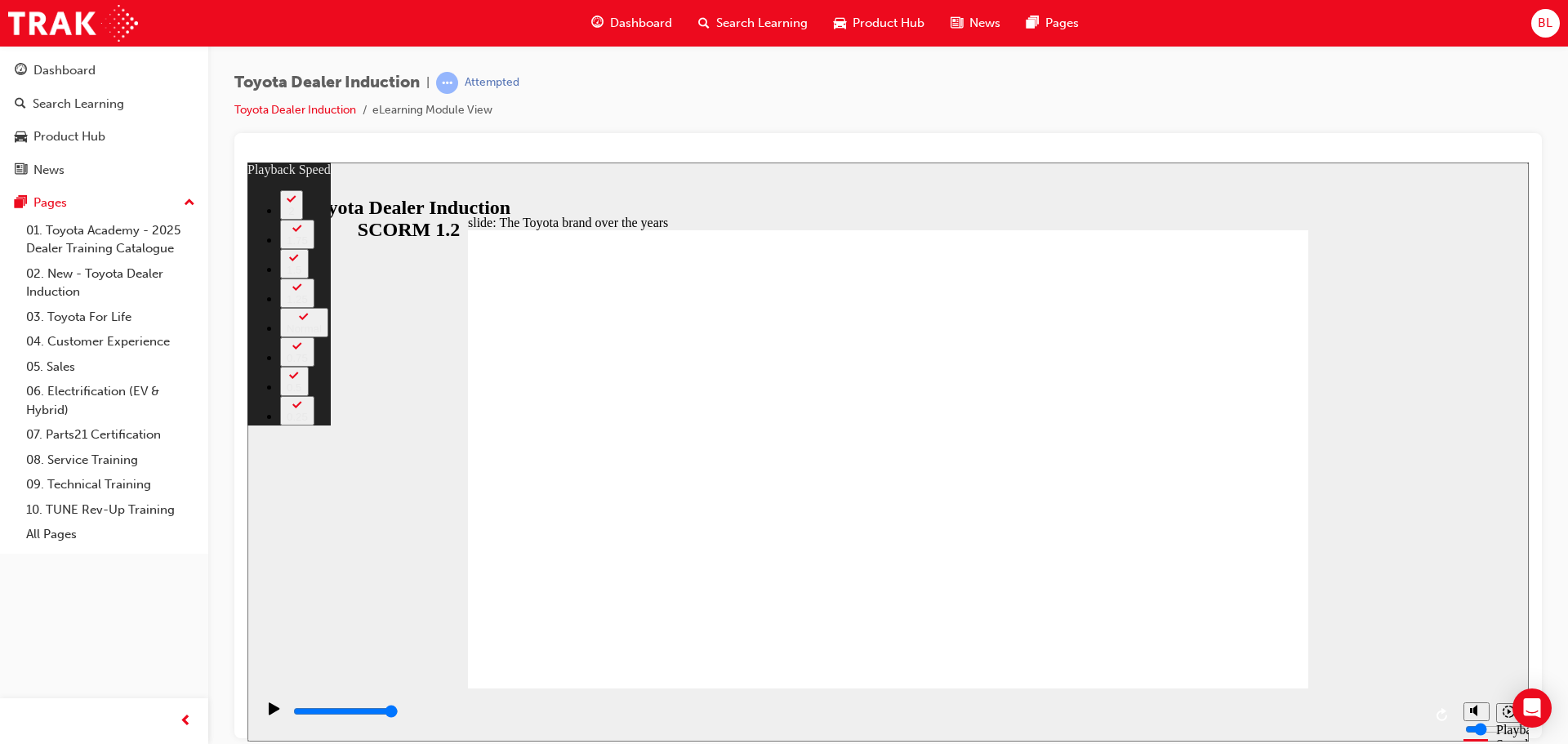
type input "39"
type input "165"
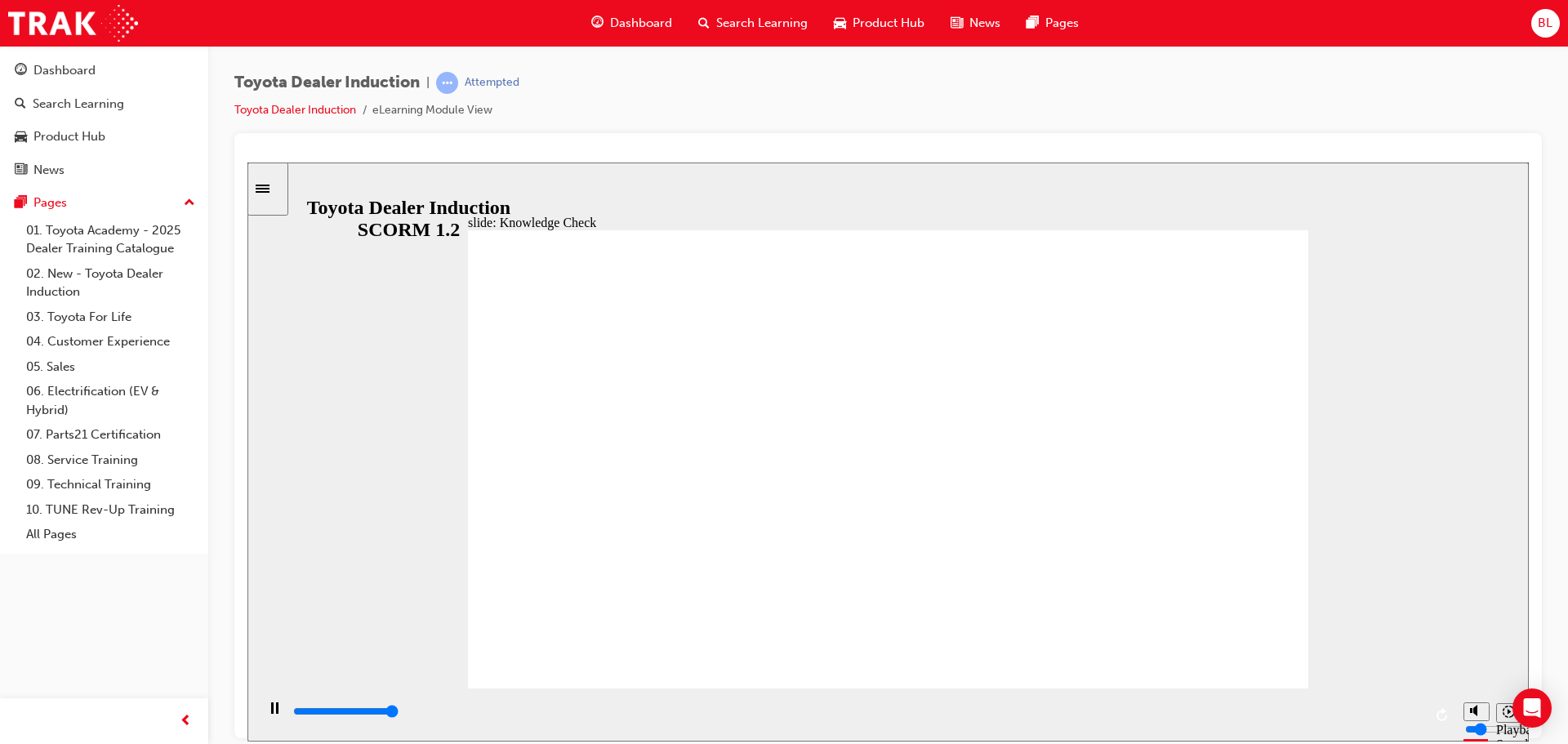
type input "5000"
radio input "true"
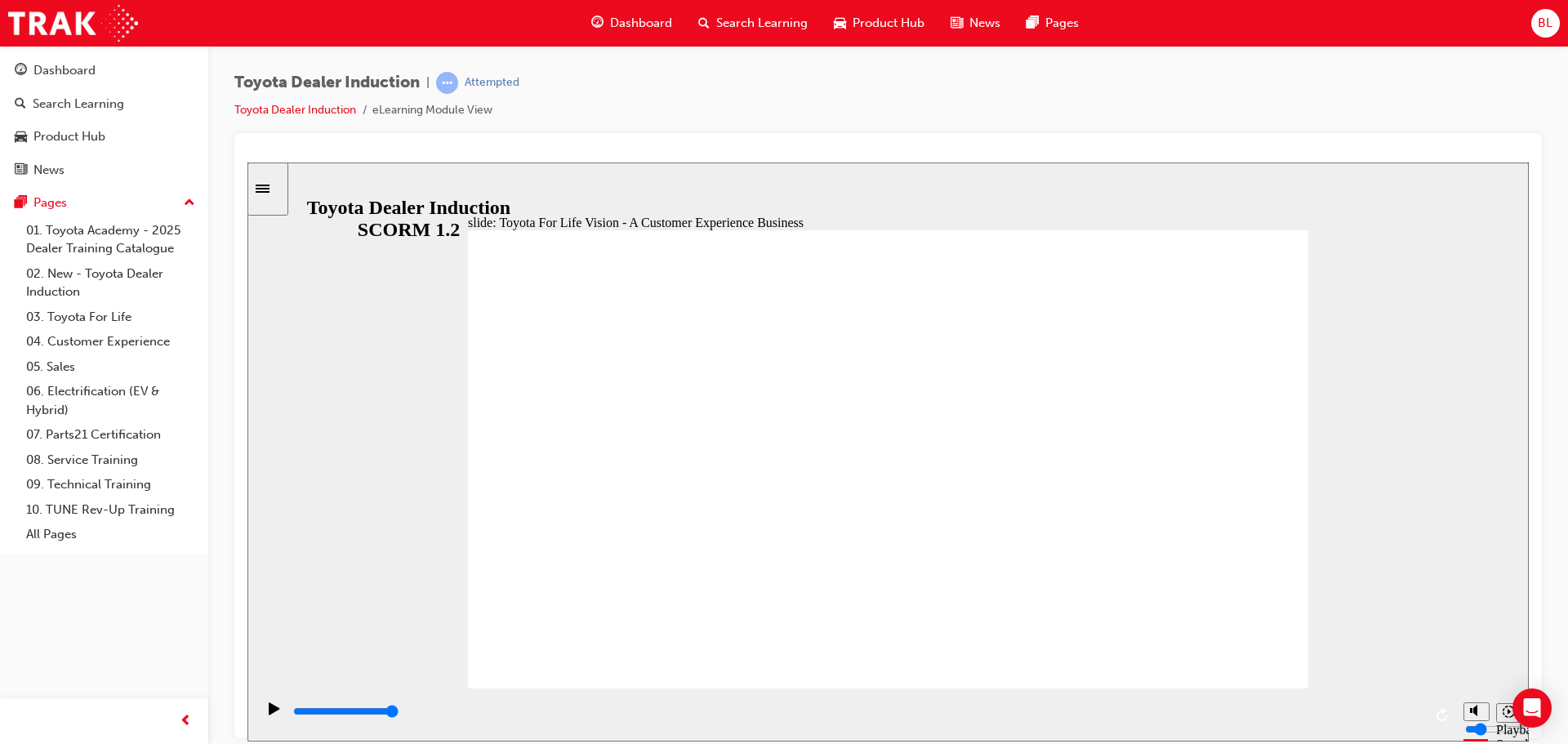
drag, startPoint x: 1276, startPoint y: 630, endPoint x: 1254, endPoint y: 652, distance: 31.1
type input "3800"
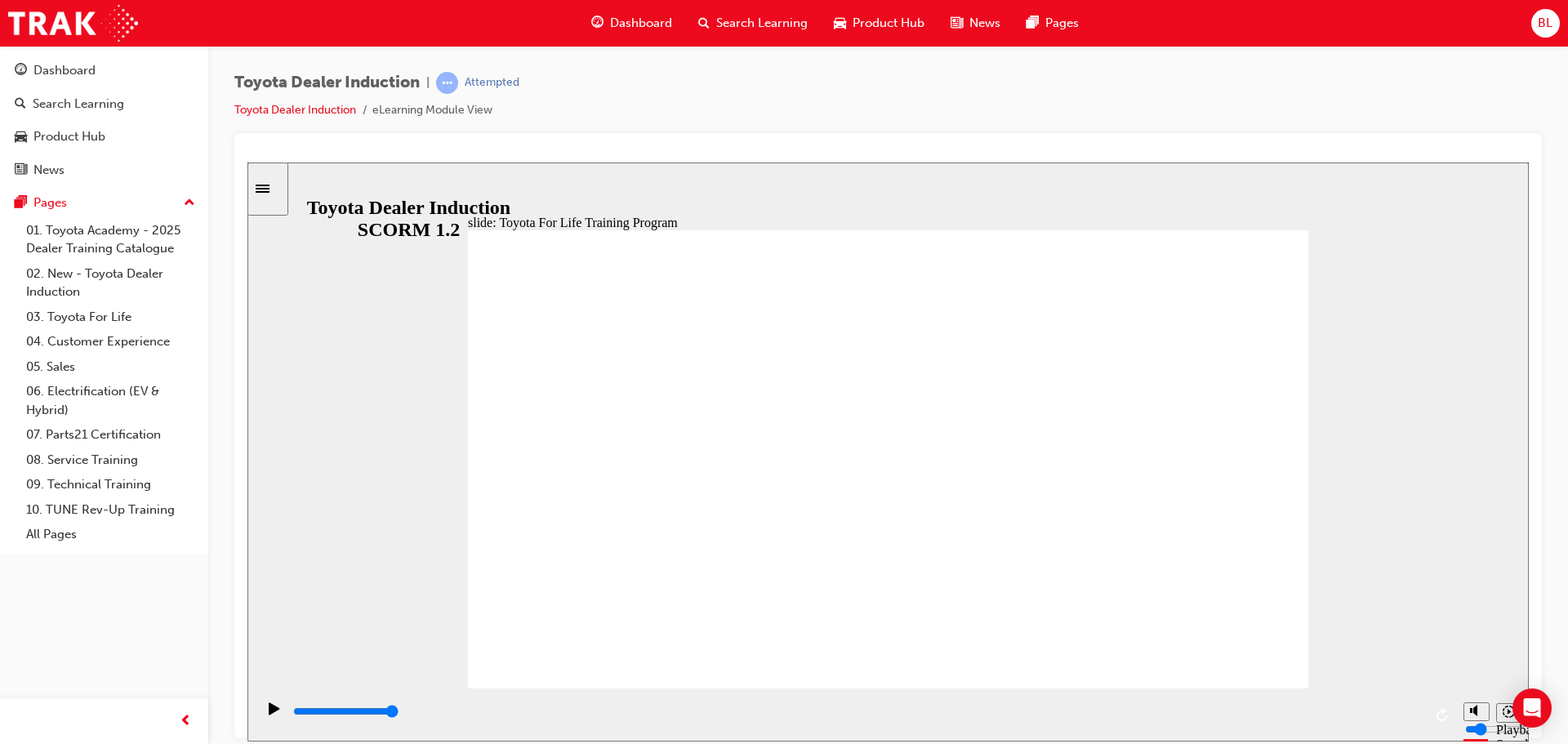
type input "10800"
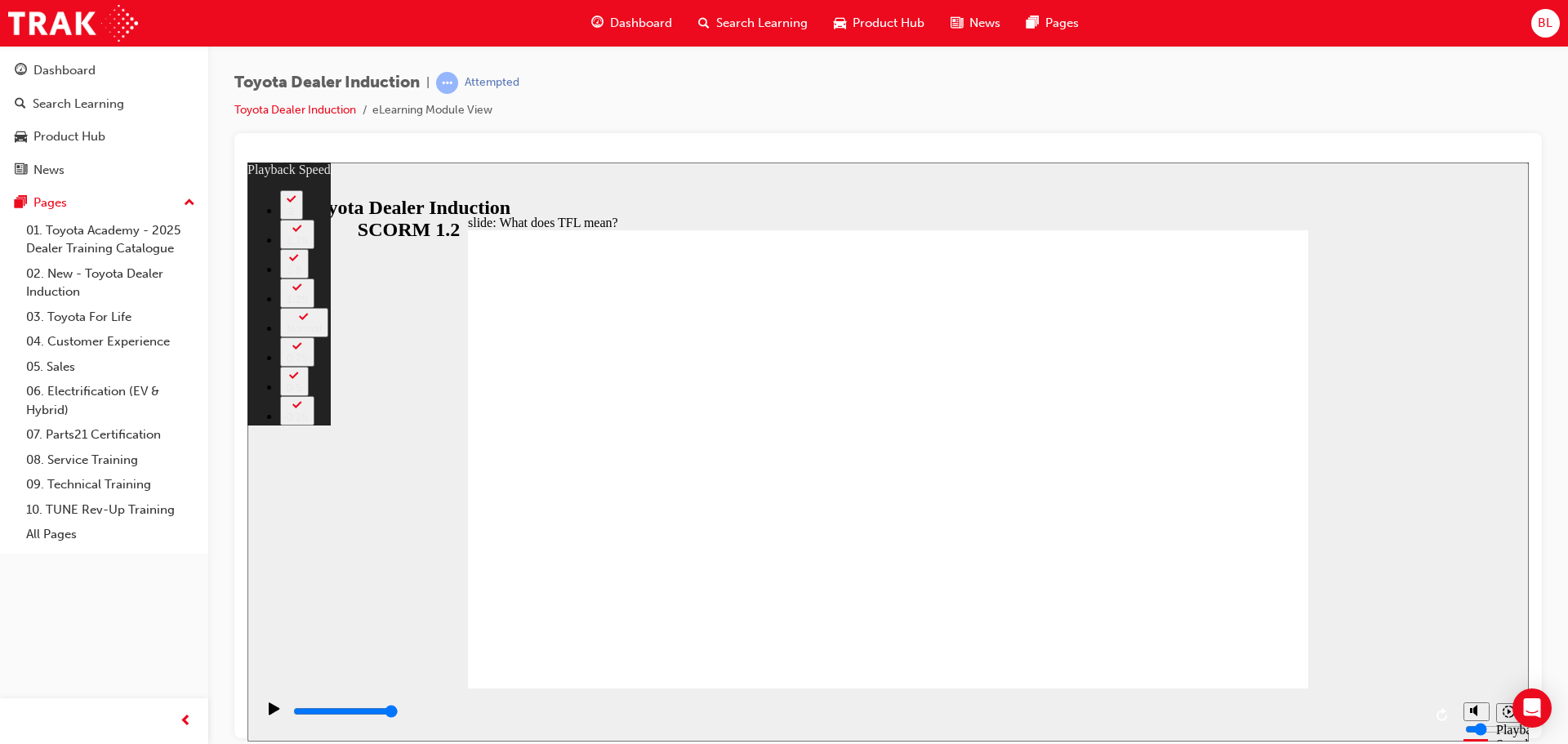
type input "139"
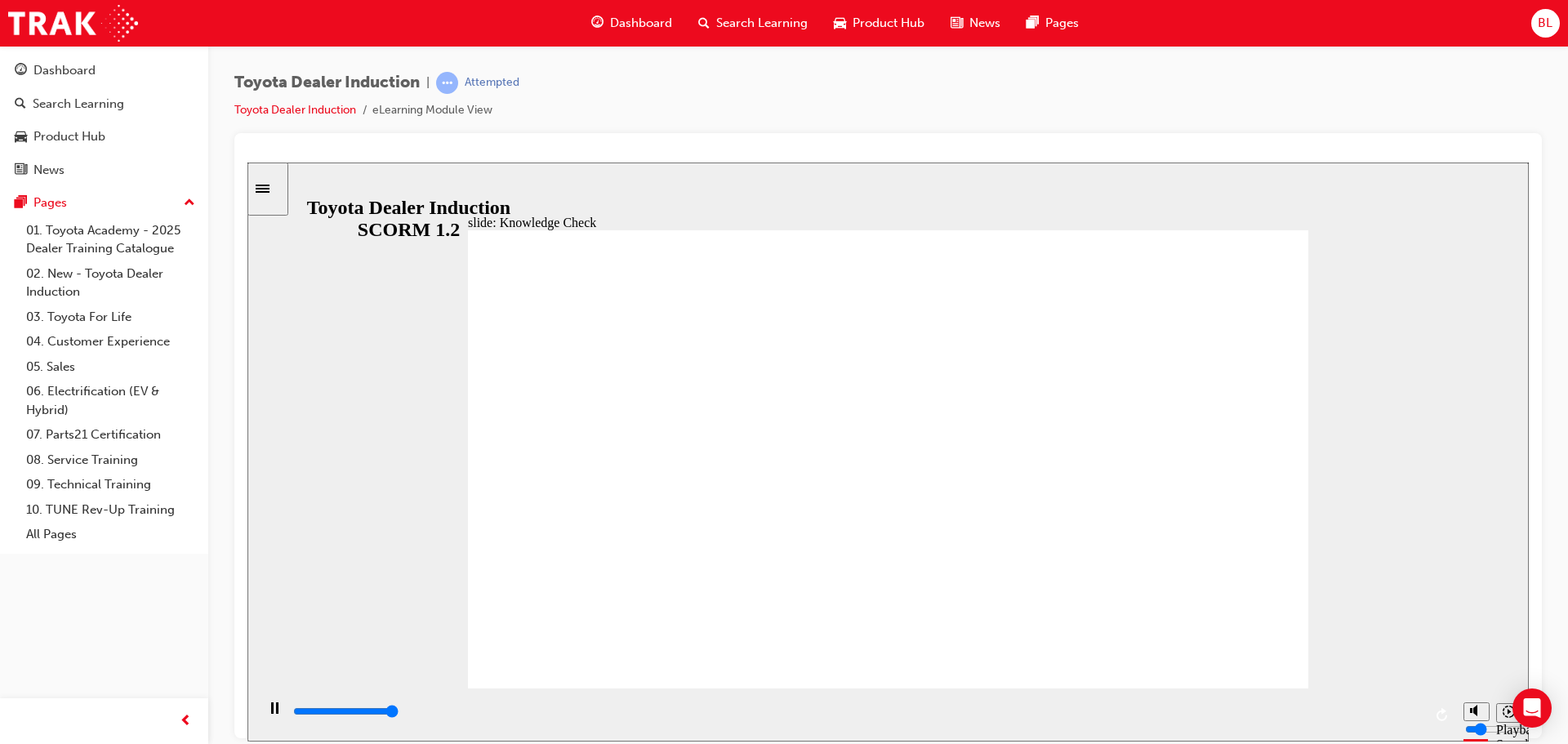
type input "5000"
radio input "true"
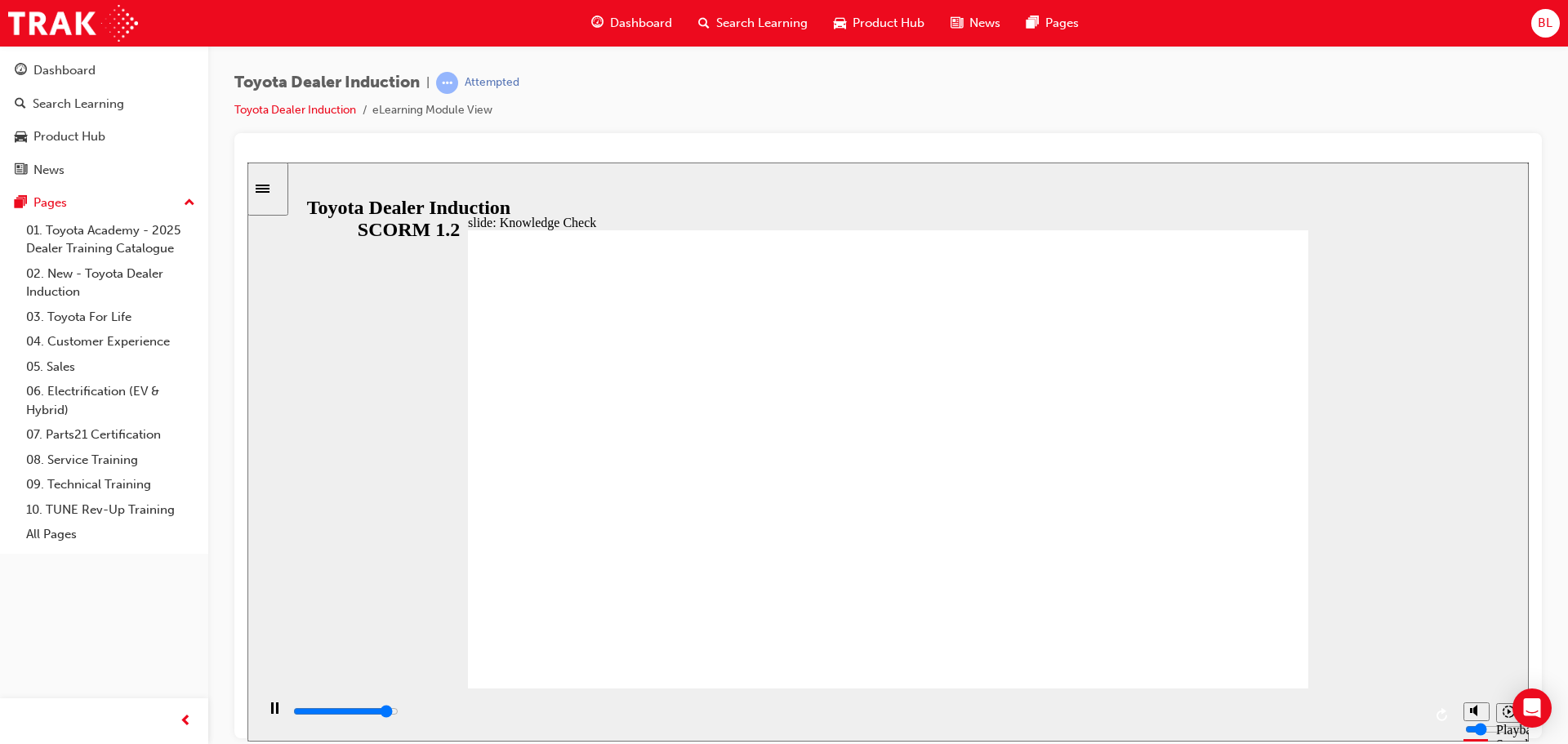
type input "4700"
radio input "true"
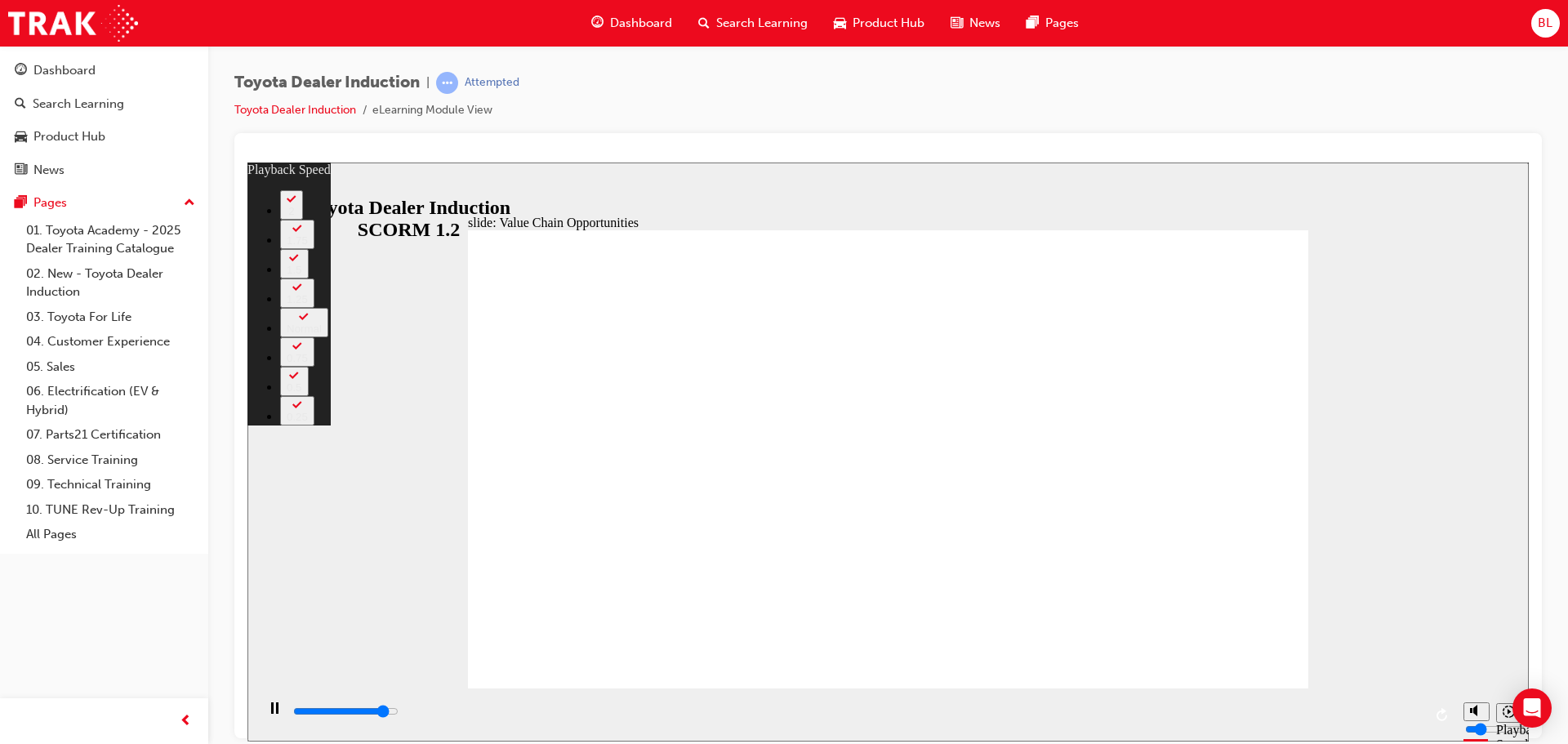
type input "10200"
type input "0"
type input "10400"
type input "0"
type input "10700"
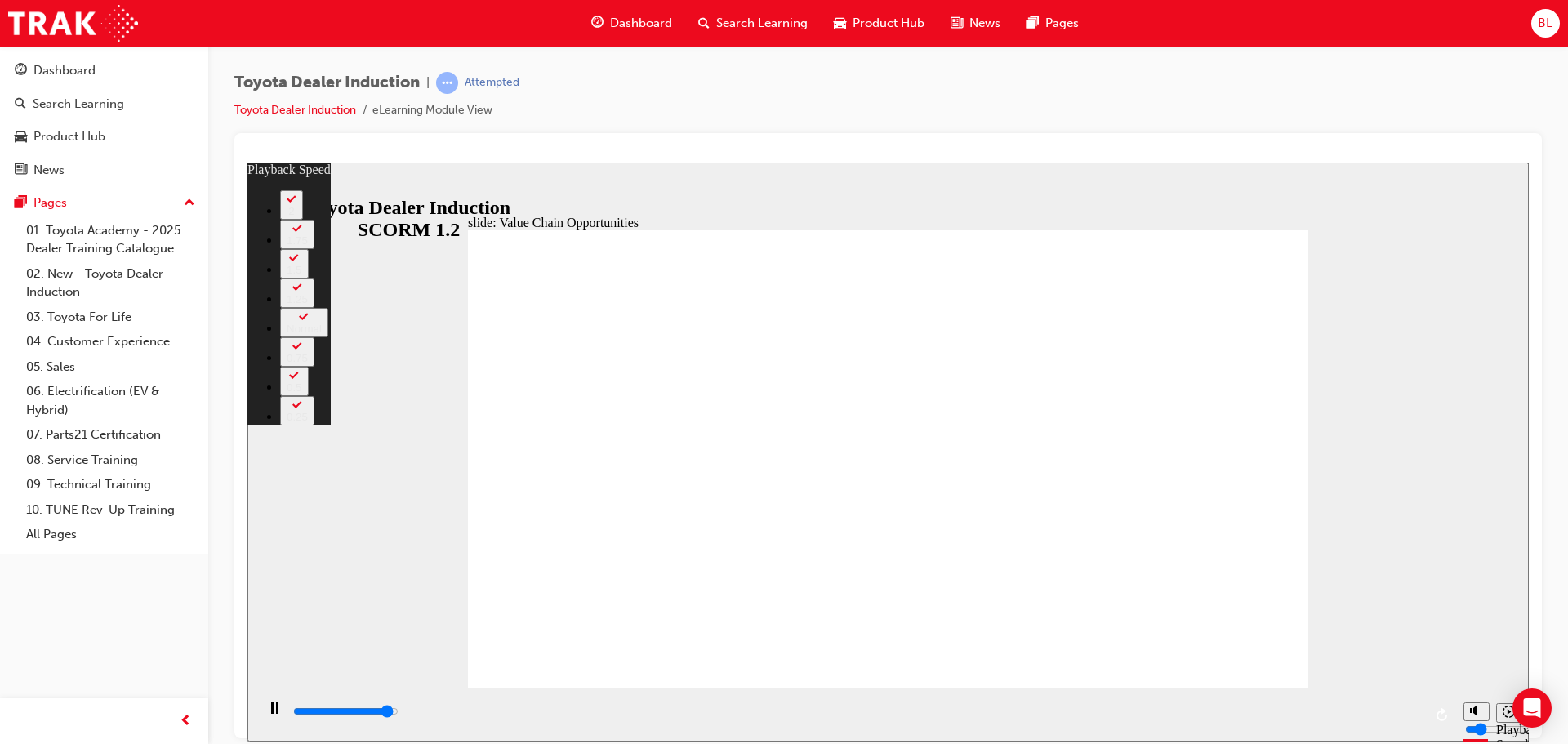
type input "1"
type input "10900"
type input "1"
type input "11200"
type input "1"
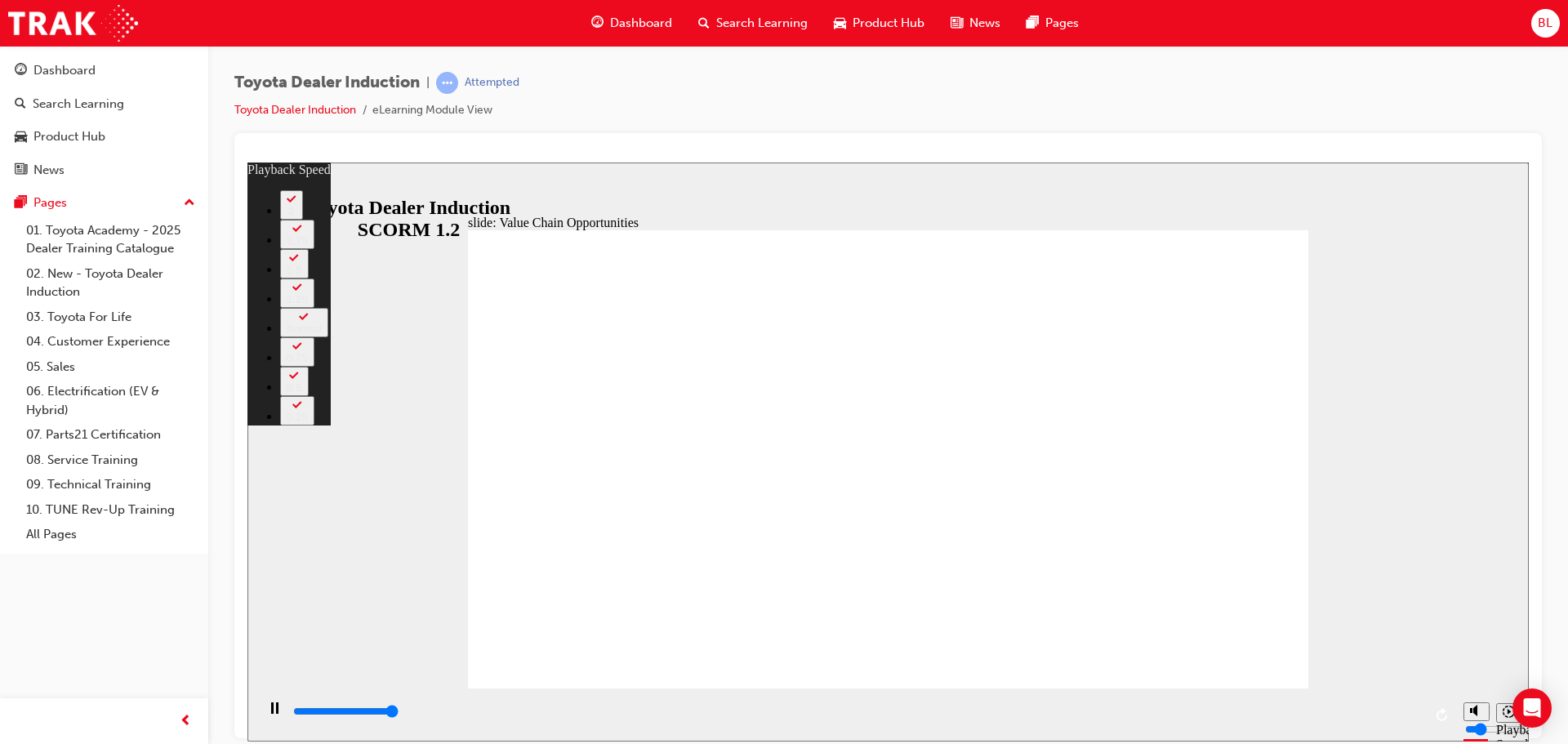
type input "11300"
type input "33"
type input "0"
type input "33"
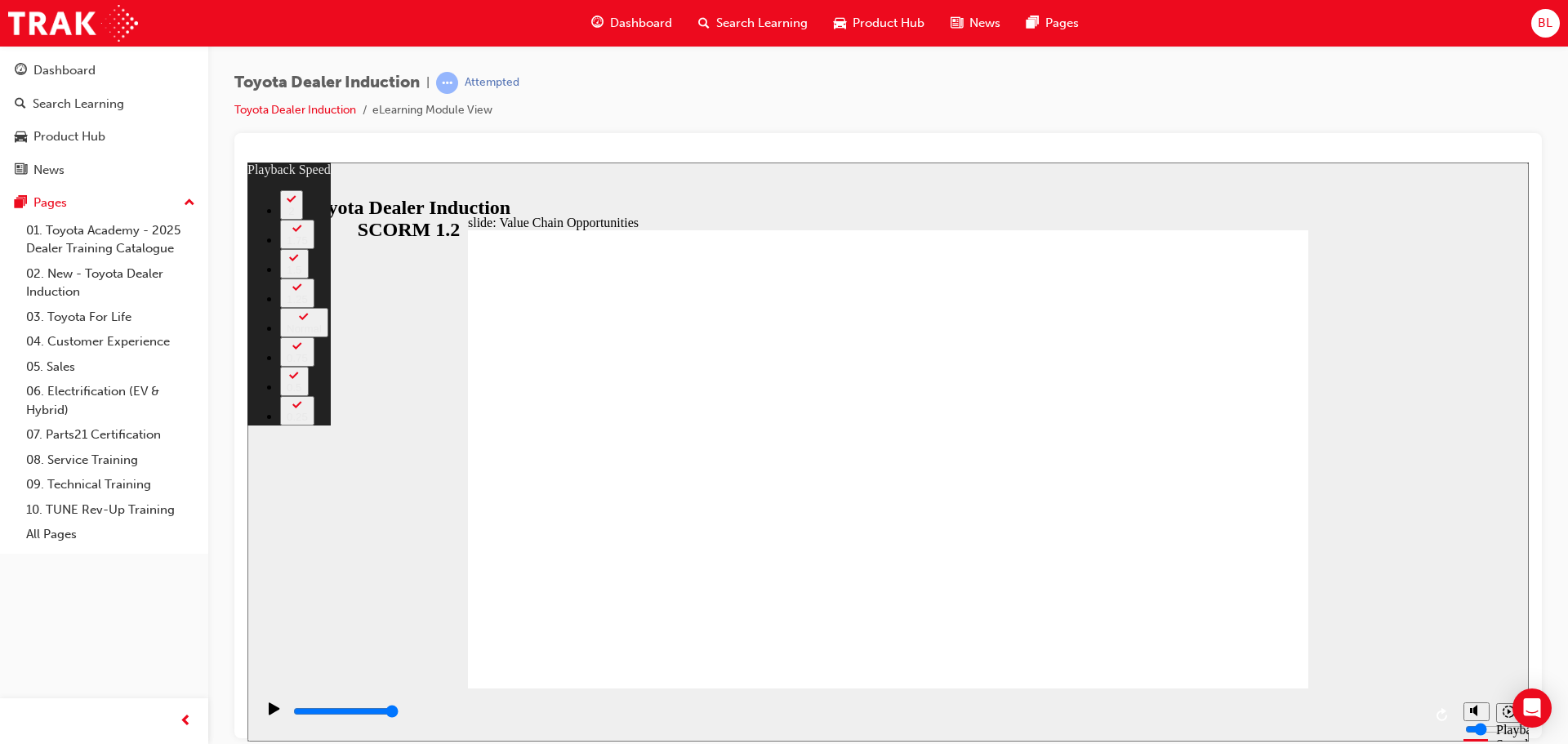
type input "0"
type input "64"
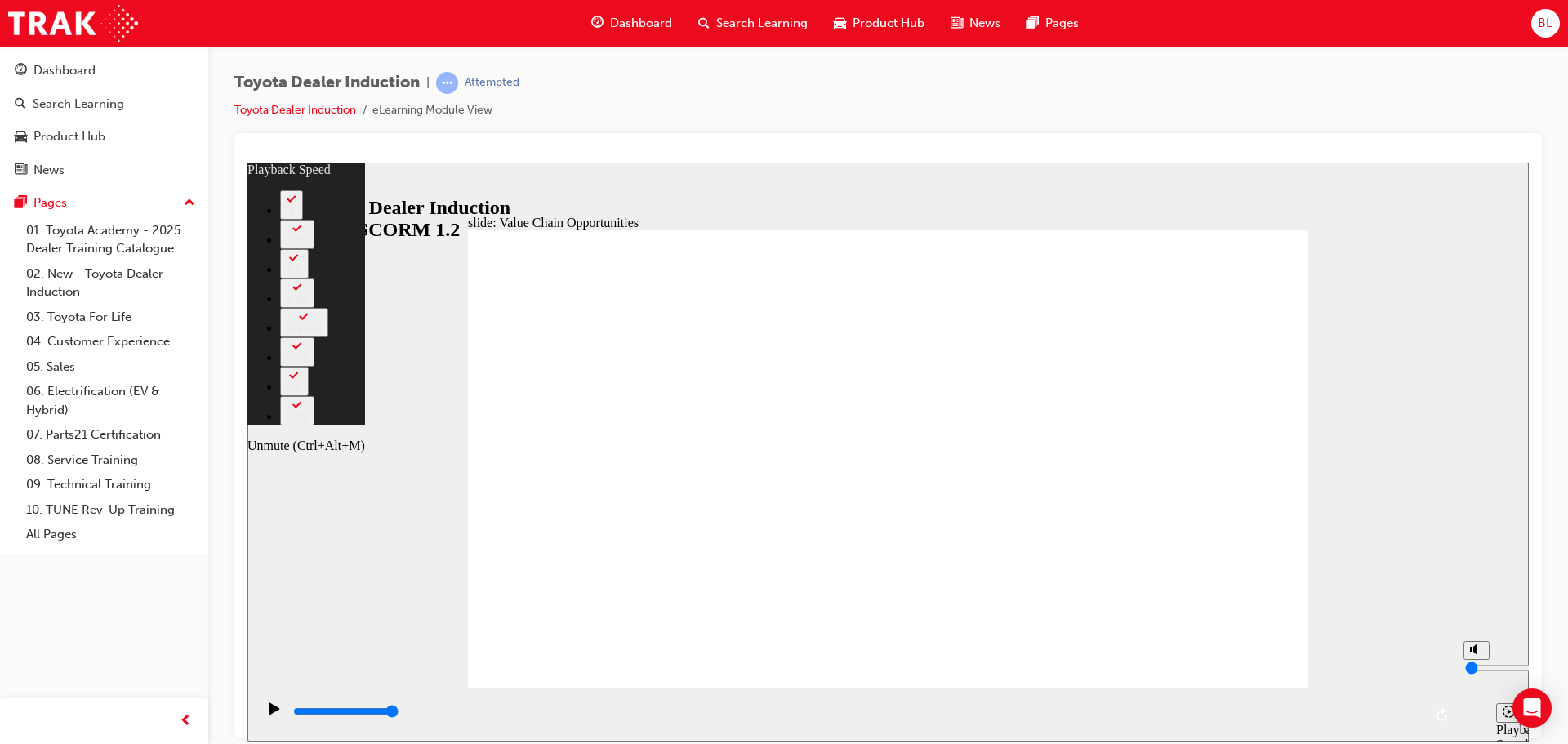
click at [1478, 654] on icon "Unmute (Ctrl+Alt+M)" at bounding box center [1476, 648] width 13 height 12
type input "1"
type input "64"
type input "1"
type input "64"
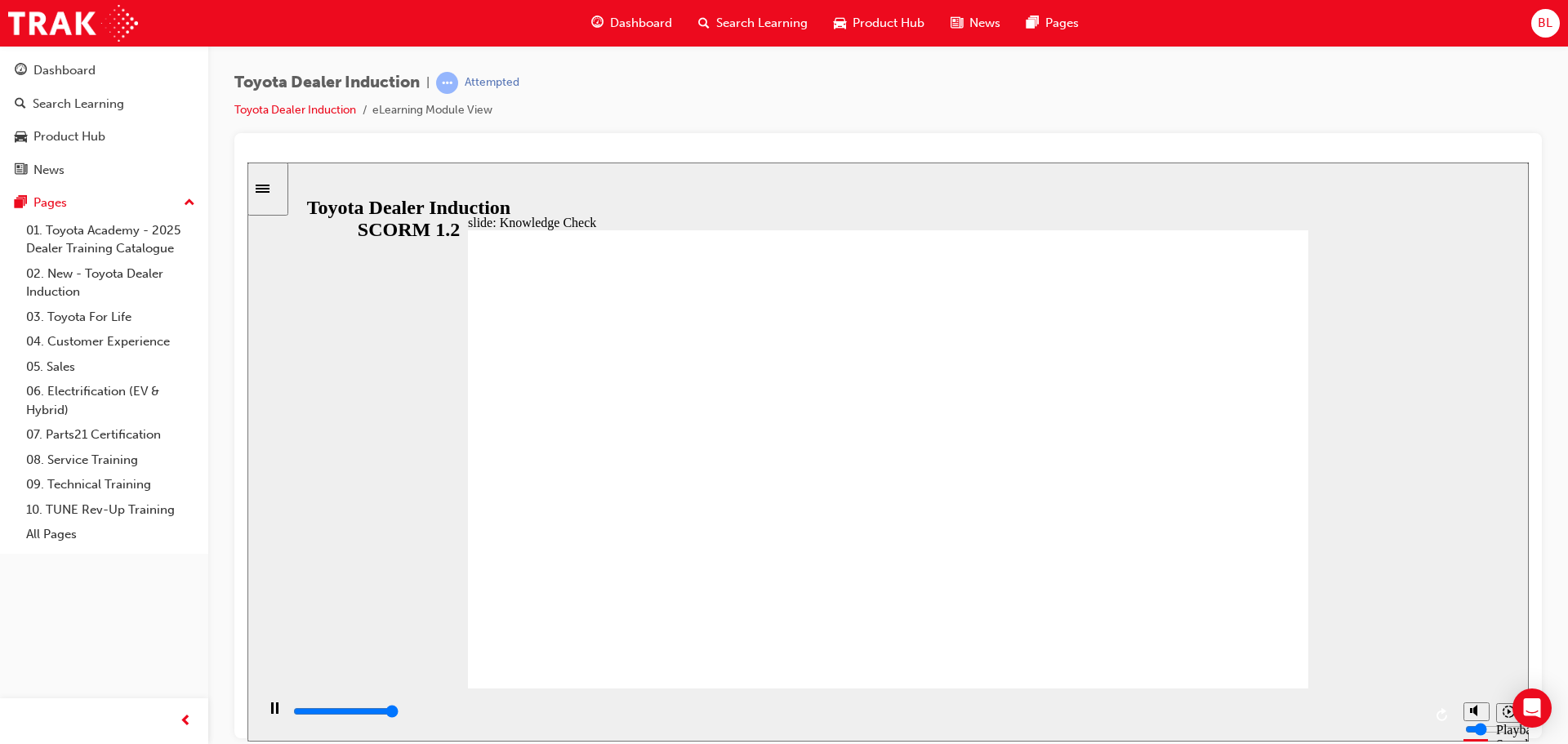
type input "5000"
radio input "true"
type input "5000"
radio input "true"
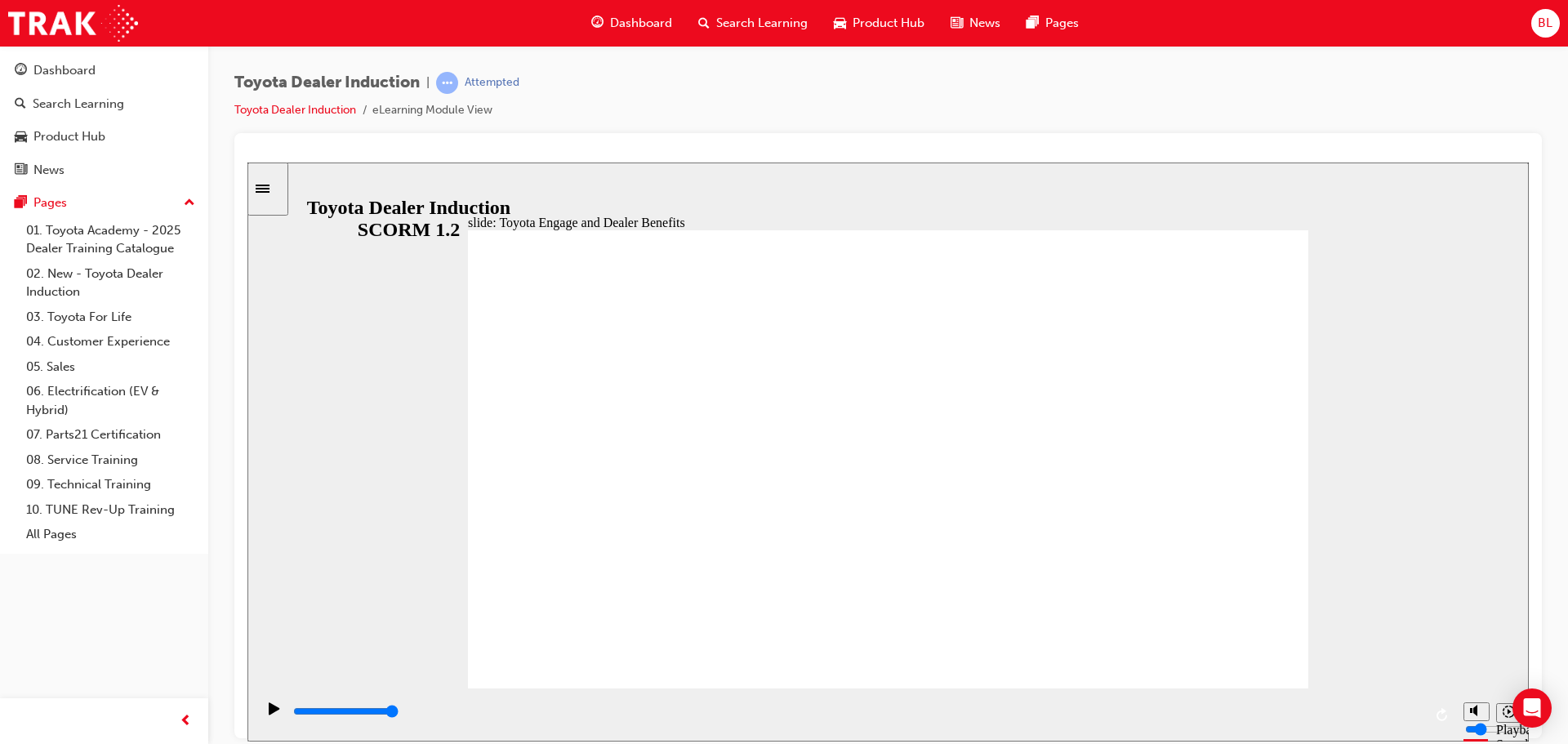
drag, startPoint x: 1275, startPoint y: 645, endPoint x: 1240, endPoint y: 644, distance: 35.0
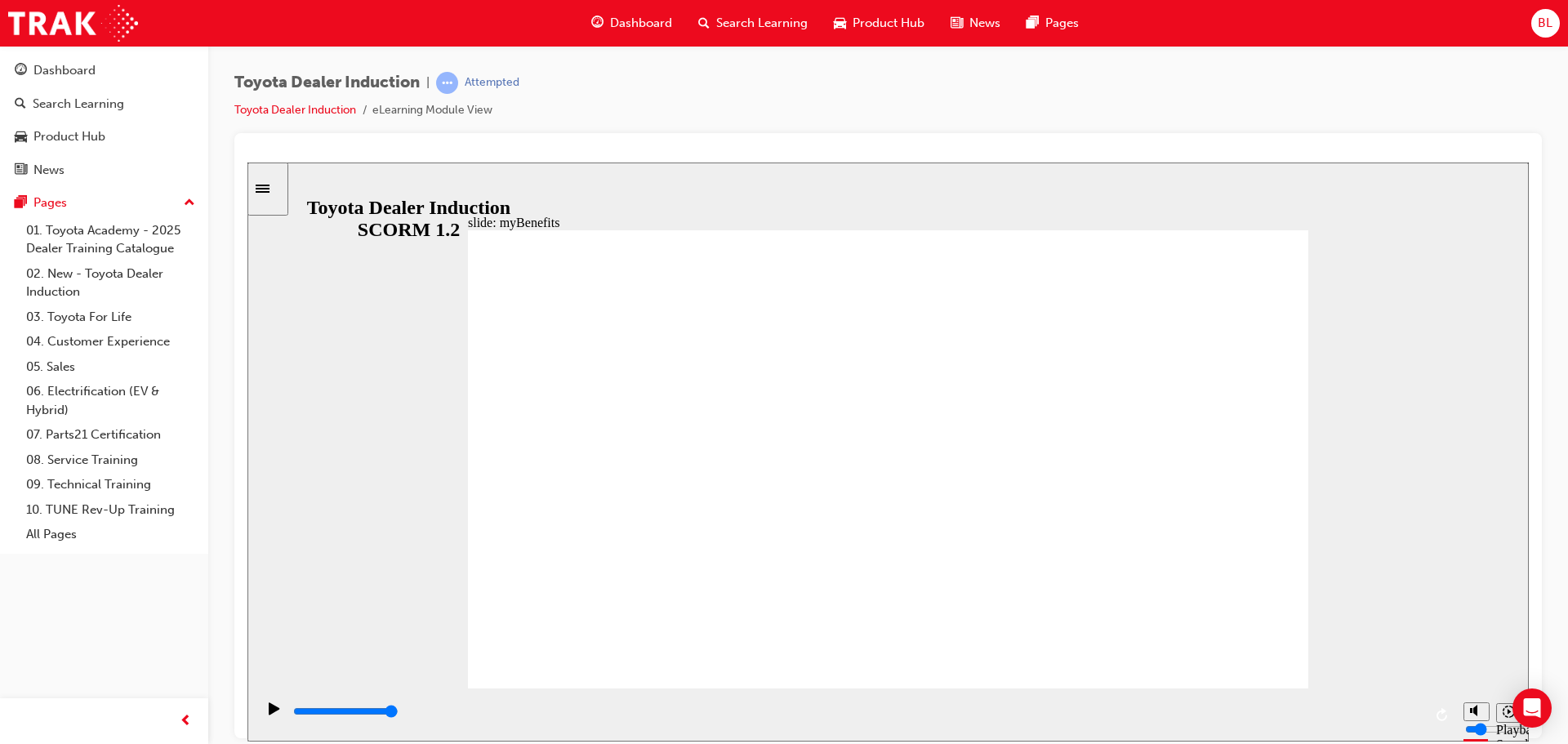
drag, startPoint x: 990, startPoint y: 397, endPoint x: 999, endPoint y: 392, distance: 10.3
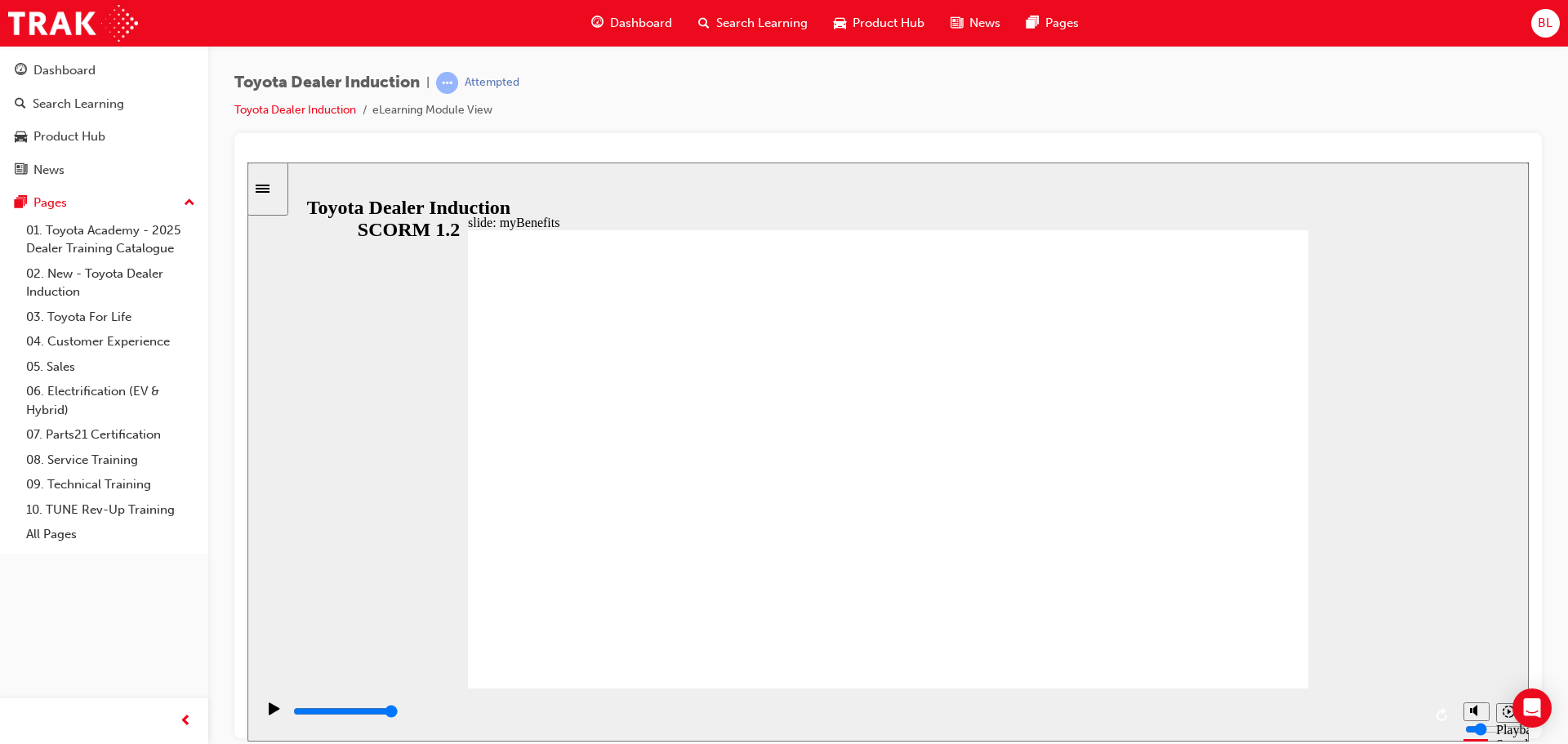
drag, startPoint x: 1221, startPoint y: 628, endPoint x: 1221, endPoint y: 639, distance: 11.0
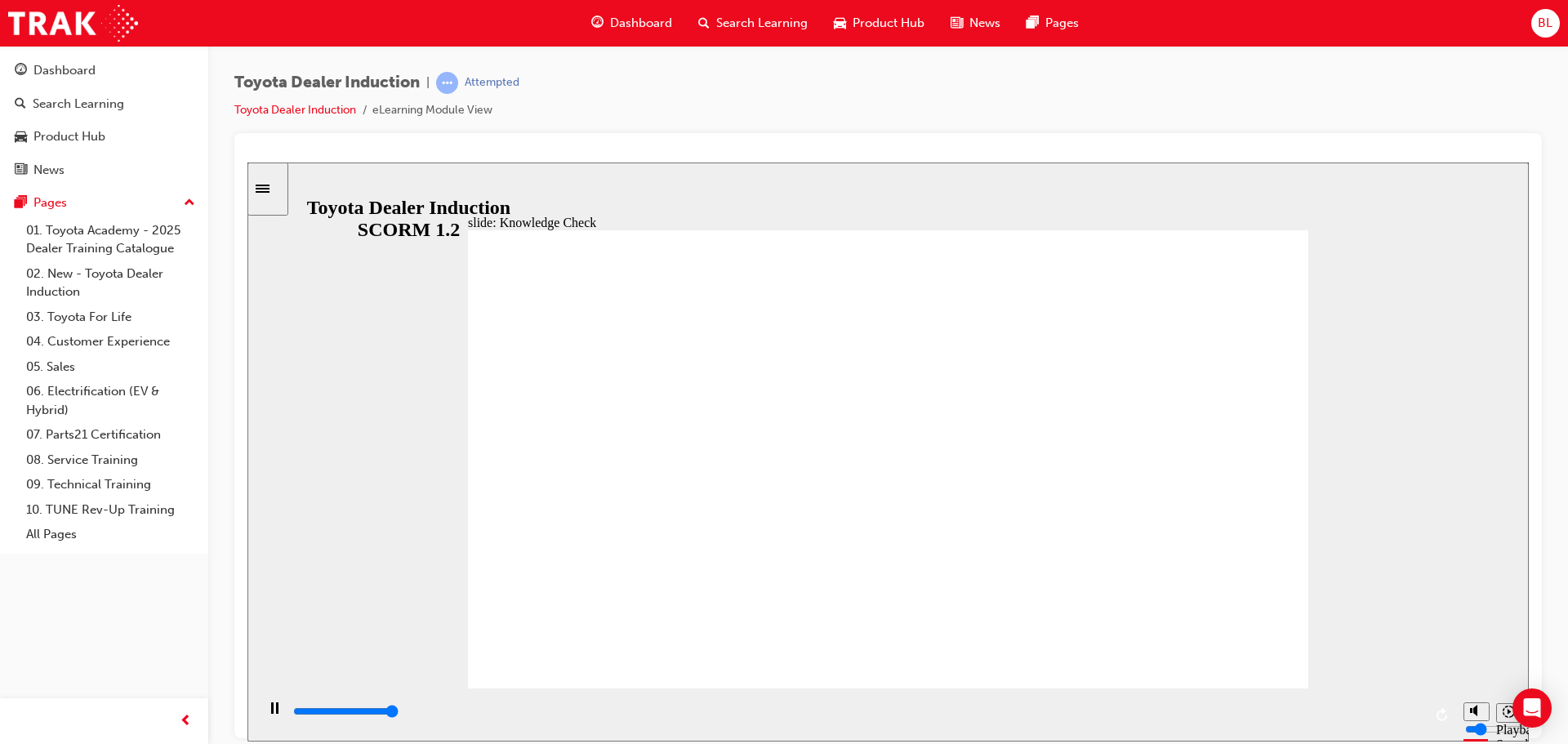
type input "5000"
type input "iu"
type input "i"
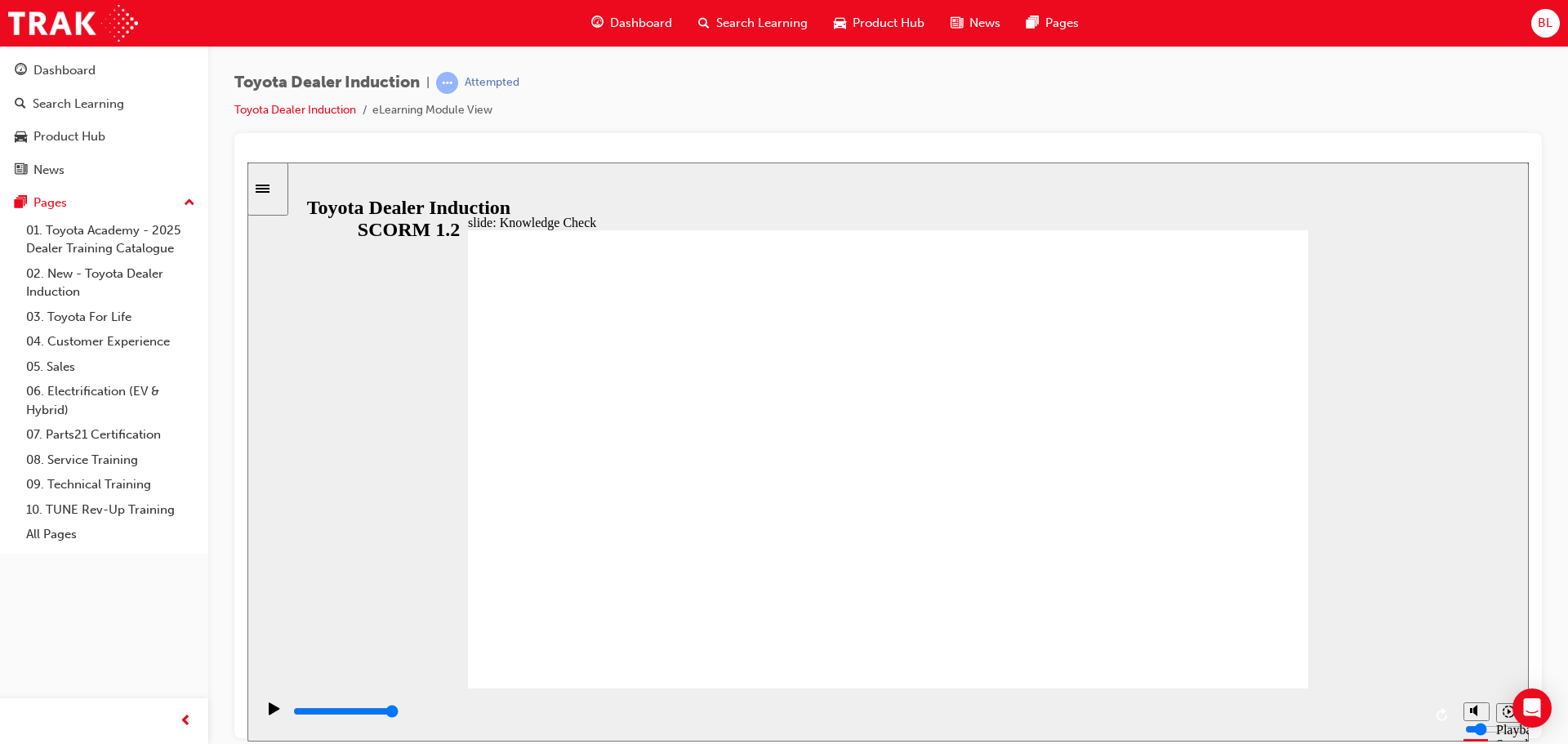
type input "i"
type input "in"
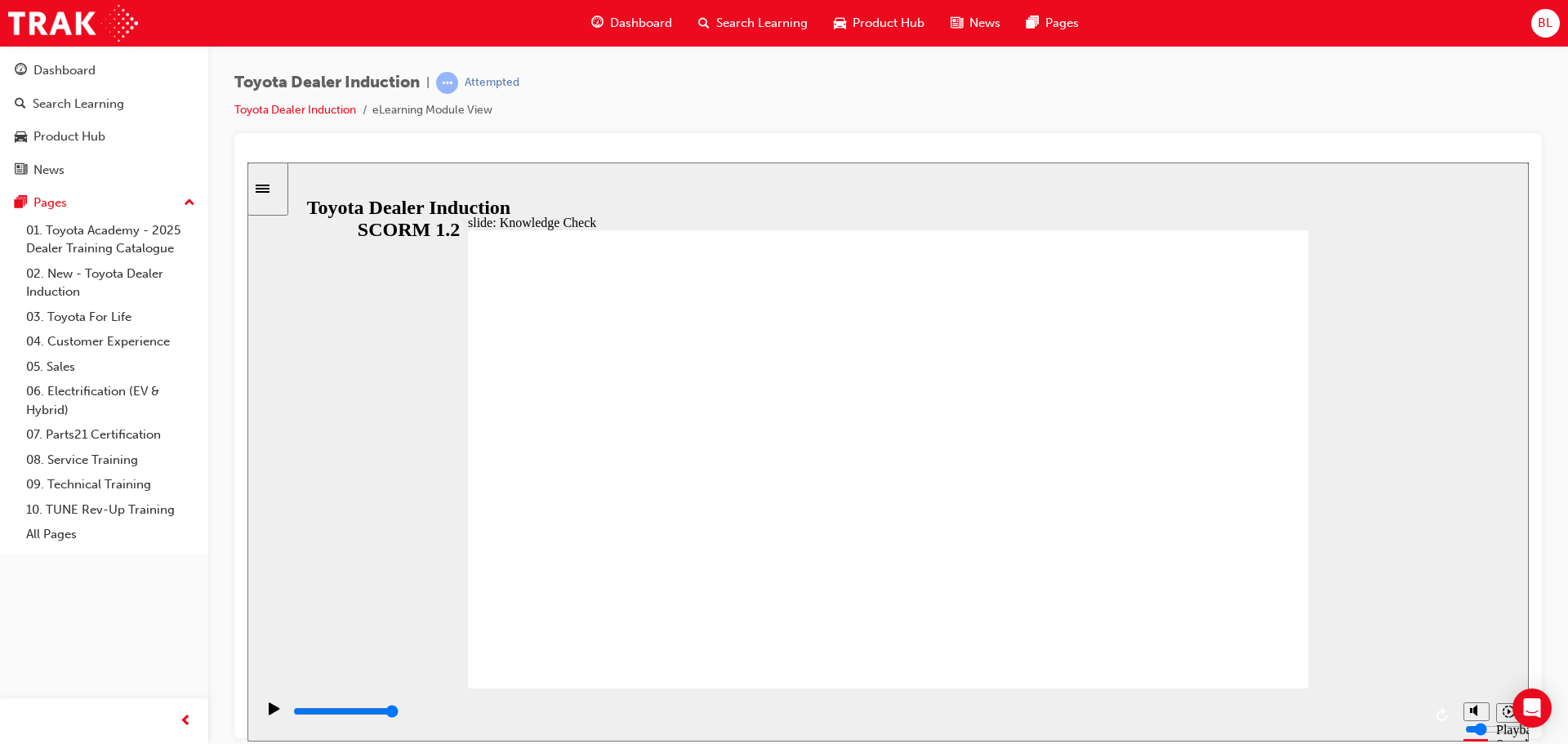
type input "int"
type input "inte"
type input "inter"
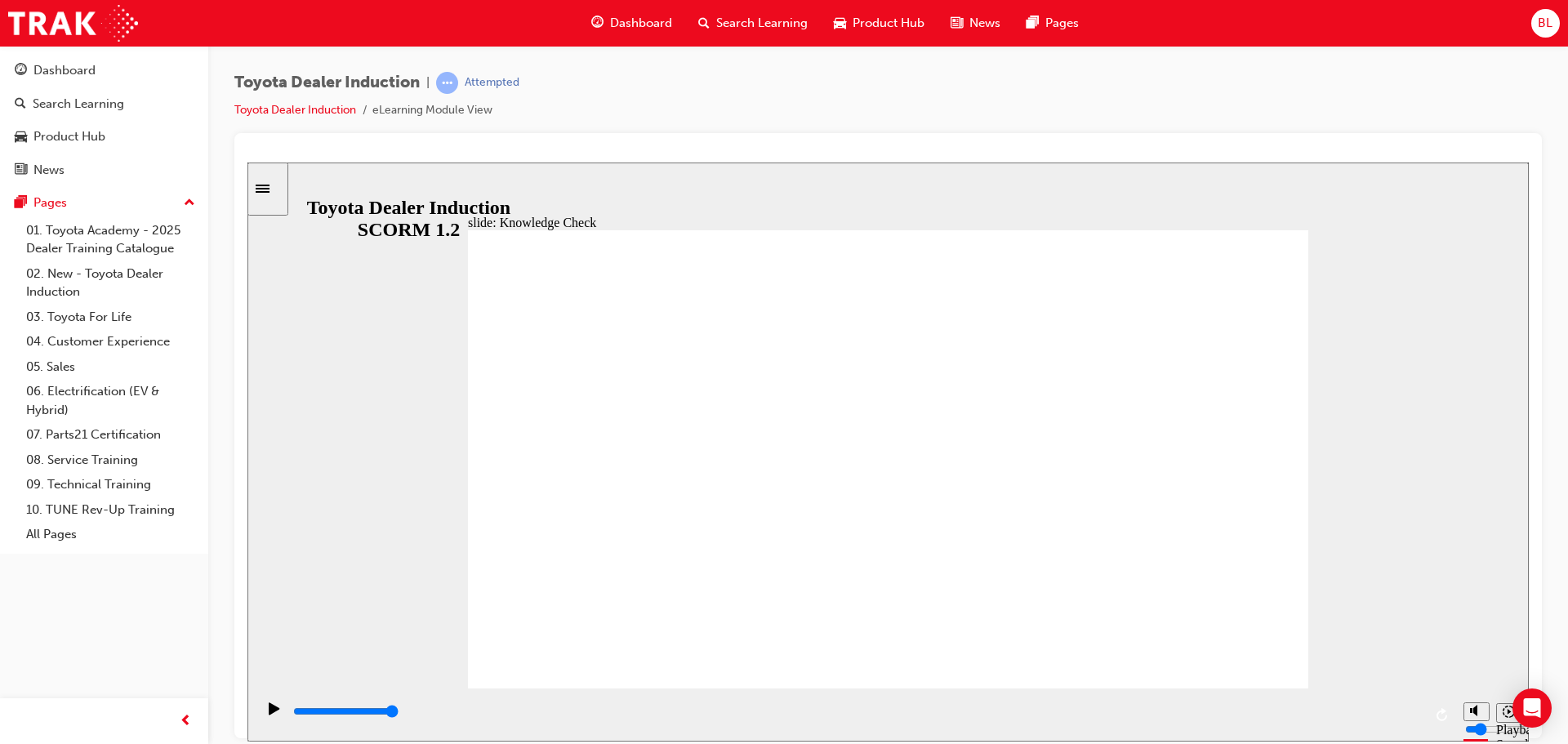
type input "inter"
type input "intern"
type input "interne"
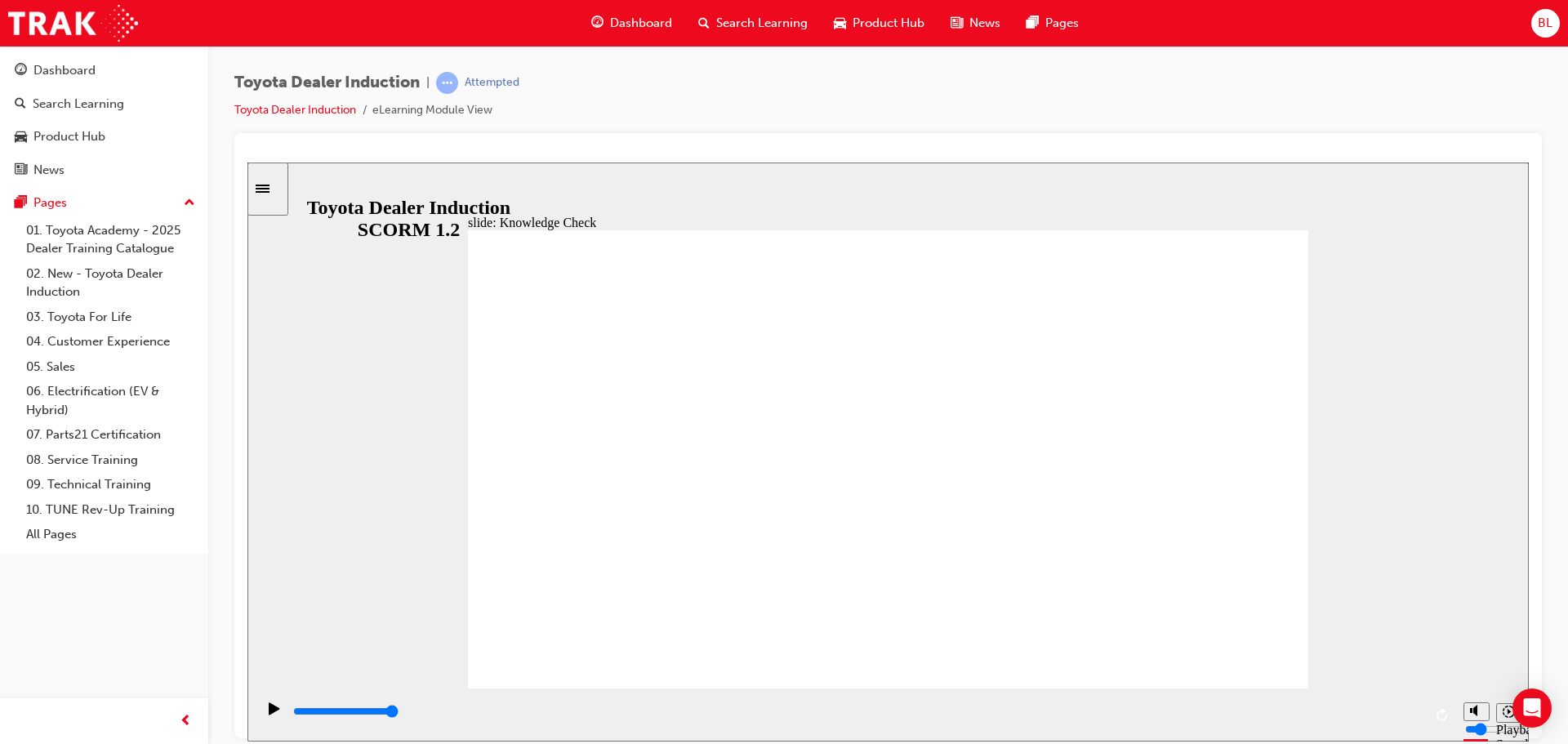
type input "internet"
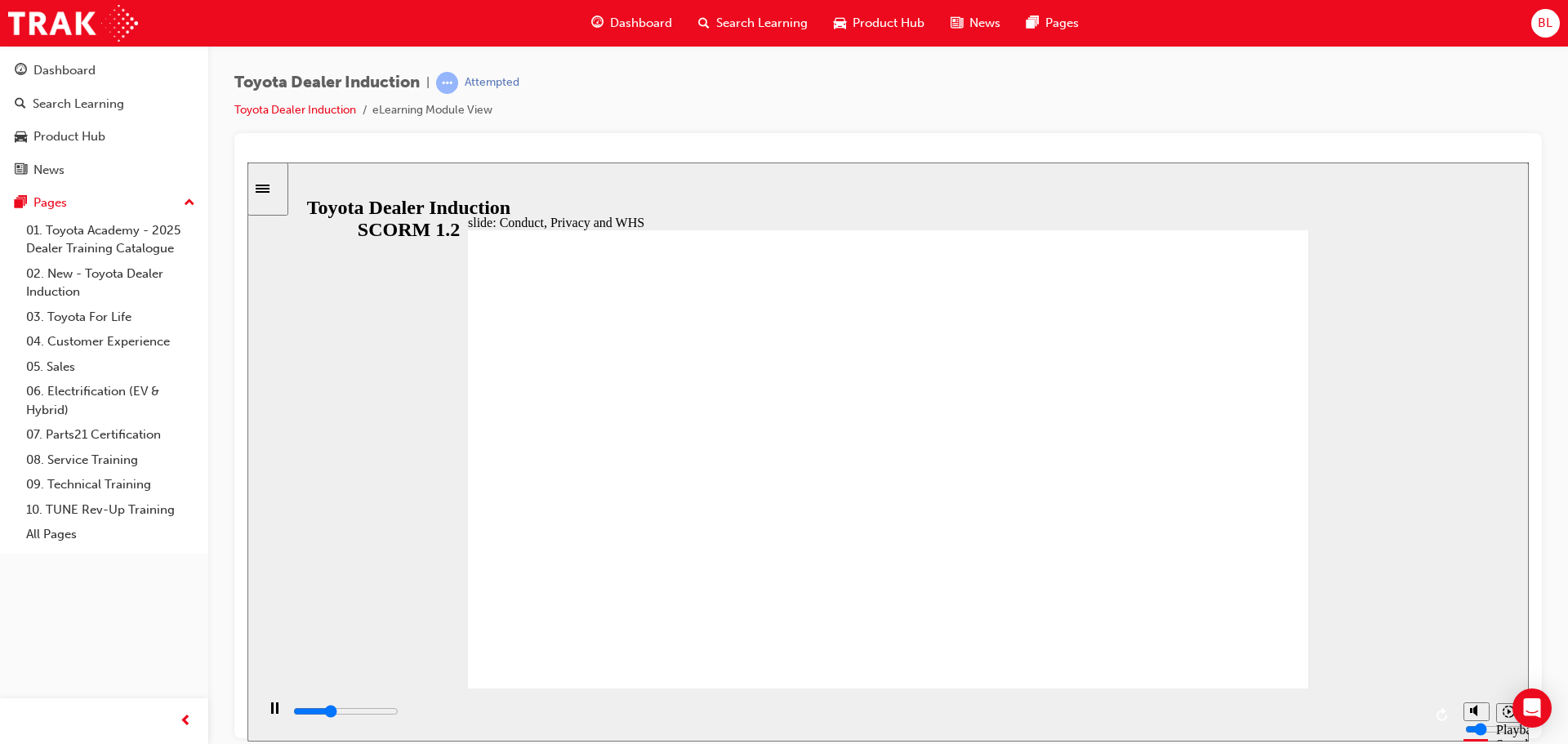
drag, startPoint x: 1218, startPoint y: 635, endPoint x: 1224, endPoint y: 651, distance: 17.1
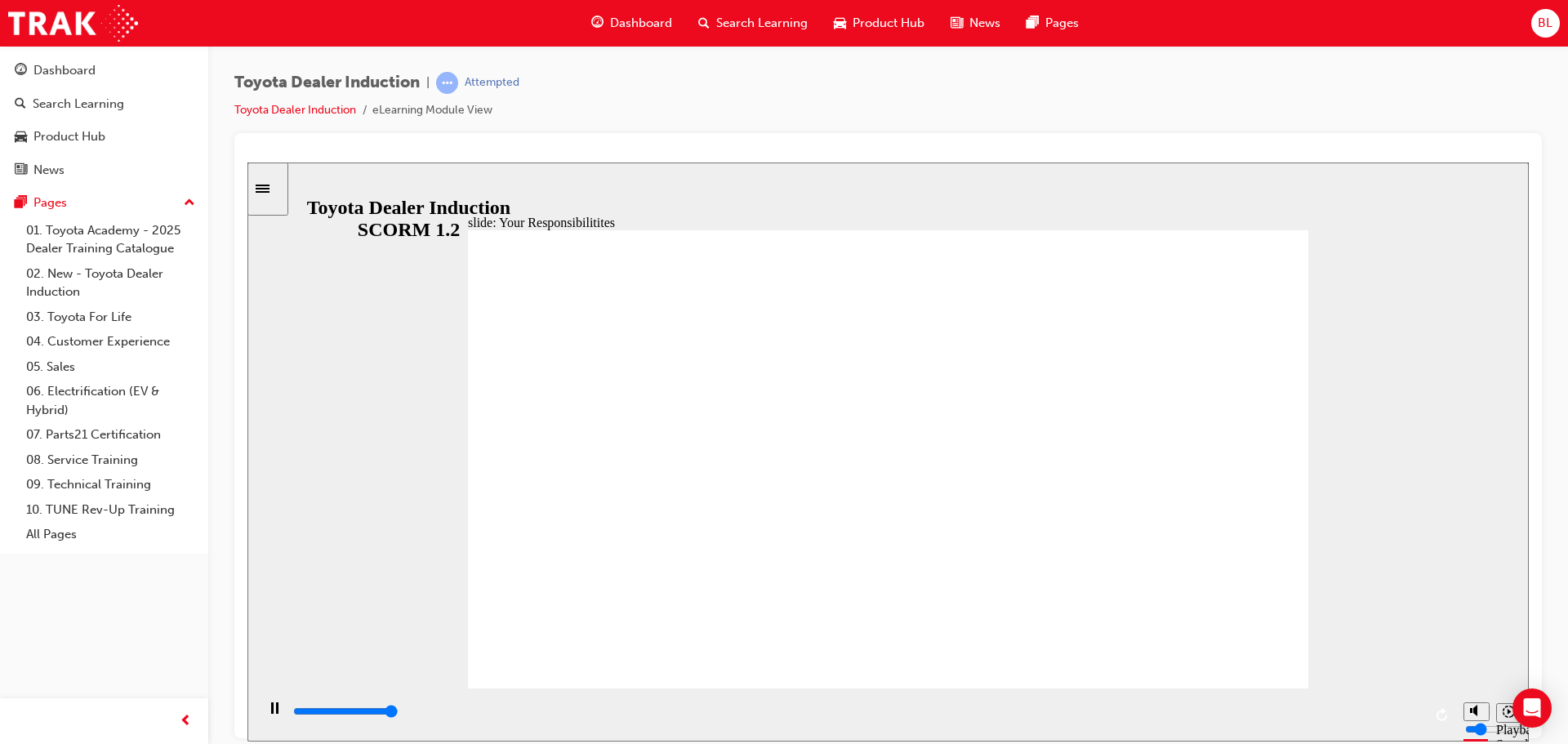
type input "8400"
checkbox input "true"
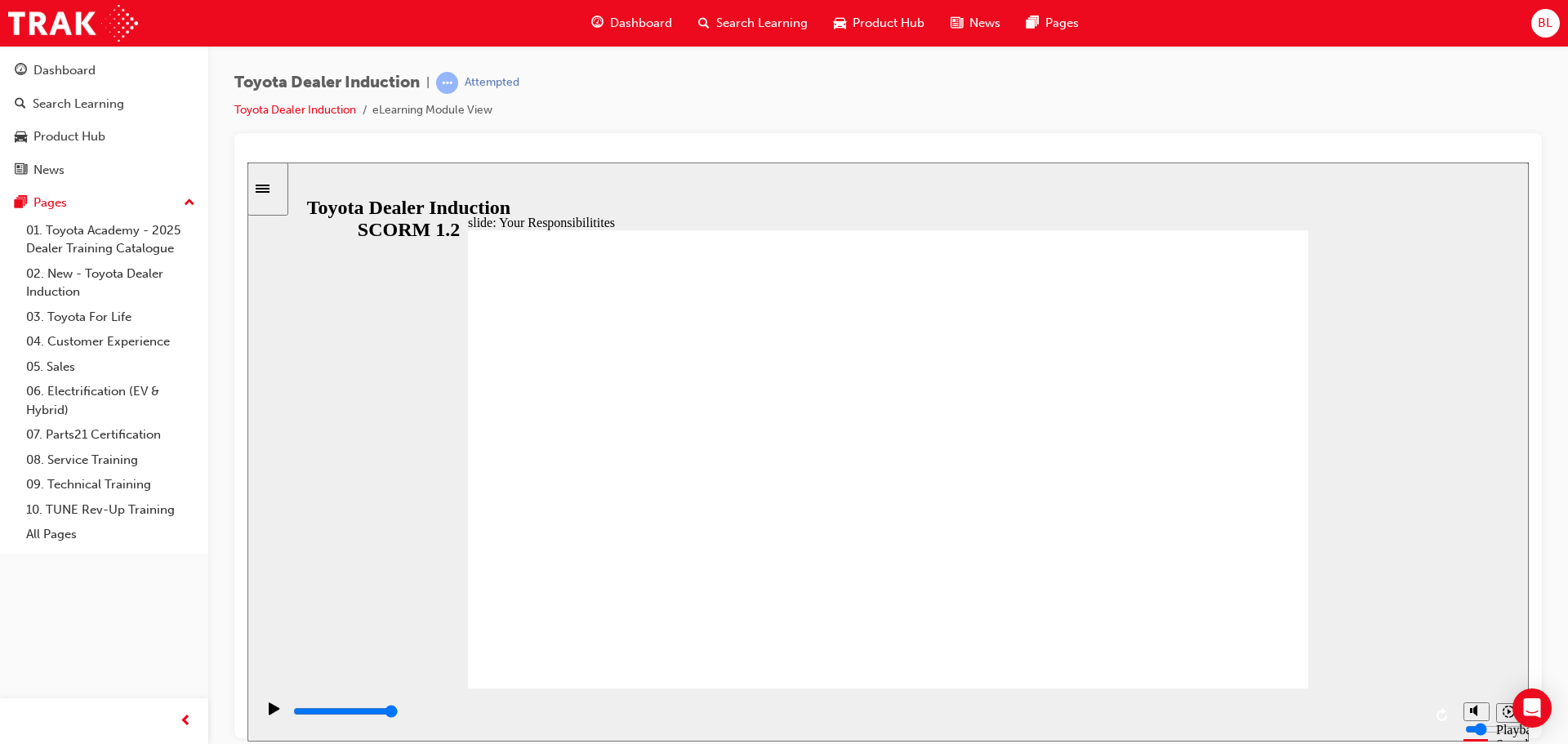
checkbox input "true"
drag, startPoint x: 547, startPoint y: 468, endPoint x: 547, endPoint y: 495, distance: 27.0
checkbox input "true"
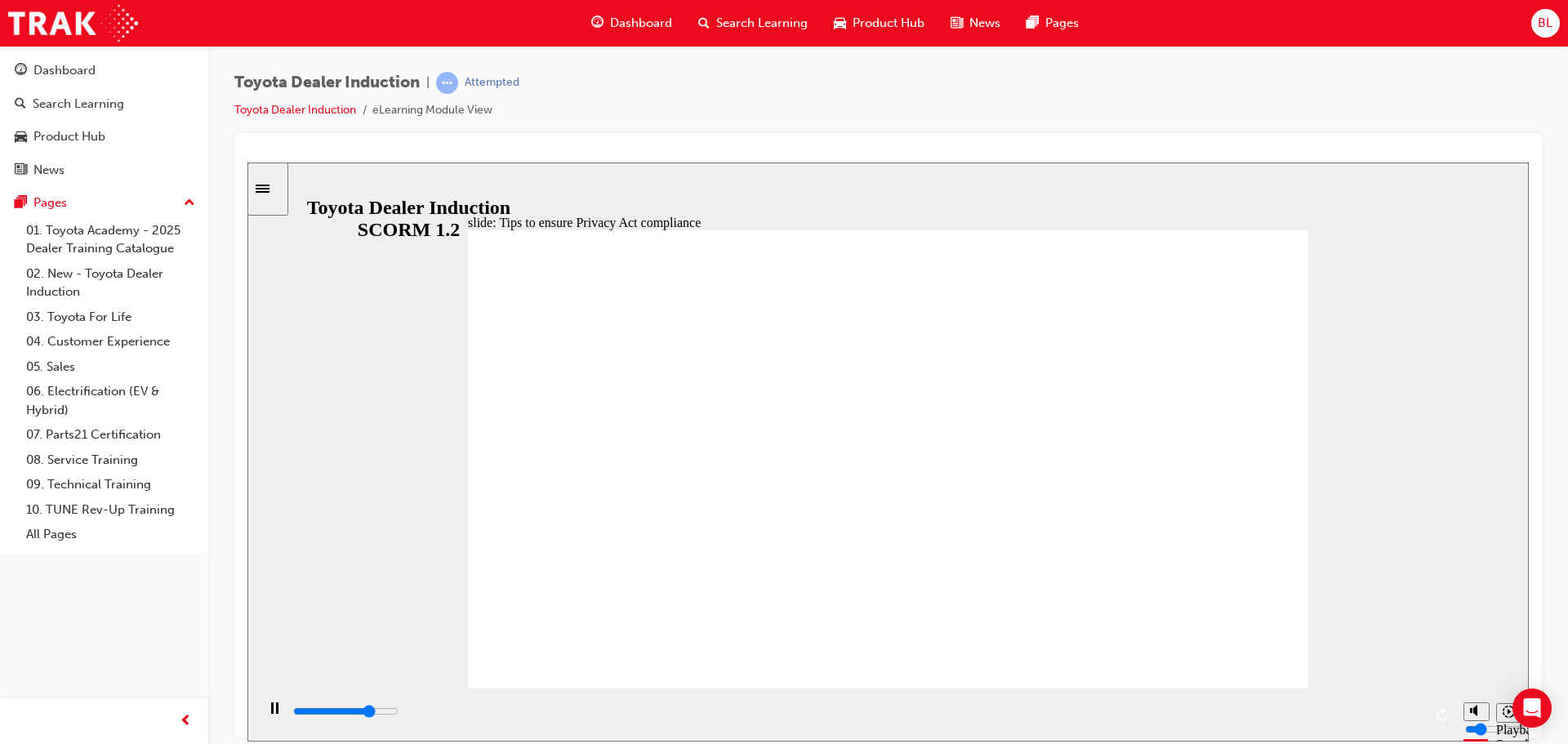
drag, startPoint x: 903, startPoint y: 543, endPoint x: 903, endPoint y: 568, distance: 25.0
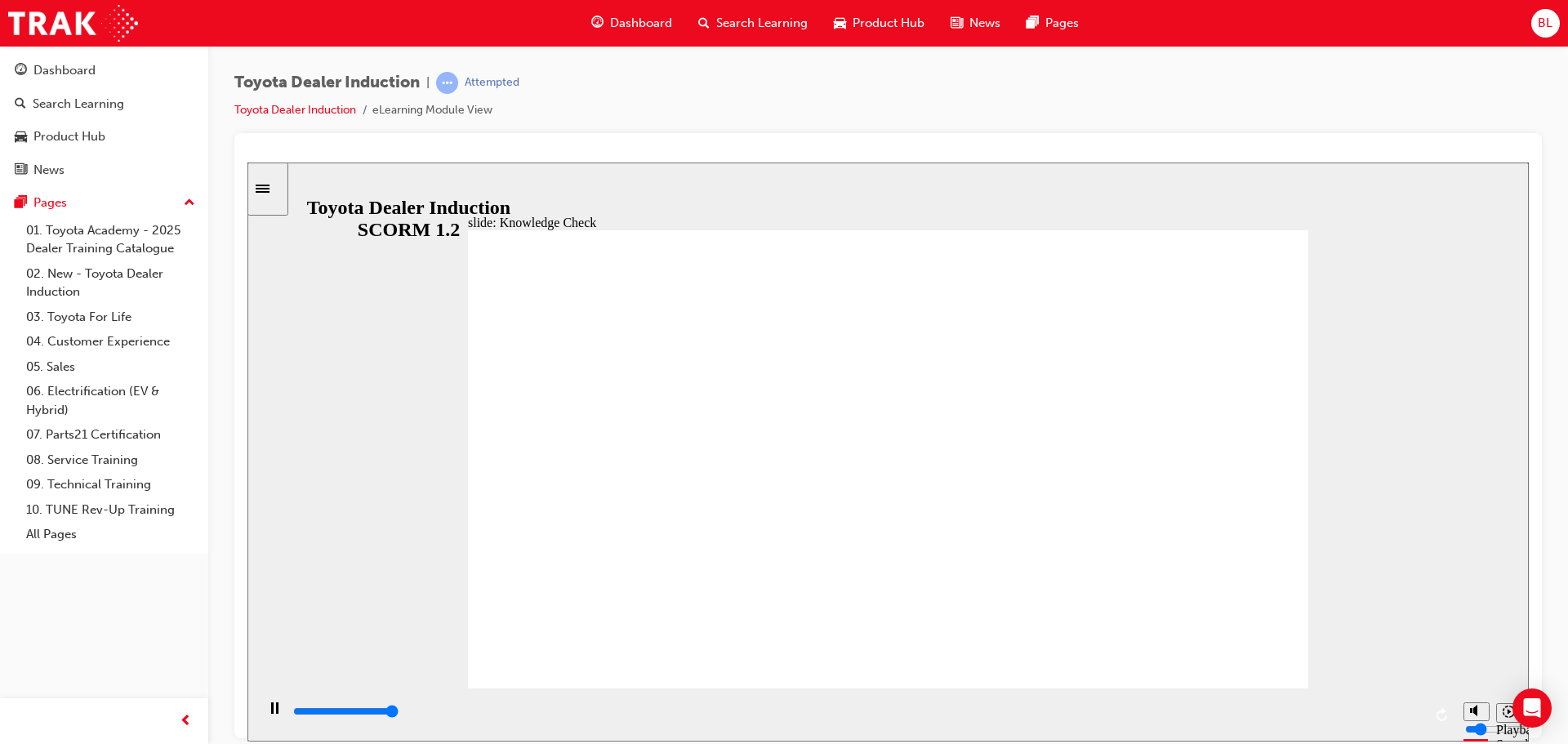
type input "5000"
checkbox input "true"
type input "2900"
radio input "true"
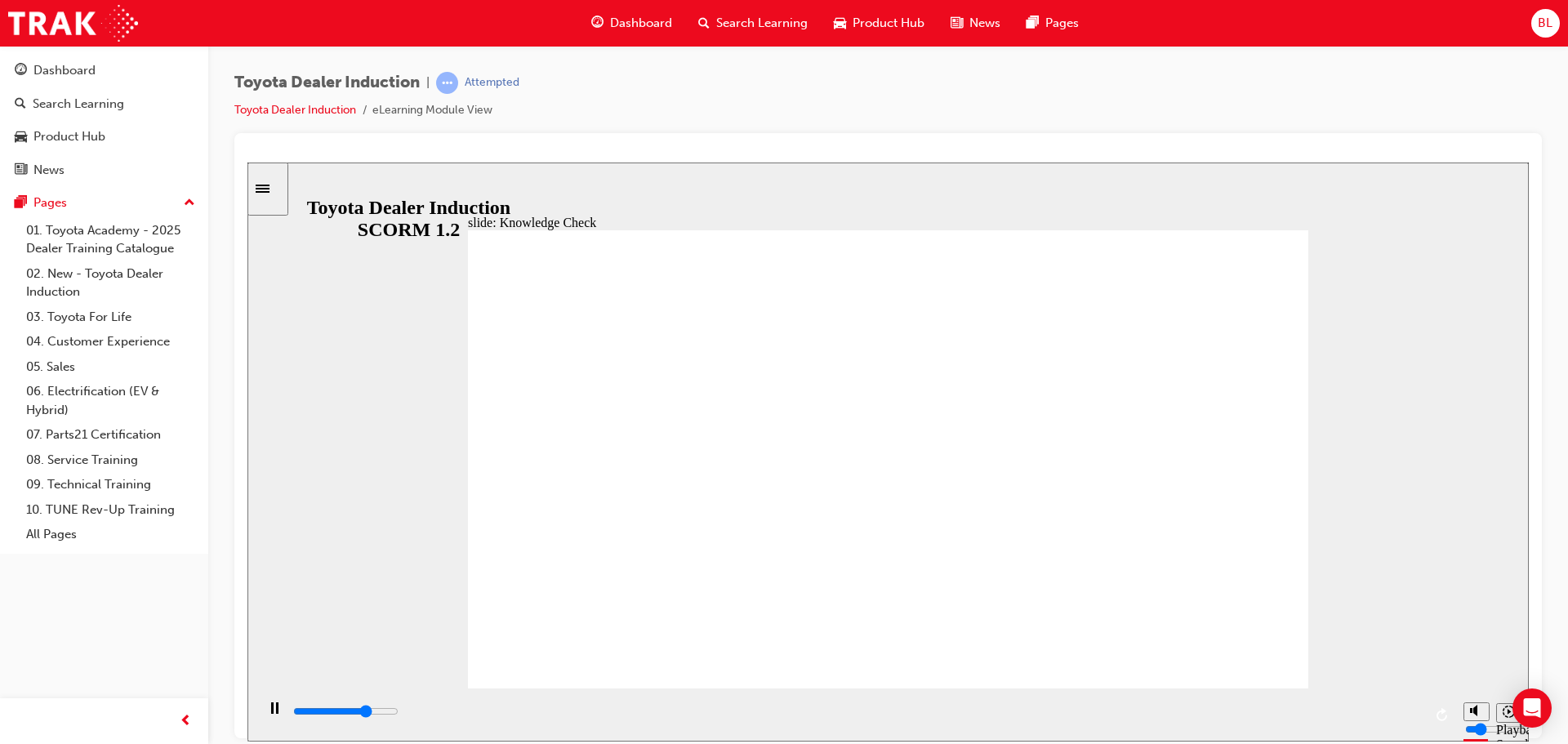
drag, startPoint x: 816, startPoint y: 471, endPoint x: 1262, endPoint y: 232, distance: 506.0
type input "5000"
checkbox input "true"
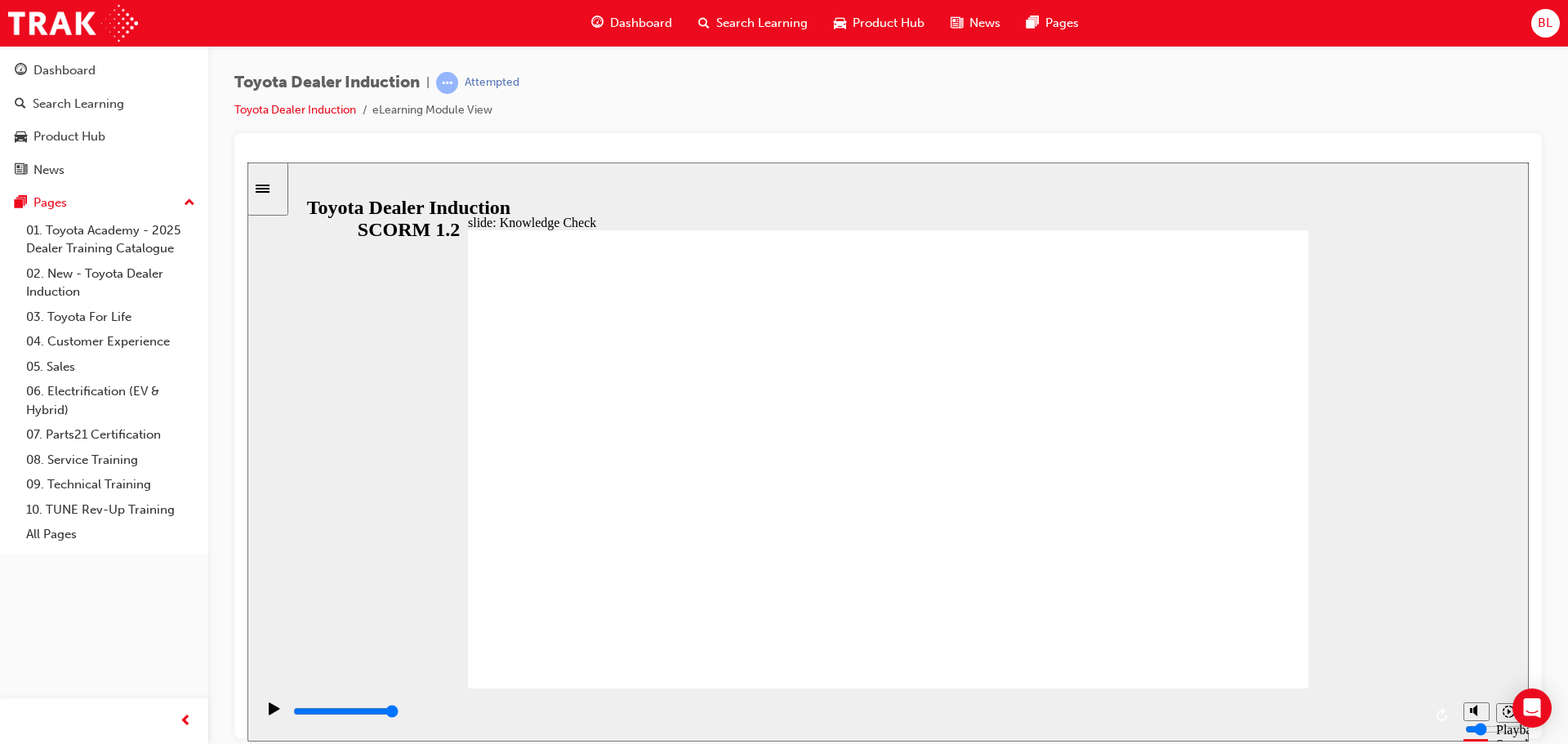
checkbox input "false"
drag, startPoint x: 810, startPoint y: 447, endPoint x: 800, endPoint y: 469, distance: 24.2
checkbox input "false"
checkbox input "true"
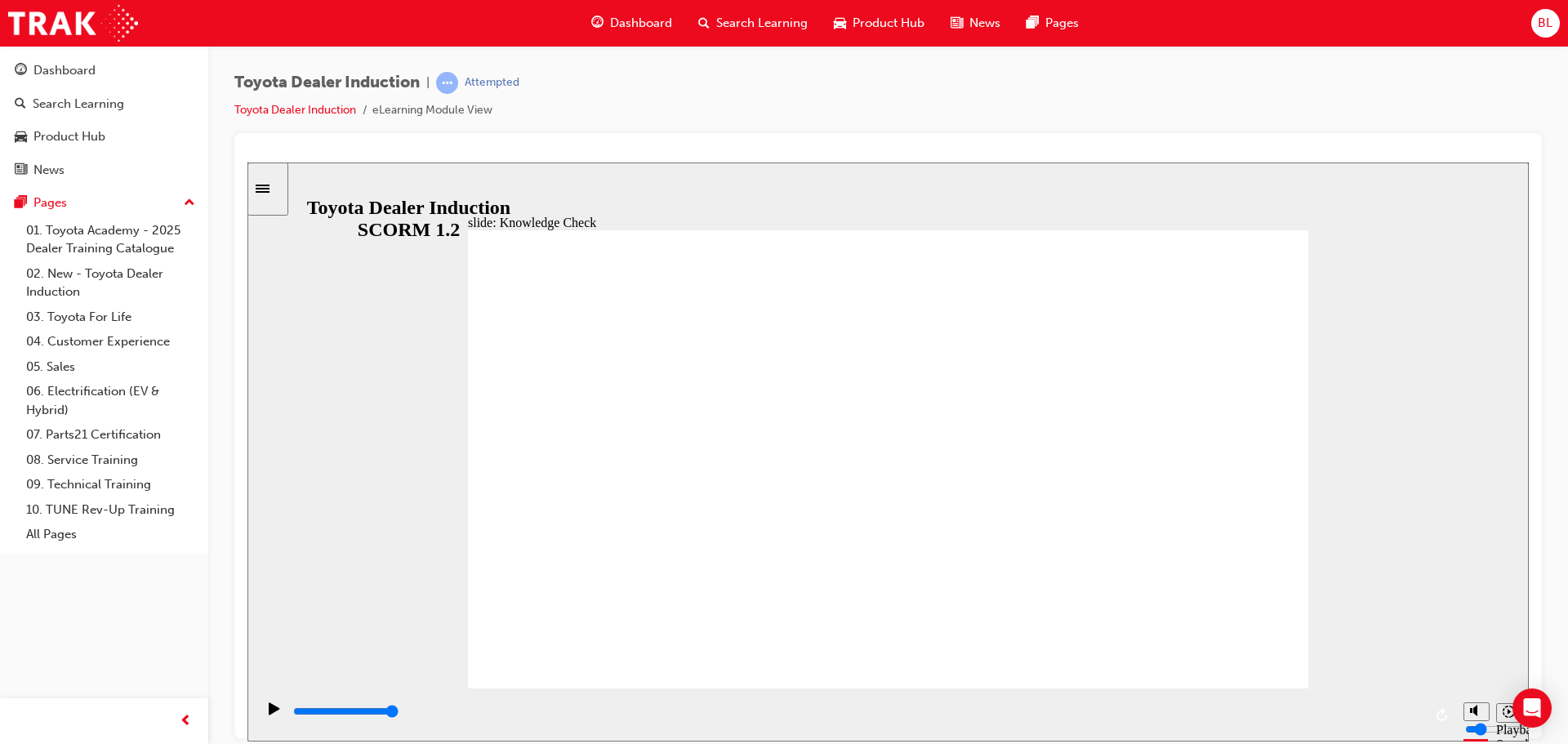
type input "5000"
checkbox input "true"
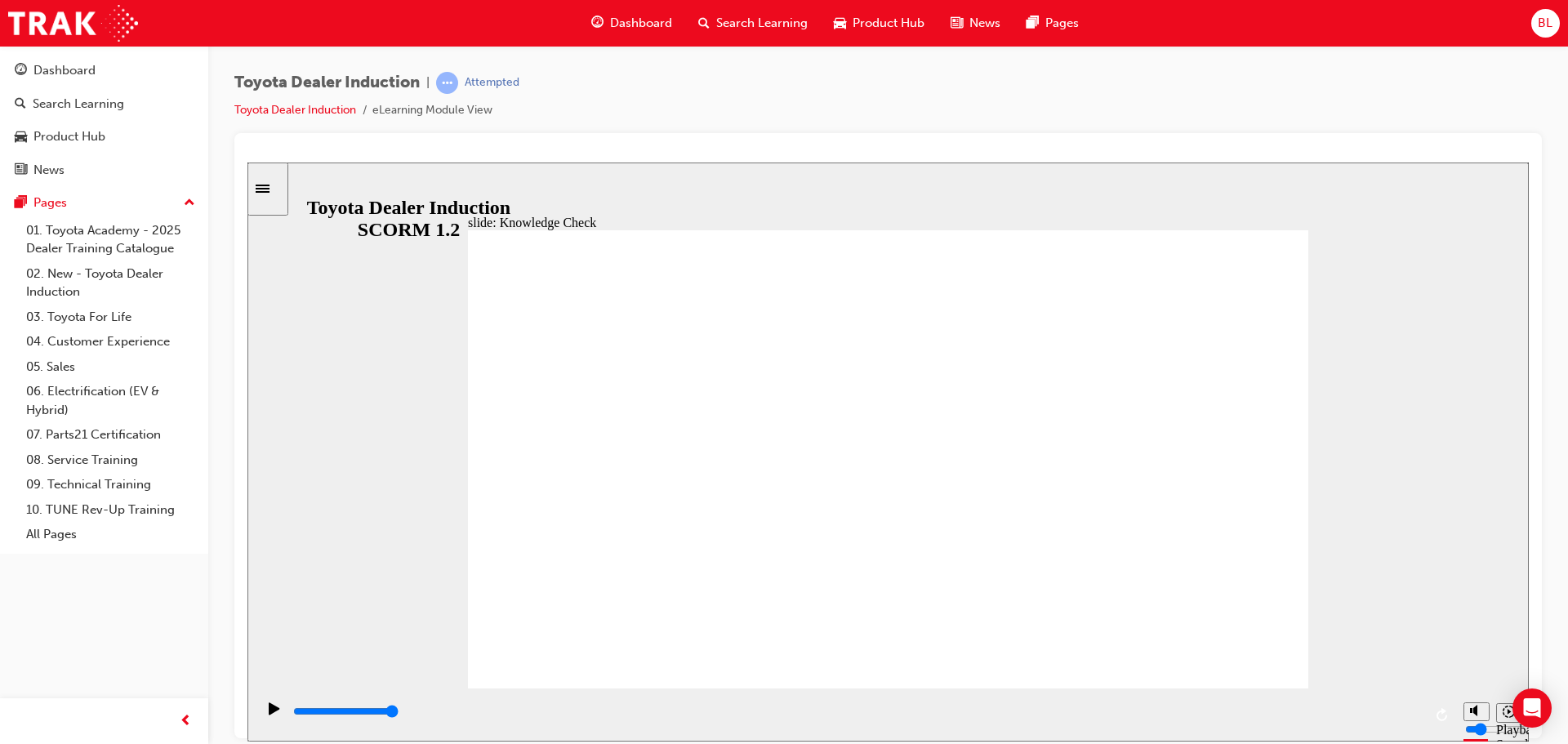
checkbox input "true"
drag, startPoint x: 753, startPoint y: 468, endPoint x: 739, endPoint y: 514, distance: 48.1
checkbox input "true"
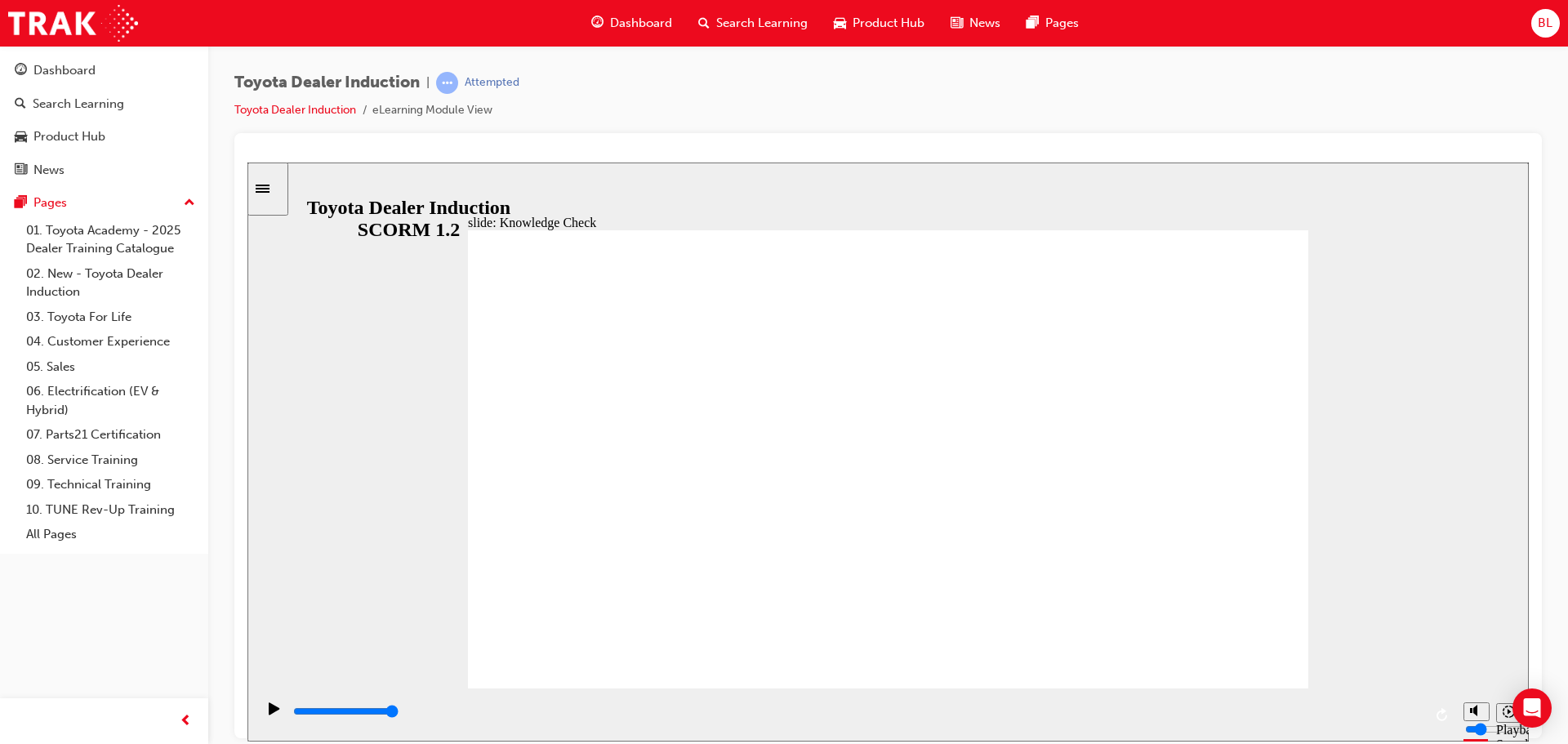
type input "9900"
click at [71, 58] on link "Dashboard" at bounding box center [104, 70] width 196 height 30
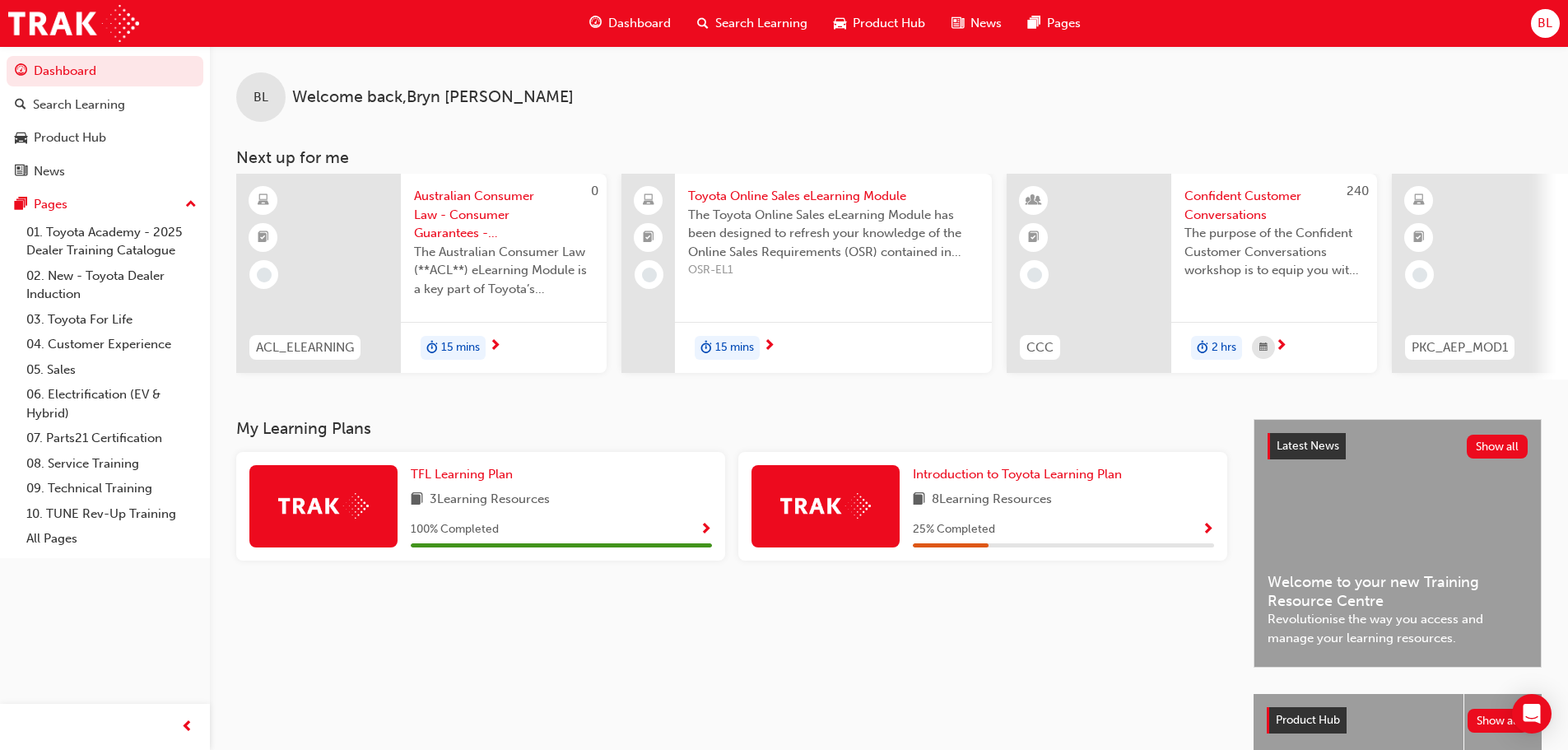
click at [480, 208] on span "Australian Consumer Law - Consumer Guarantees - eLearning module" at bounding box center [504, 215] width 180 height 56
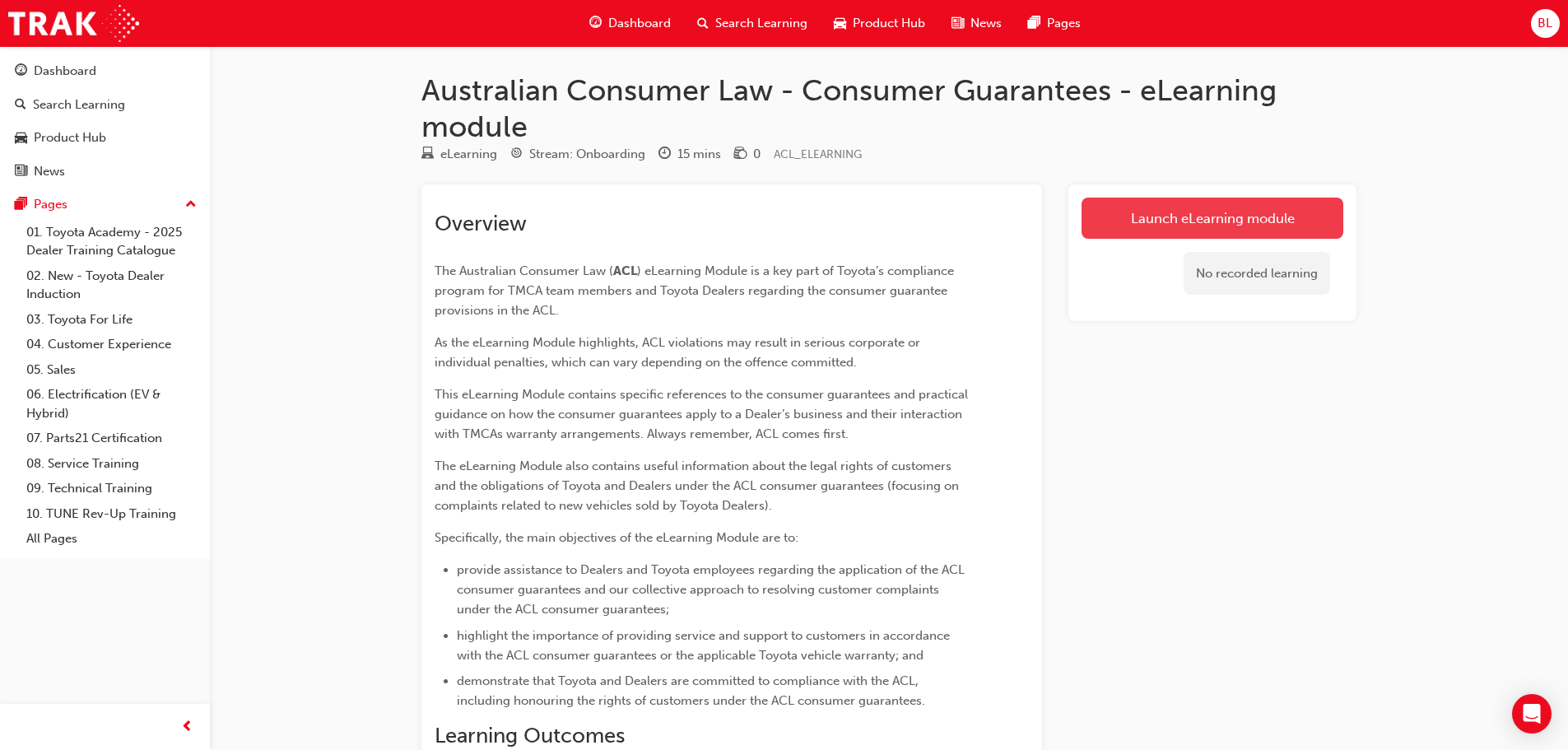
click at [1222, 216] on link "Launch eLearning module" at bounding box center [1212, 218] width 262 height 41
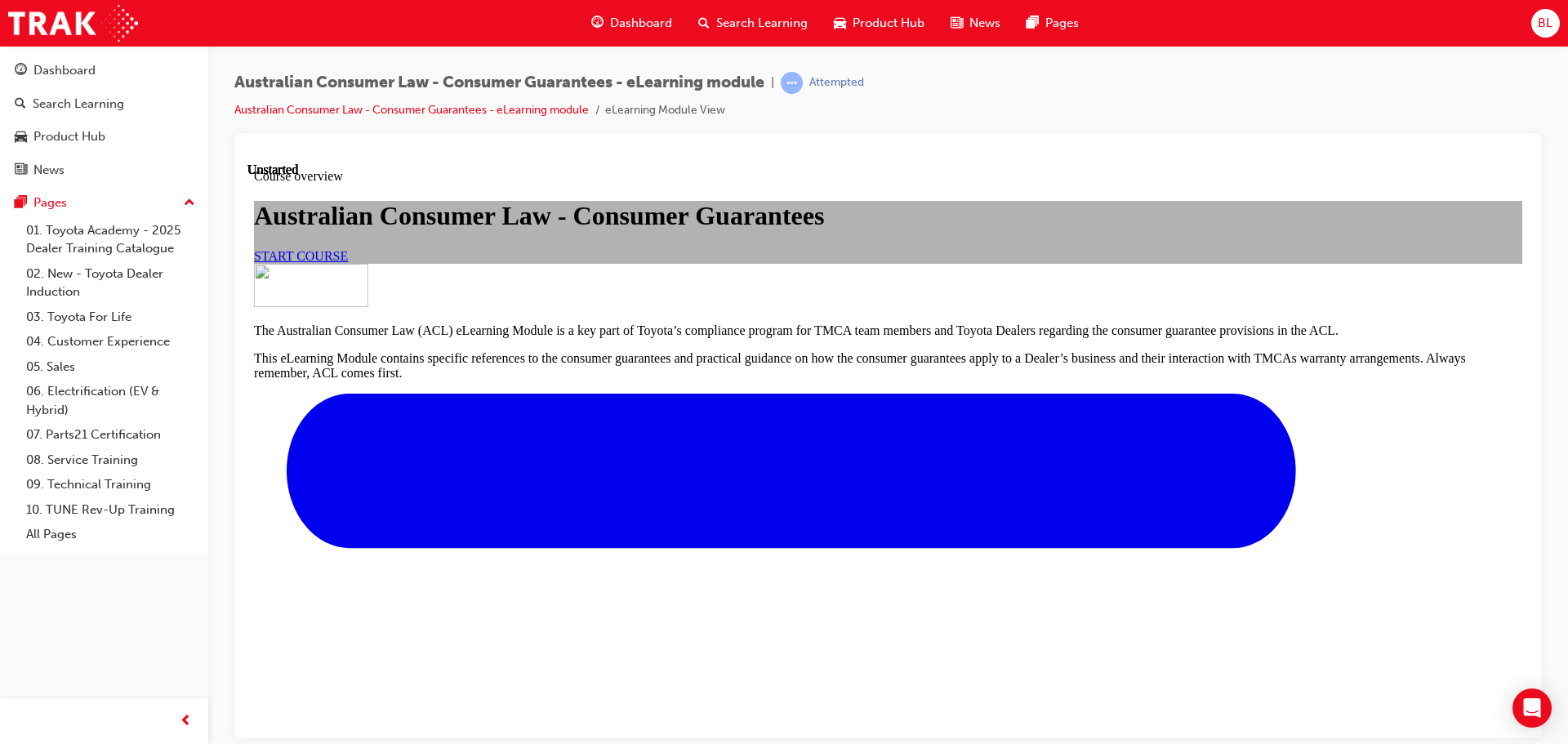
click at [678, 263] on div "START COURSE" at bounding box center [888, 256] width 1269 height 15
click at [348, 262] on link "START COURSE" at bounding box center [300, 255] width 94 height 14
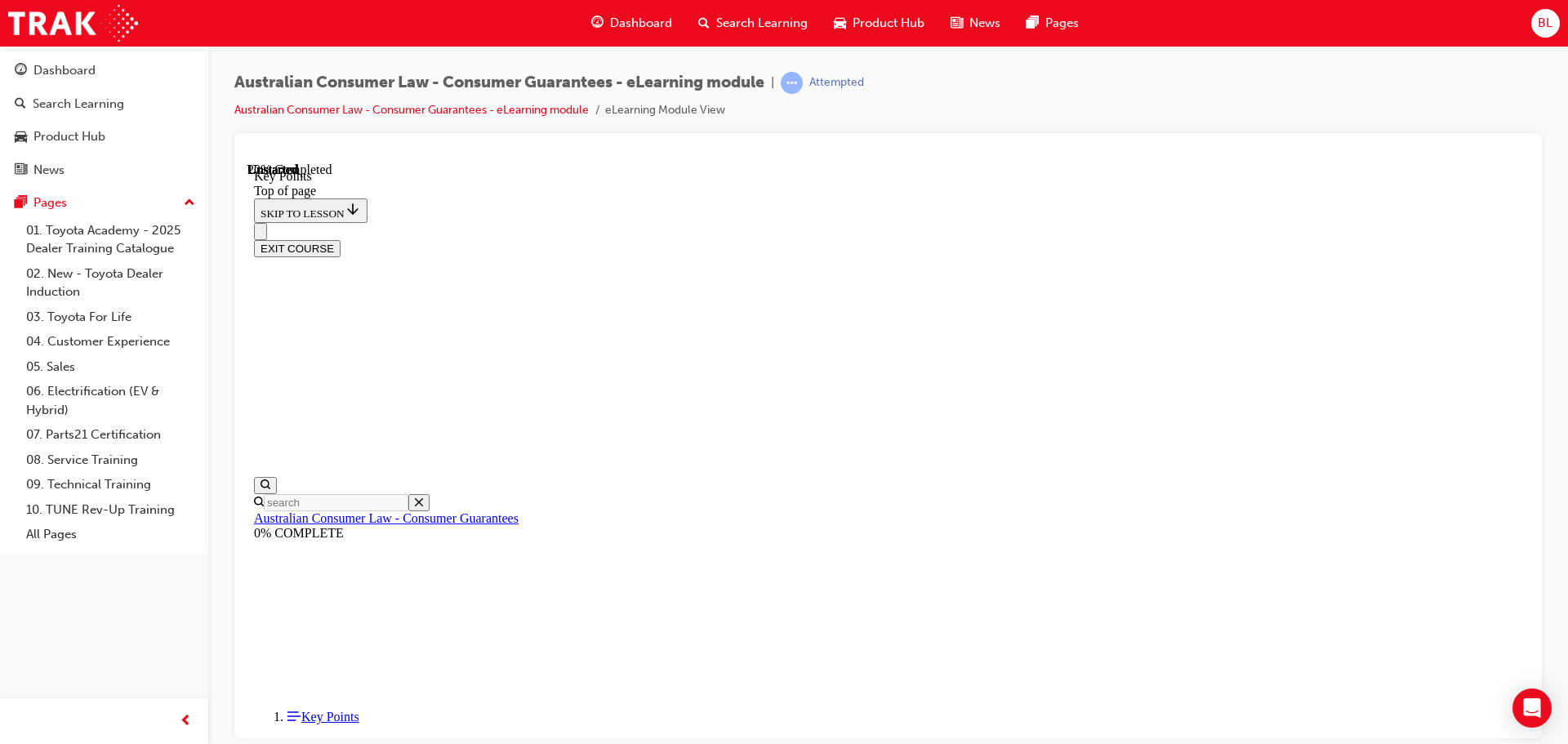
scroll to position [51, 0]
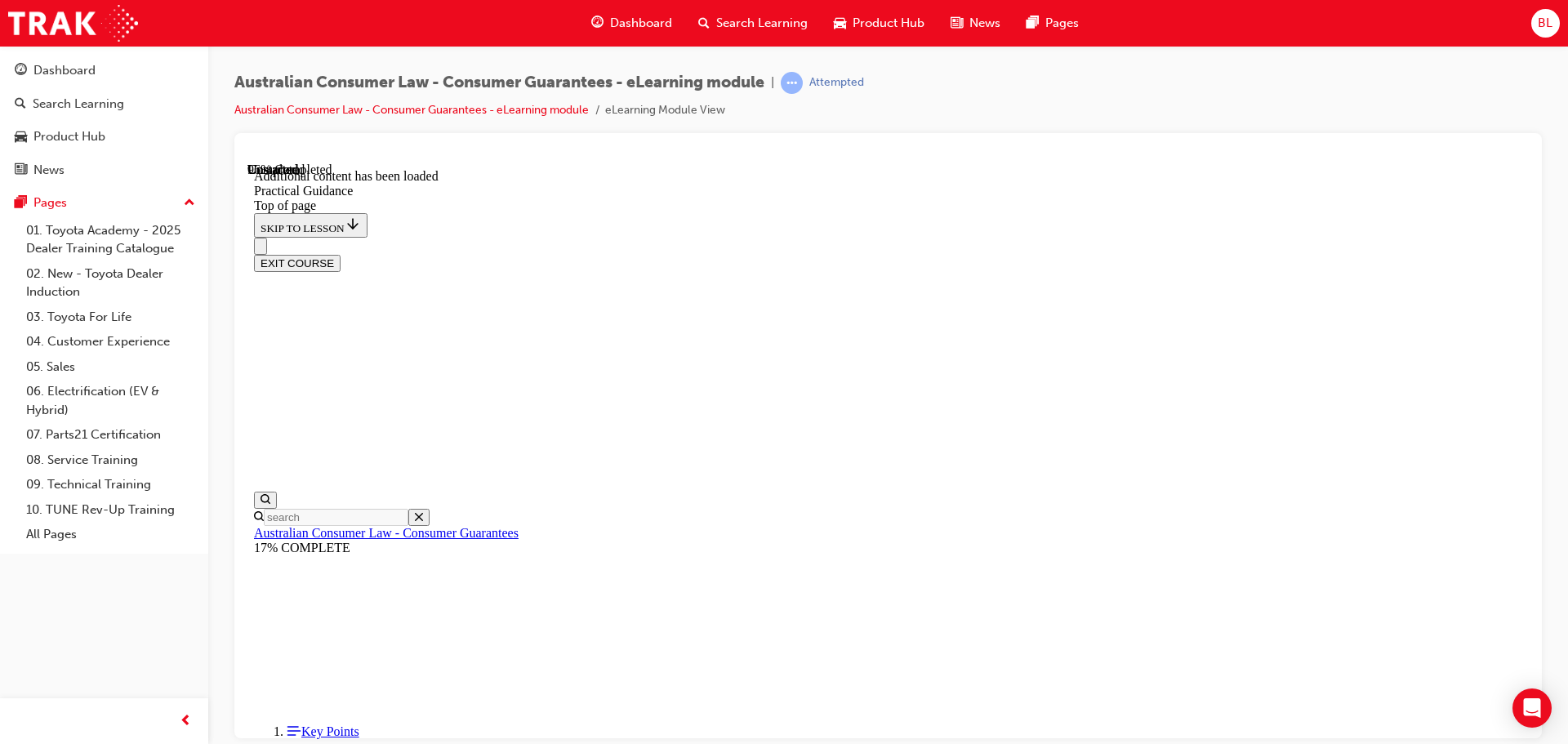
scroll to position [4395, 0]
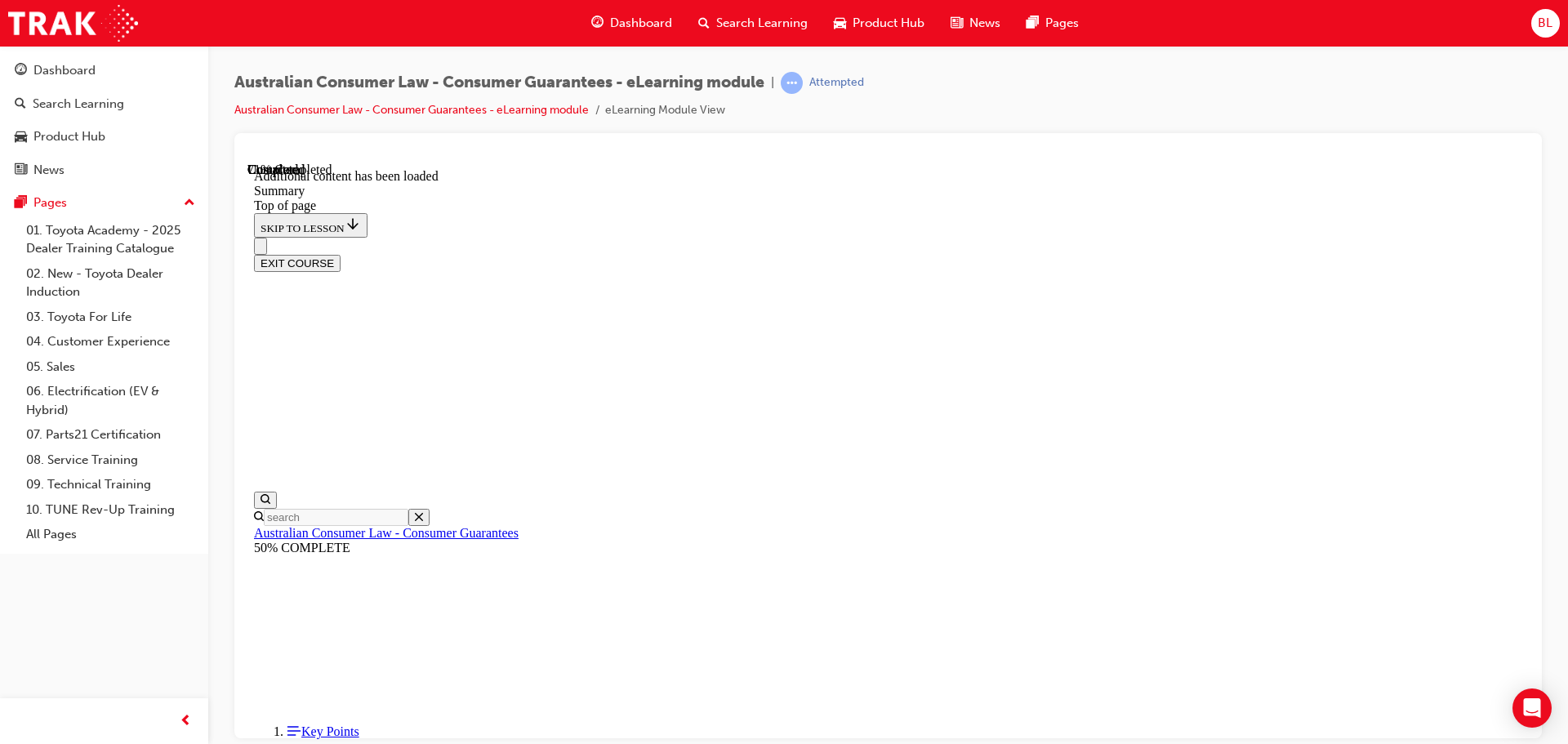
scroll to position [1425, 0]
drag, startPoint x: 823, startPoint y: 221, endPoint x: 873, endPoint y: 216, distance: 50.2
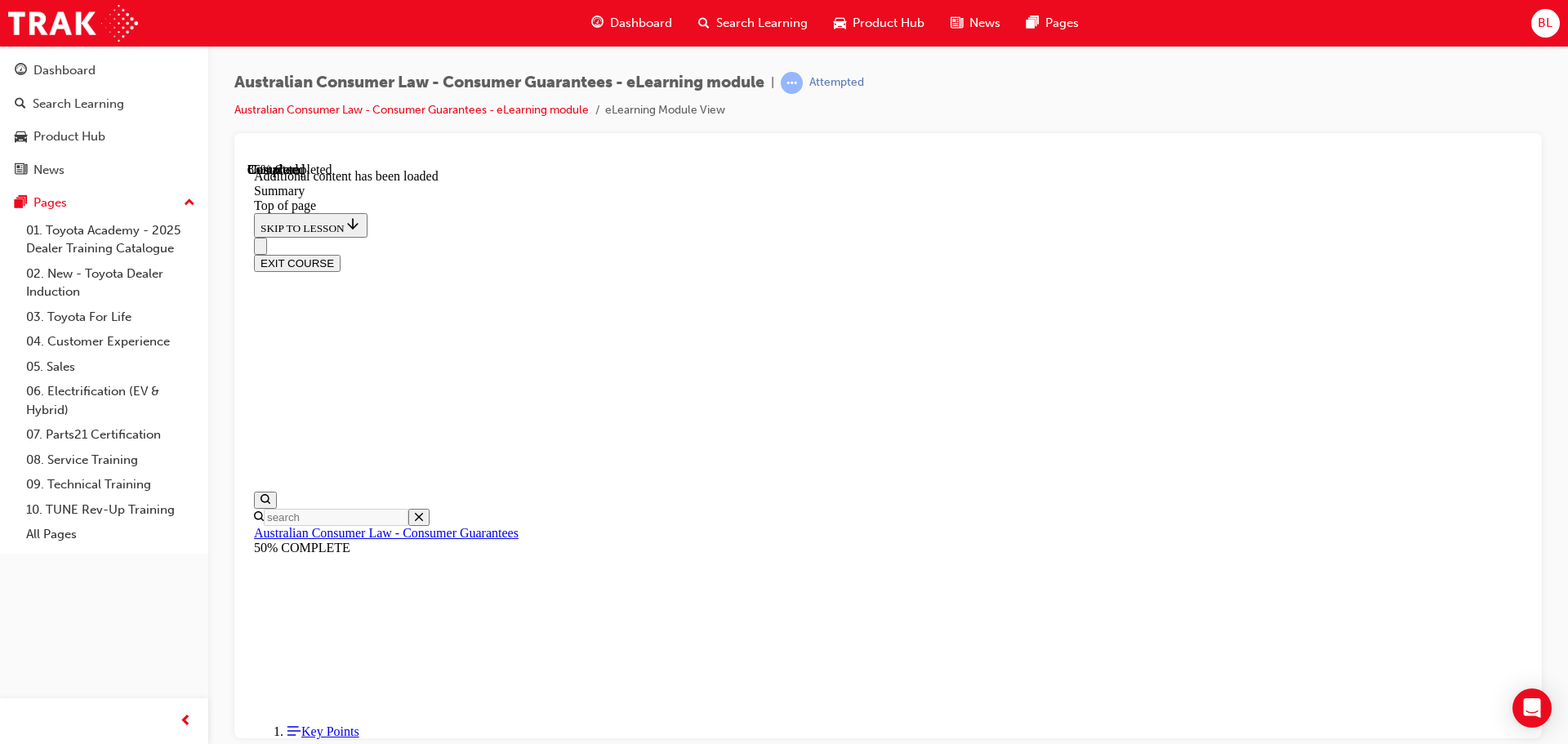
scroll to position [1608, 0]
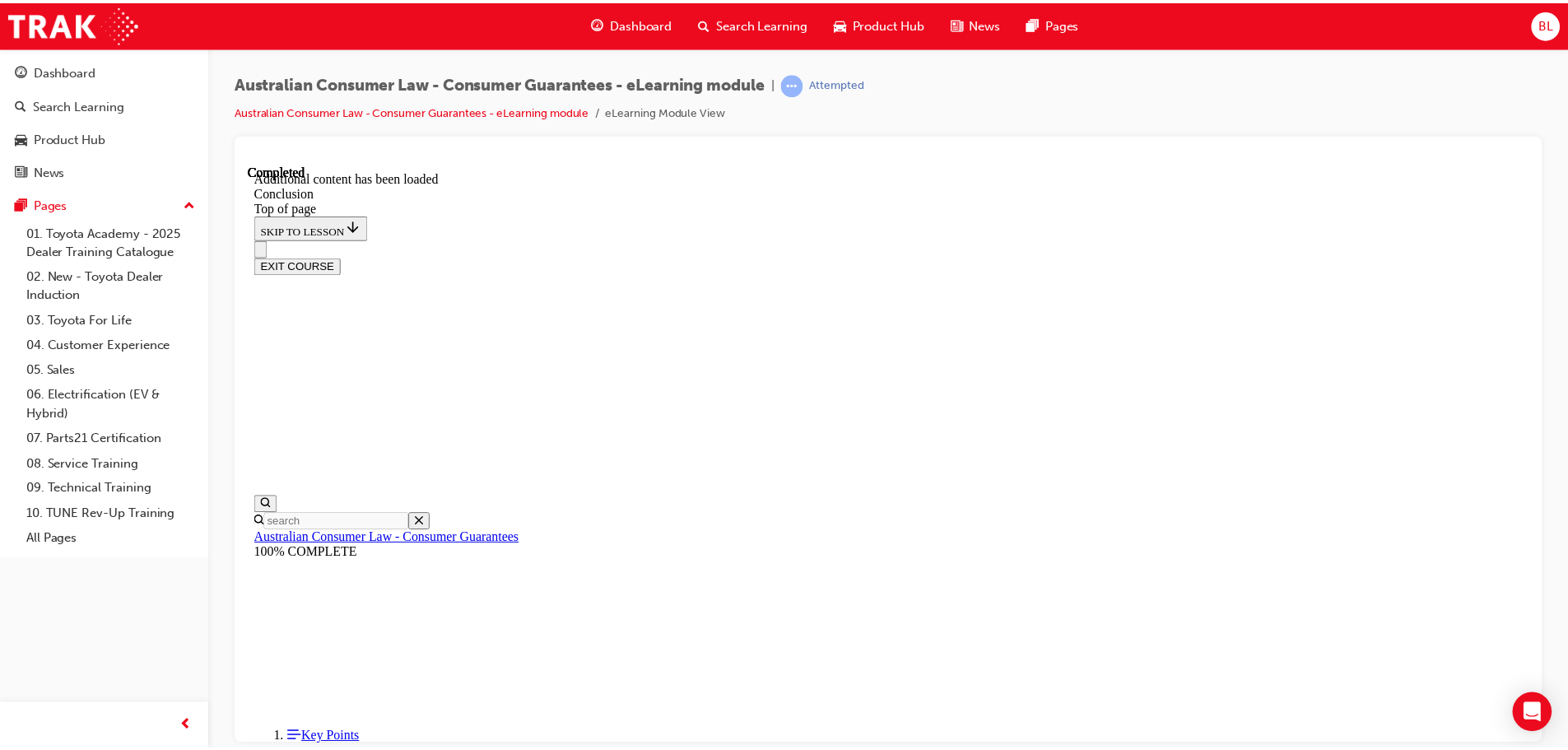
scroll to position [132, 0]
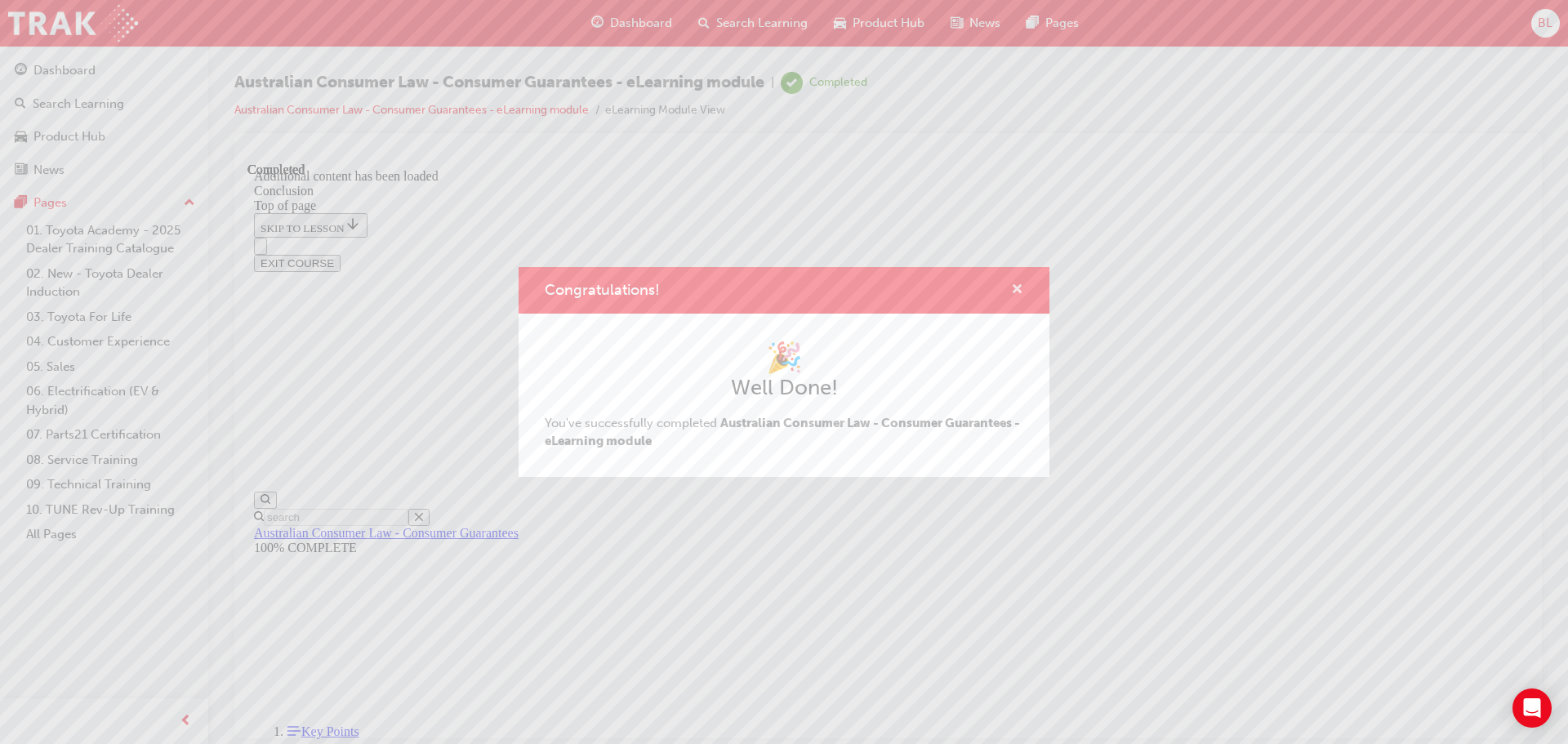
click at [1020, 287] on span "cross-icon" at bounding box center [1017, 291] width 12 height 15
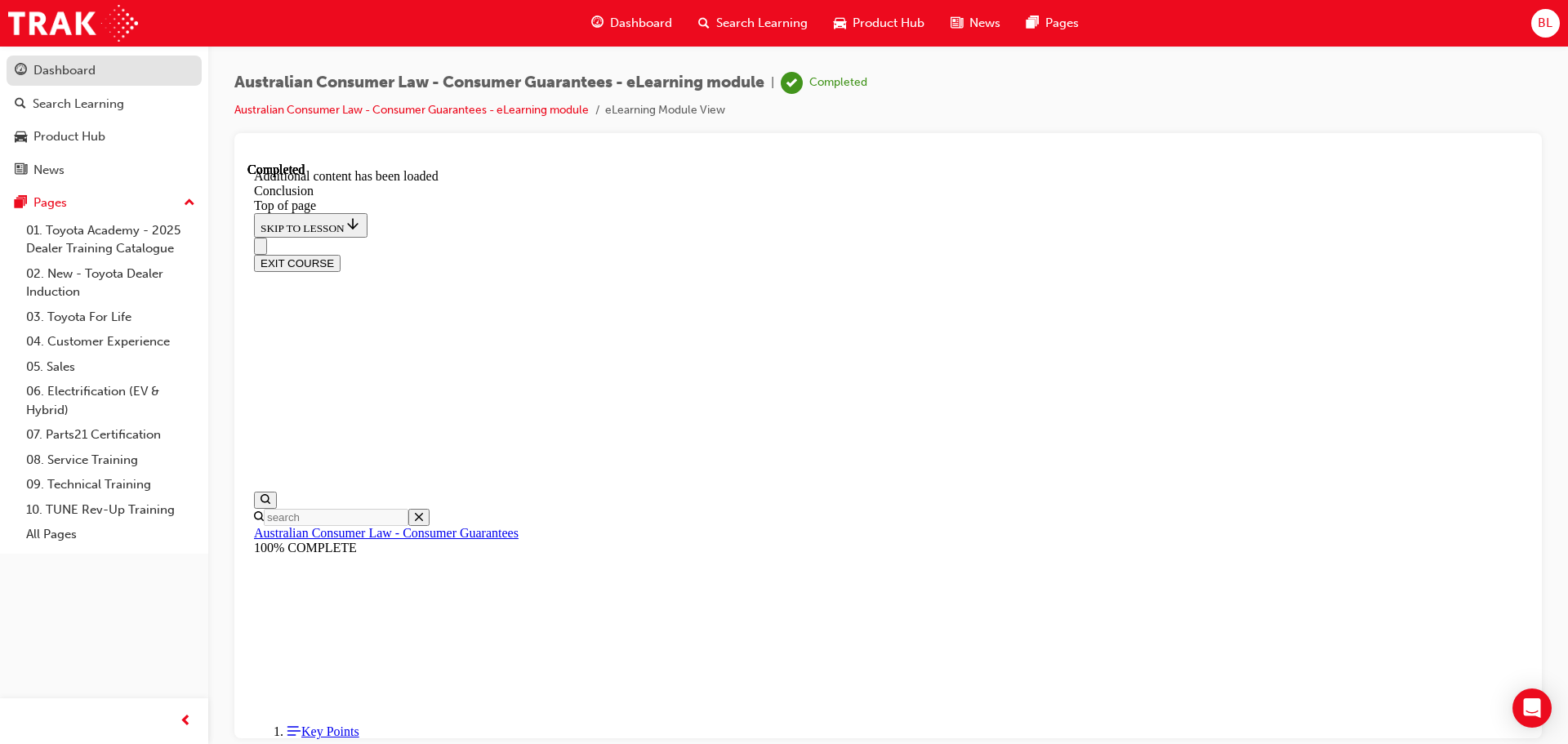
click at [94, 84] on link "Dashboard" at bounding box center [104, 70] width 196 height 30
